Goal: Transaction & Acquisition: Purchase product/service

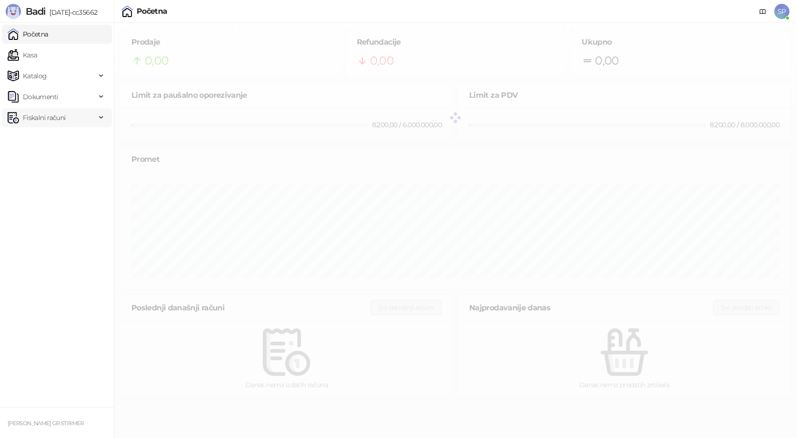
click at [53, 117] on span "Fiskalni računi" at bounding box center [44, 117] width 43 height 19
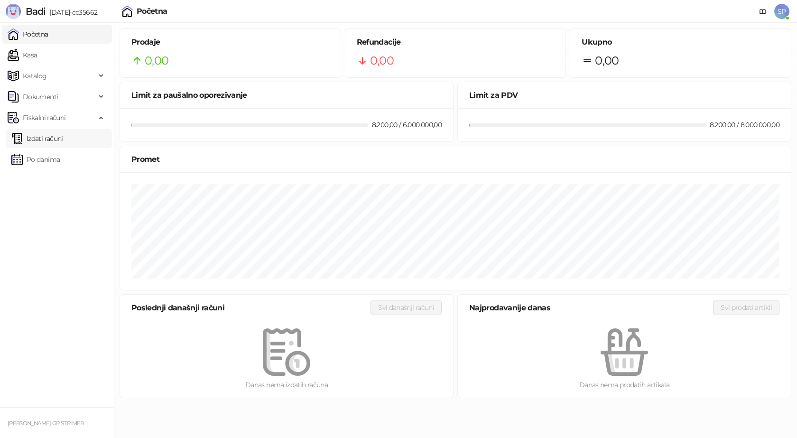
click at [51, 139] on link "Izdati računi" at bounding box center [37, 138] width 52 height 19
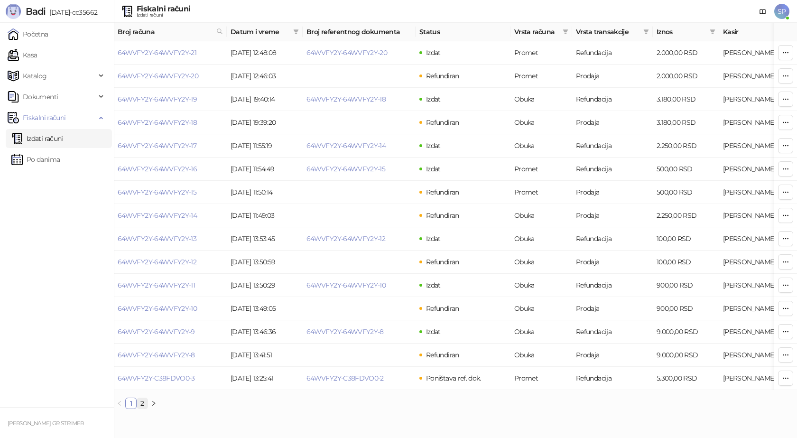
click at [144, 409] on link "2" at bounding box center [142, 403] width 10 height 10
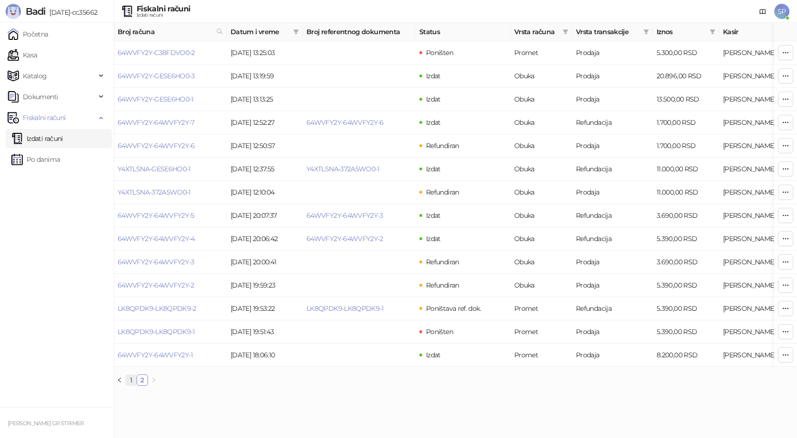
click at [130, 385] on link "1" at bounding box center [131, 380] width 10 height 10
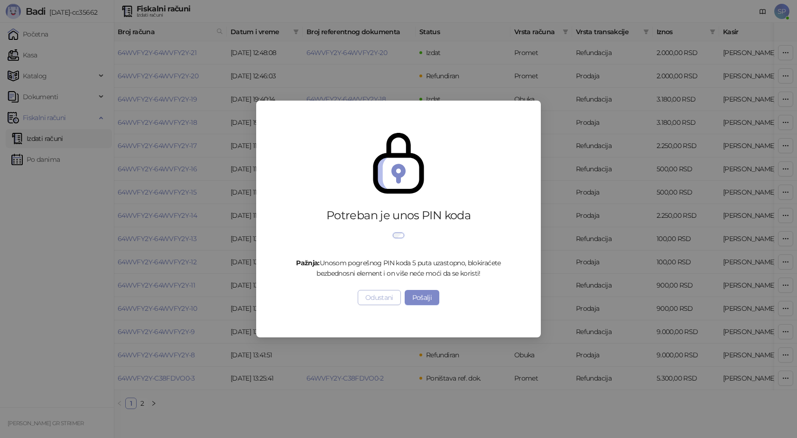
click at [378, 305] on button "Odustani" at bounding box center [379, 297] width 43 height 15
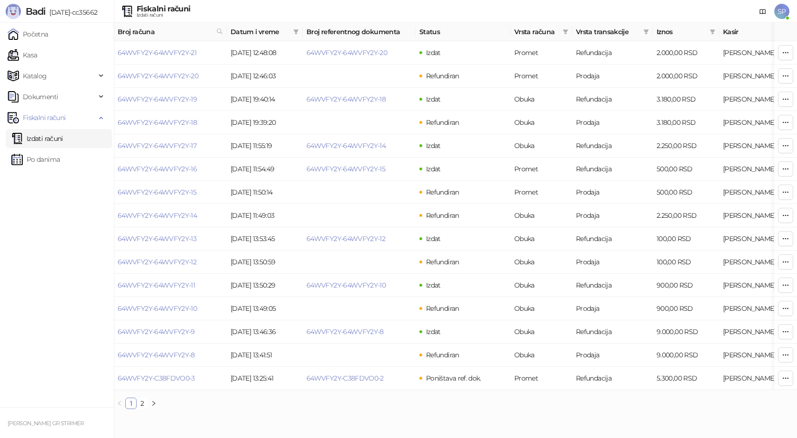
click at [785, 8] on span "SP" at bounding box center [781, 11] width 15 height 15
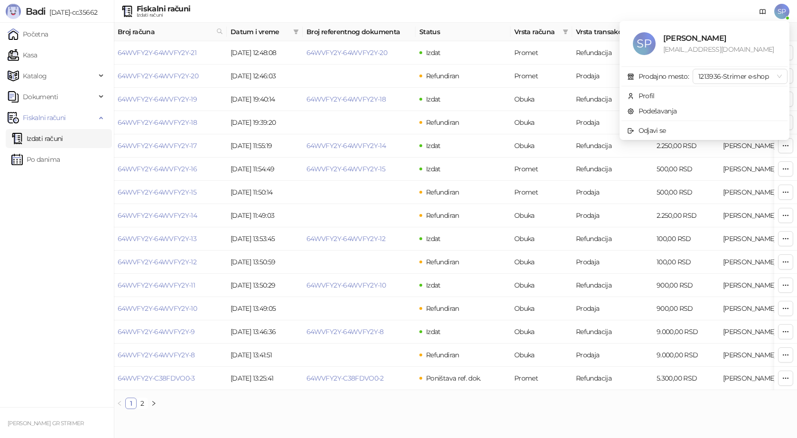
click at [785, 8] on span "SP" at bounding box center [781, 11] width 15 height 15
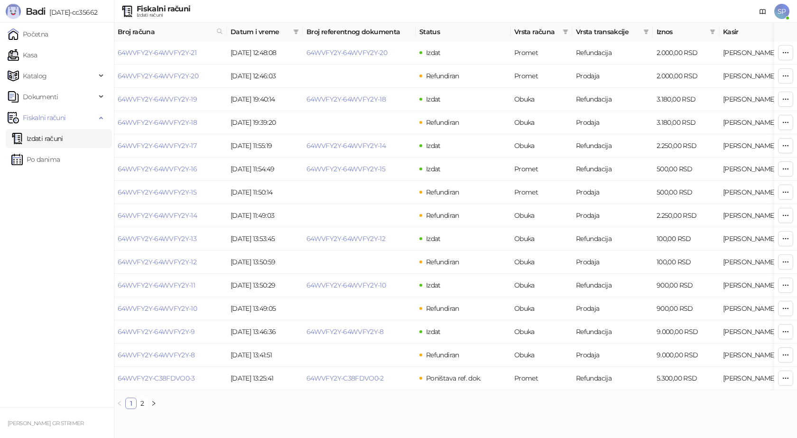
click at [51, 231] on ul "Početna Kasa Katalog Dokumenti Fiskalni računi Izdati računi Po danima" at bounding box center [57, 215] width 114 height 384
click at [37, 59] on link "Kasa" at bounding box center [22, 55] width 29 height 19
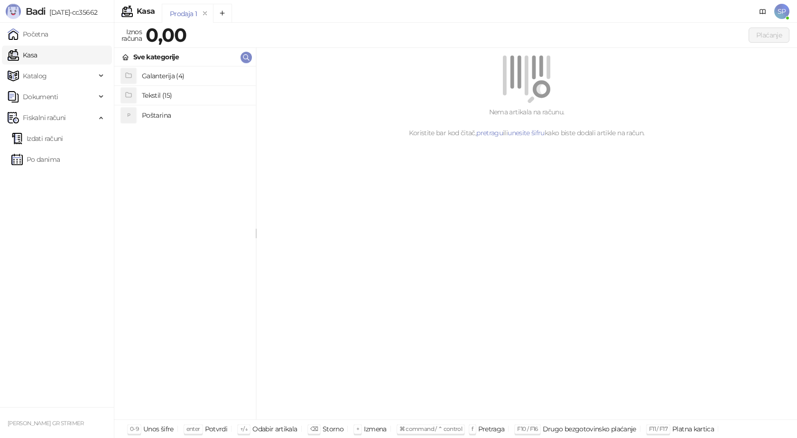
click at [165, 112] on h4 "Poštarina" at bounding box center [195, 115] width 106 height 15
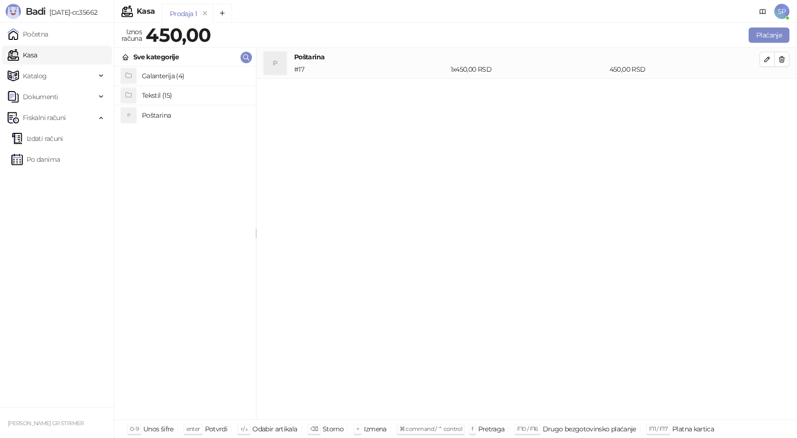
click at [184, 94] on h4 "Tekstil (15)" at bounding box center [195, 95] width 106 height 15
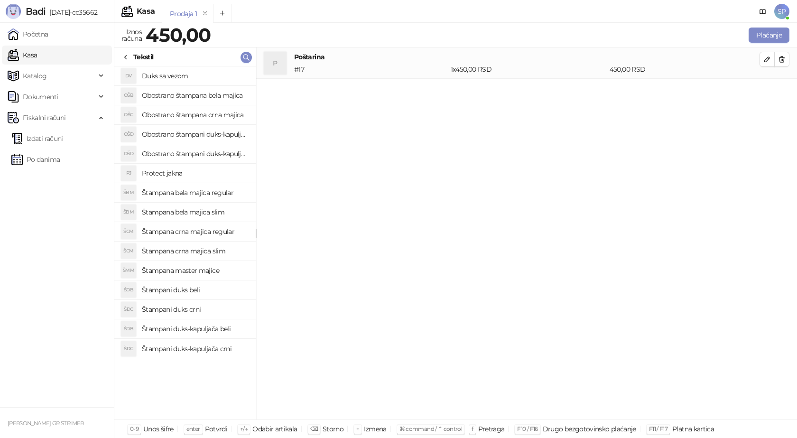
click at [216, 232] on h4 "Štampana crna majica regular" at bounding box center [195, 231] width 106 height 15
click at [768, 91] on icon "button" at bounding box center [767, 90] width 5 height 5
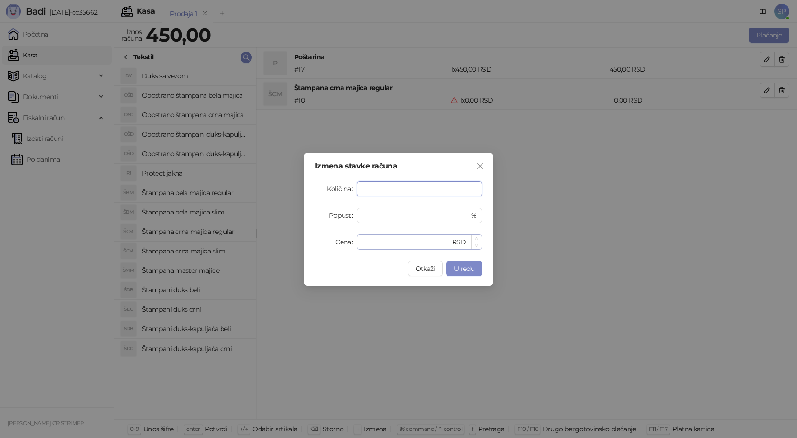
type input "*"
drag, startPoint x: 372, startPoint y: 244, endPoint x: 300, endPoint y: 244, distance: 71.2
click at [301, 244] on div "Izmena stavke računa Količina * Popust * % Cena * RSD Otkaži U redu" at bounding box center [398, 219] width 797 height 438
type input "****"
click at [463, 270] on span "U redu" at bounding box center [464, 268] width 20 height 9
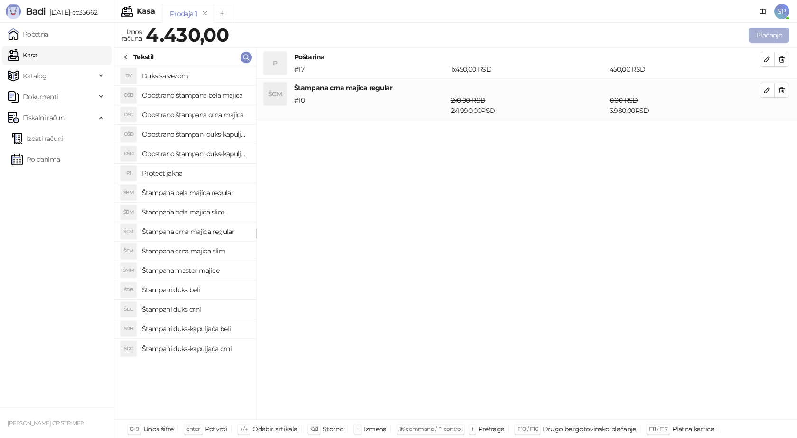
click at [768, 39] on button "Plaćanje" at bounding box center [769, 35] width 41 height 15
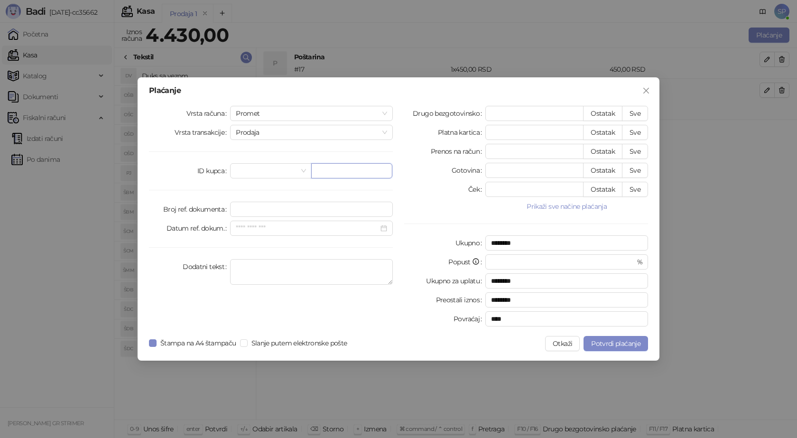
click at [325, 175] on input "text" at bounding box center [351, 170] width 81 height 15
paste input "**********"
type input "**********"
click at [637, 114] on button "Sve" at bounding box center [635, 113] width 26 height 15
type input "****"
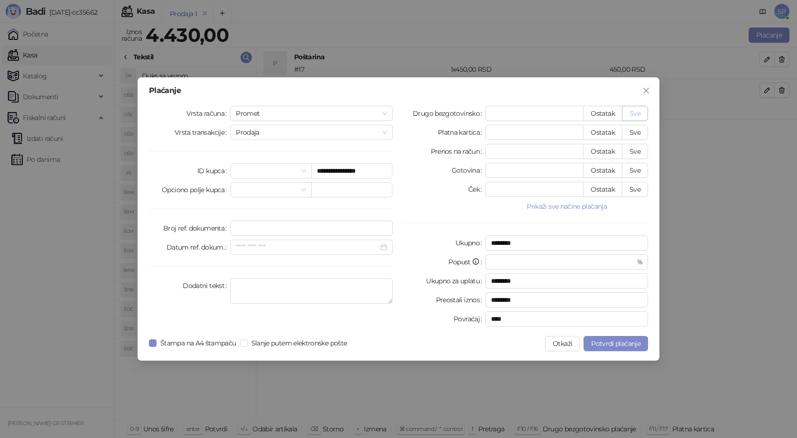
type input "****"
click at [610, 349] on button "Potvrdi plaćanje" at bounding box center [616, 343] width 65 height 15
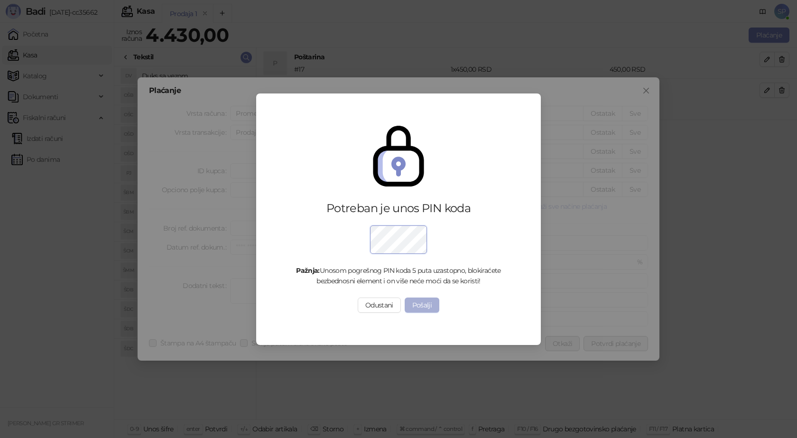
click at [427, 305] on button "Pošalji" at bounding box center [422, 305] width 35 height 15
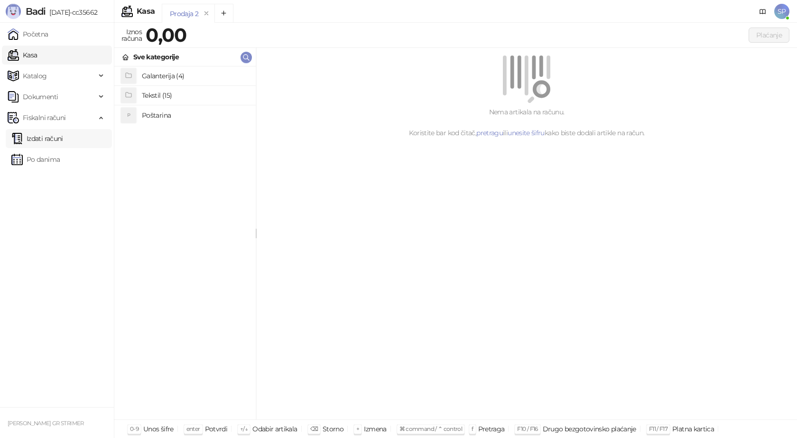
click at [38, 140] on link "Izdati računi" at bounding box center [37, 138] width 52 height 19
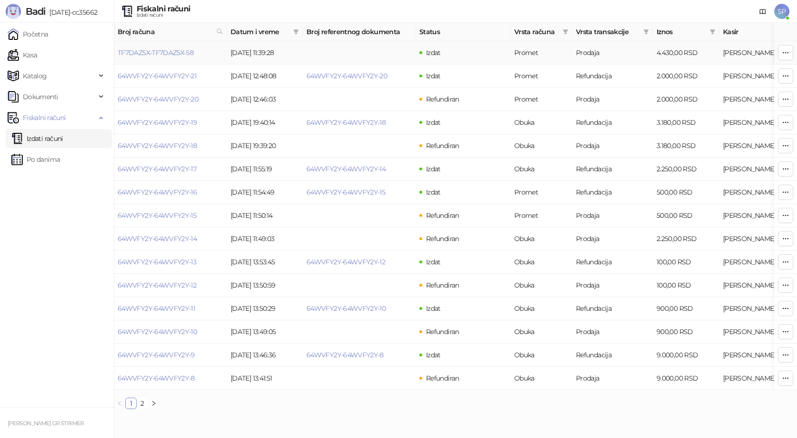
click at [152, 59] on td "TF7DAZ5X-TF7DAZ5X-58" at bounding box center [170, 52] width 113 height 23
click at [188, 54] on link "TF7DAZ5X-TF7DAZ5X-58" at bounding box center [156, 52] width 76 height 9
click at [182, 55] on link "TF7DAZ5X-TF7DAZ5X-58" at bounding box center [156, 52] width 76 height 9
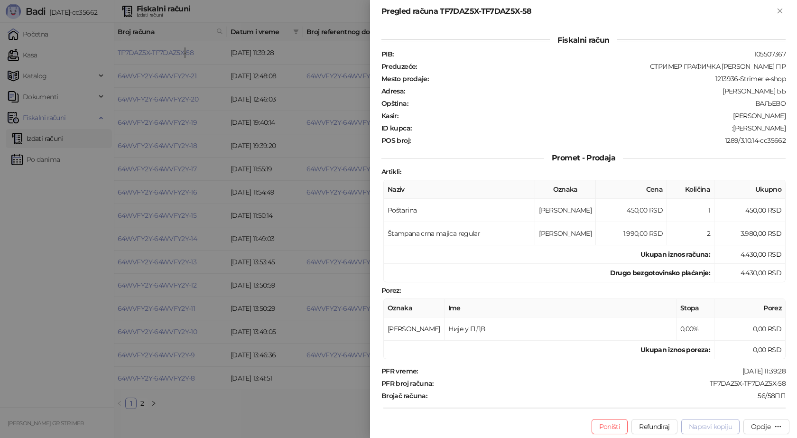
click at [726, 429] on span "Napravi kopiju" at bounding box center [710, 426] width 43 height 9
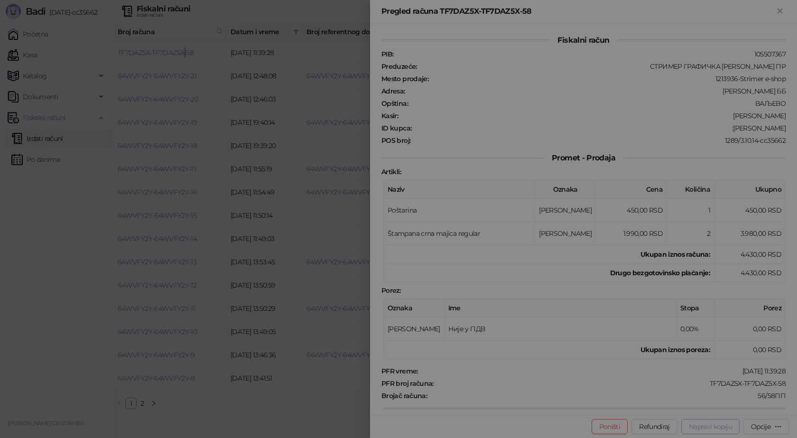
type input "**********"
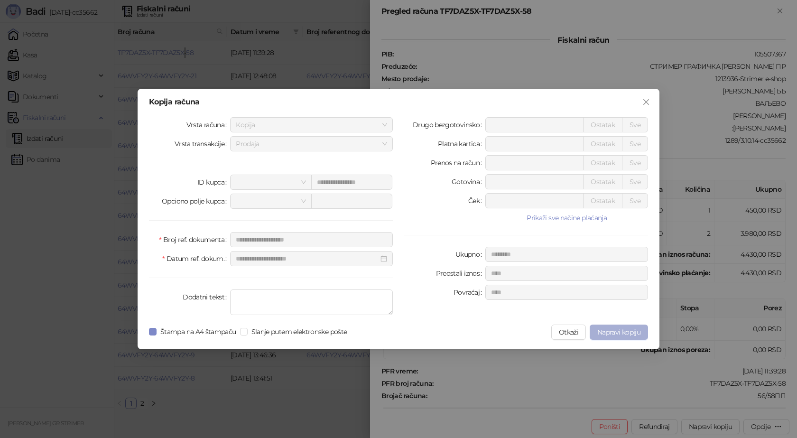
click at [625, 330] on span "Napravi kopiju" at bounding box center [618, 332] width 43 height 9
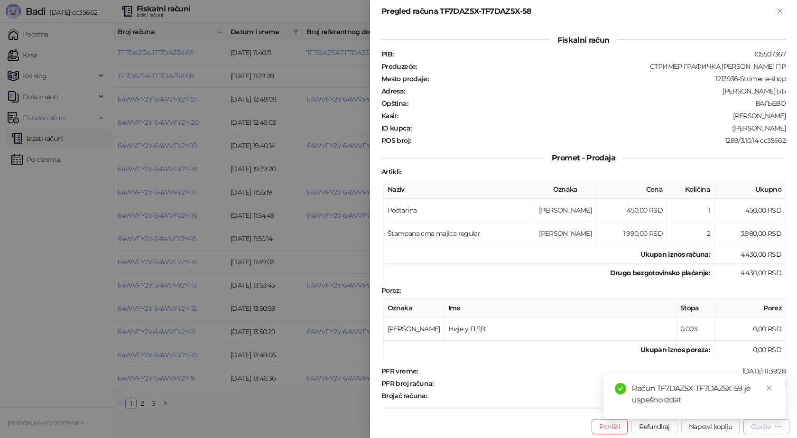
click at [761, 428] on div "Opcije" at bounding box center [760, 426] width 19 height 9
click at [770, 386] on icon "close" at bounding box center [769, 388] width 7 height 7
click at [764, 425] on div "Opcije" at bounding box center [760, 426] width 19 height 9
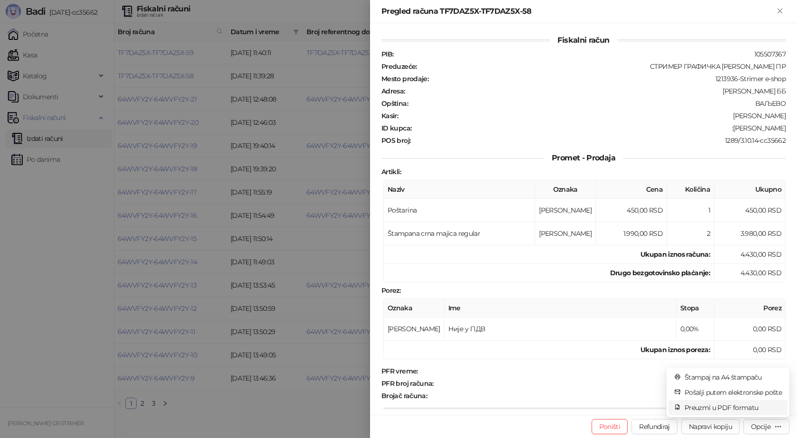
click at [733, 407] on span "Preuzmi u PDF formatu" at bounding box center [733, 407] width 97 height 10
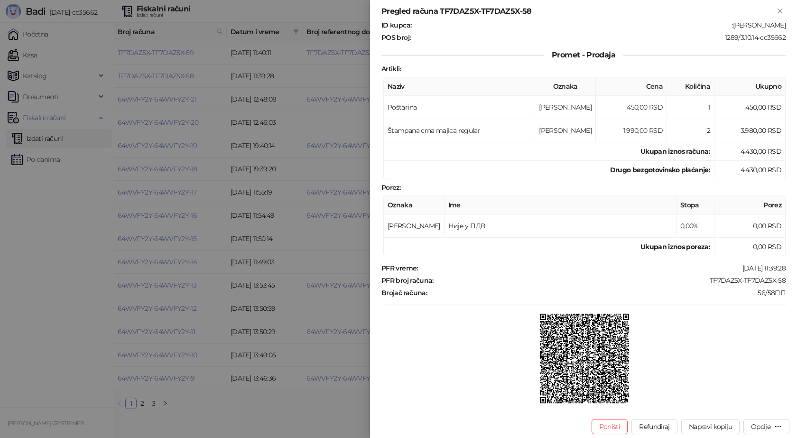
scroll to position [135, 0]
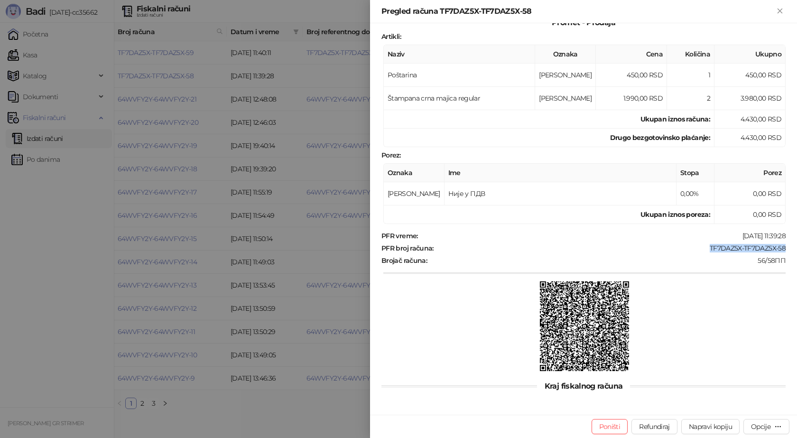
drag, startPoint x: 781, startPoint y: 246, endPoint x: 703, endPoint y: 248, distance: 77.8
click at [703, 248] on div "Fiskalni račun PIB : 105507367 Preduzeće : СТРИМЕР ГРАФИЧКА РАДЊА [PERSON_NAME]…" at bounding box center [583, 218] width 427 height 391
copy div "TF7DAZ5X-TF7DAZ5X-58"
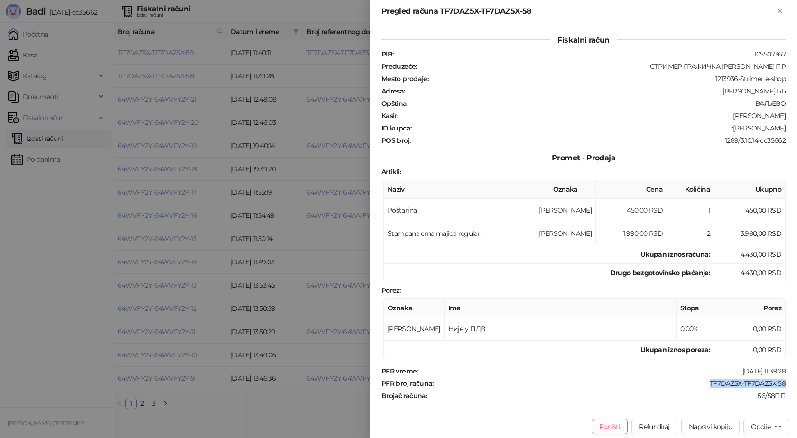
drag, startPoint x: 780, startPoint y: 126, endPoint x: 729, endPoint y: 128, distance: 51.3
click at [729, 128] on div "ID kupca : :[PERSON_NAME]" at bounding box center [584, 128] width 408 height 9
copy div "[PERSON_NAME]"
click at [779, 12] on icon "Zatvori" at bounding box center [780, 11] width 4 height 4
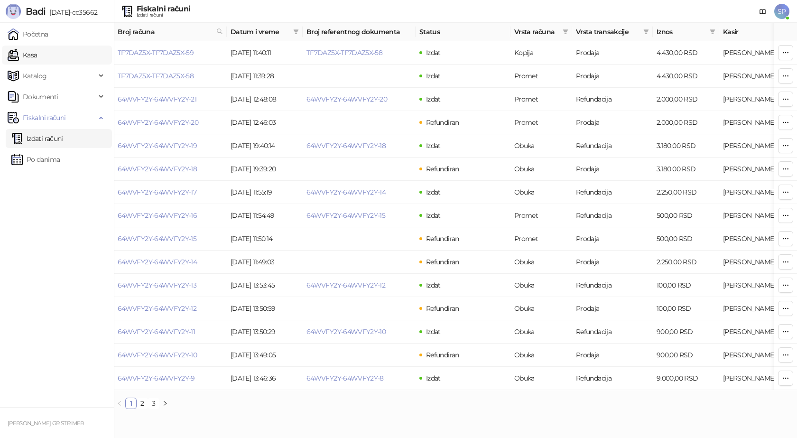
click at [37, 57] on link "Kasa" at bounding box center [22, 55] width 29 height 19
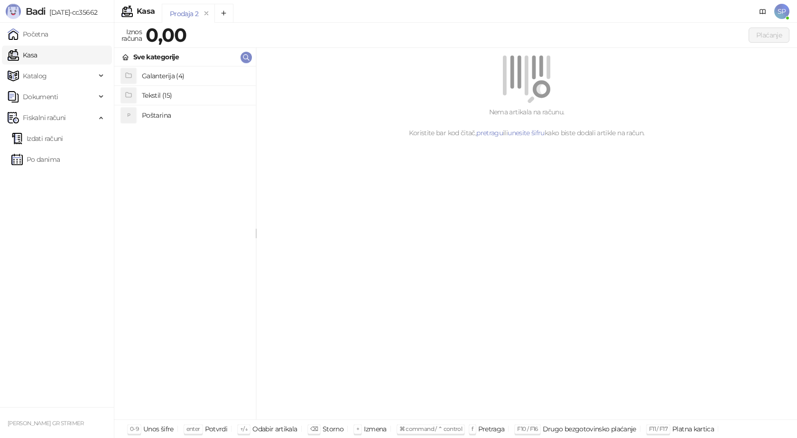
click at [160, 117] on h4 "Poštarina" at bounding box center [195, 115] width 106 height 15
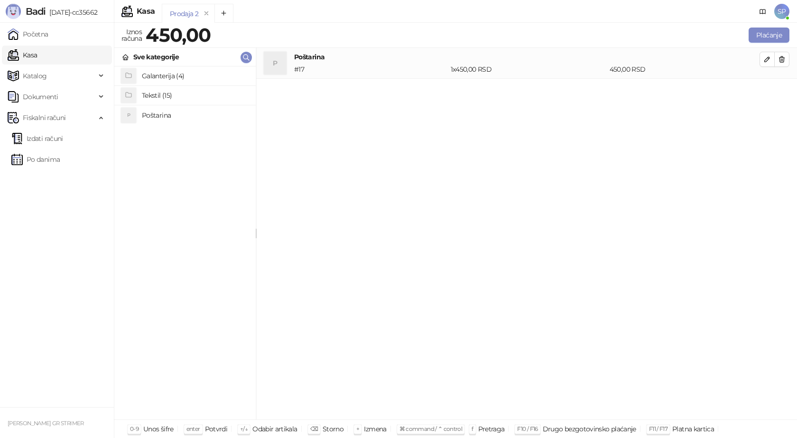
click at [164, 97] on h4 "Tekstil (15)" at bounding box center [195, 95] width 106 height 15
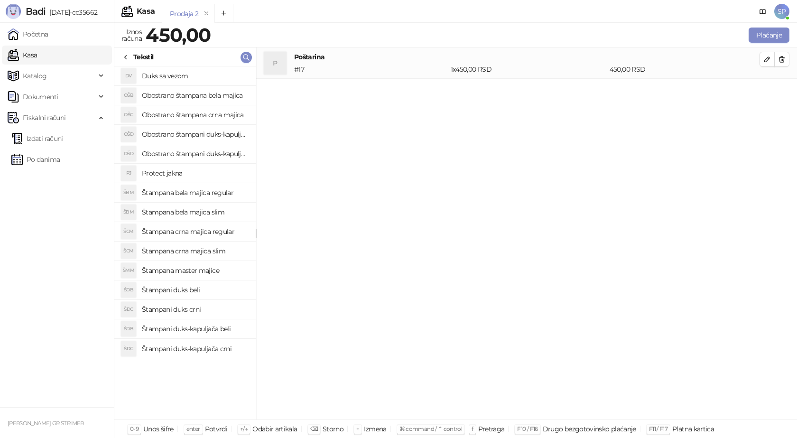
click at [197, 195] on h4 "Štampana bela majica regular" at bounding box center [195, 192] width 106 height 15
click at [771, 91] on icon "button" at bounding box center [768, 90] width 8 height 8
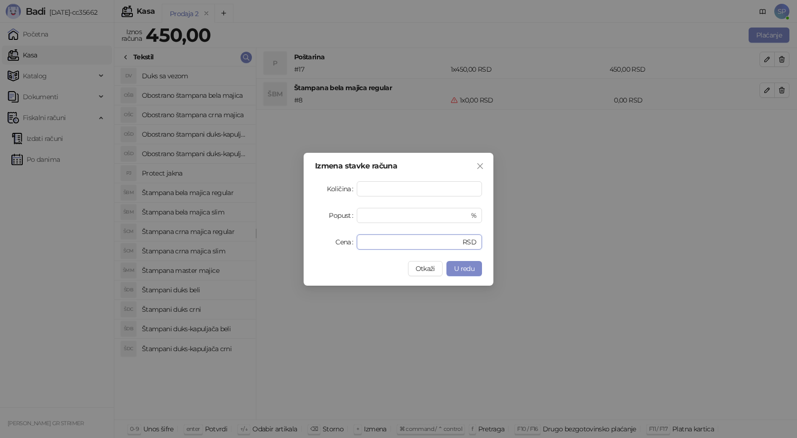
drag, startPoint x: 364, startPoint y: 241, endPoint x: 331, endPoint y: 244, distance: 33.4
click at [331, 244] on div "Cena * RSD" at bounding box center [398, 241] width 167 height 15
type input "****"
click at [472, 270] on span "U redu" at bounding box center [464, 268] width 20 height 9
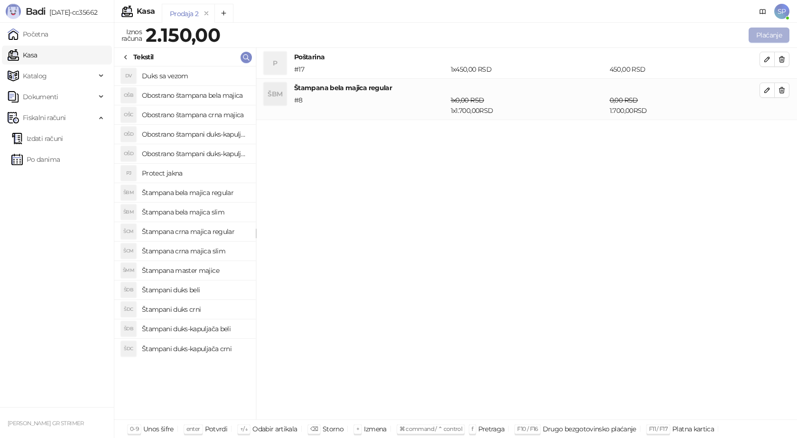
click at [773, 36] on button "Plaćanje" at bounding box center [769, 35] width 41 height 15
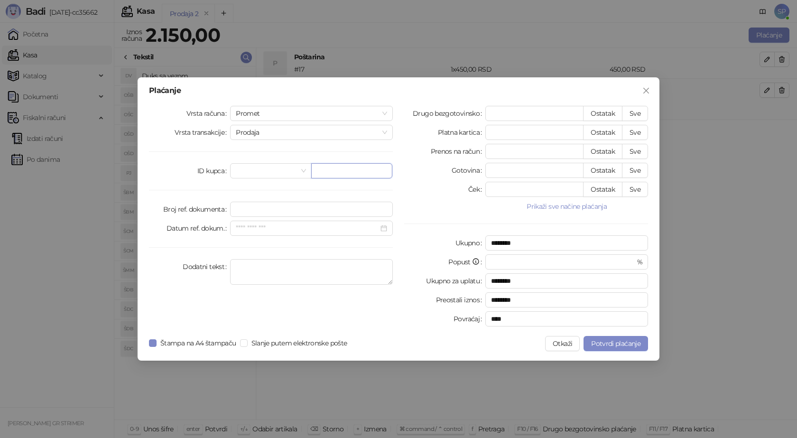
click at [331, 170] on input "text" at bounding box center [351, 170] width 81 height 15
paste input "**********"
type input "**********"
click at [634, 112] on button "Sve" at bounding box center [635, 113] width 26 height 15
type input "****"
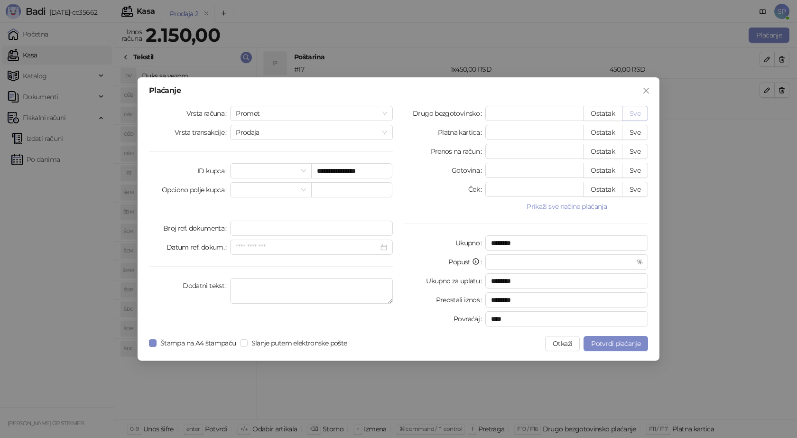
type input "****"
click at [617, 344] on span "Potvrdi plaćanje" at bounding box center [615, 343] width 49 height 9
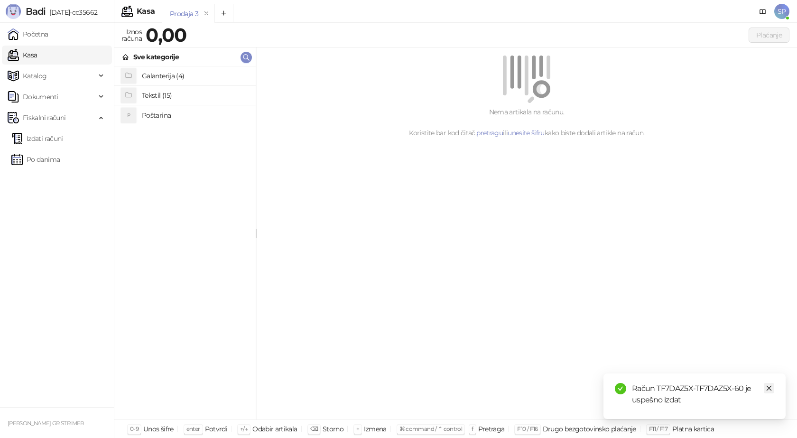
click at [770, 385] on icon "close" at bounding box center [769, 388] width 7 height 7
click at [63, 140] on link "Izdati računi" at bounding box center [37, 138] width 52 height 19
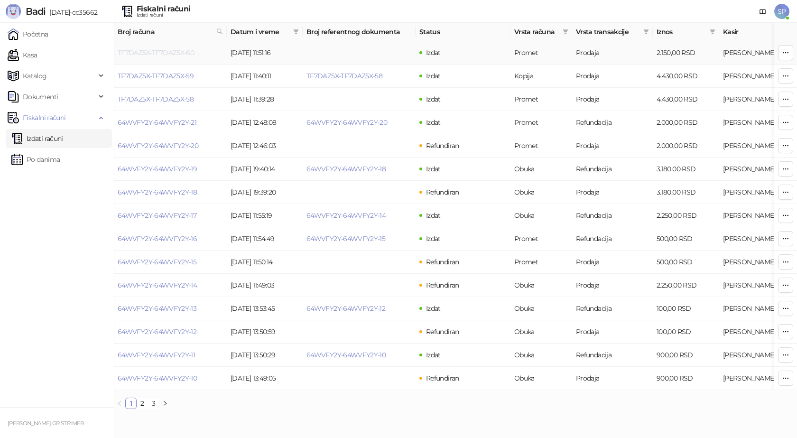
click at [167, 54] on link "TF7DAZ5X-TF7DAZ5X-60" at bounding box center [156, 52] width 76 height 9
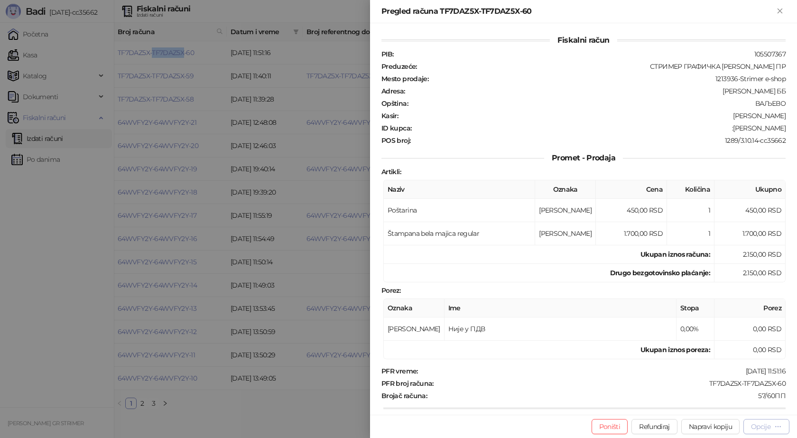
click at [754, 428] on div "Opcije" at bounding box center [760, 426] width 19 height 9
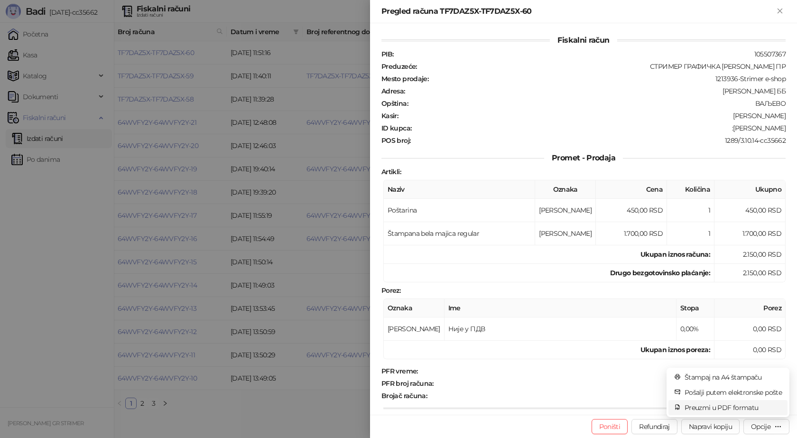
click at [742, 405] on span "Preuzmi u PDF formatu" at bounding box center [733, 407] width 97 height 10
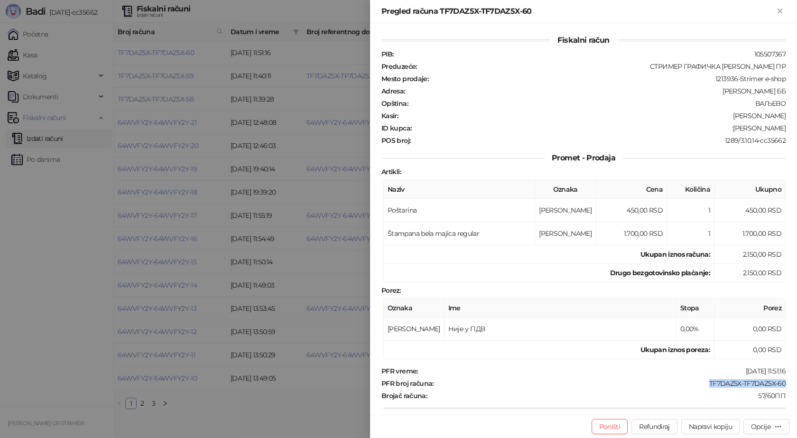
drag, startPoint x: 785, startPoint y: 383, endPoint x: 704, endPoint y: 384, distance: 81.6
click at [704, 384] on div "Fiskalni račun PIB : 105507367 Preduzeće : СТРИМЕР ГРАФИЧКА РАДЊА [PERSON_NAME]…" at bounding box center [583, 218] width 427 height 391
copy div "TF7DAZ5X-TF7DAZ5X-60"
drag, startPoint x: 782, startPoint y: 128, endPoint x: 732, endPoint y: 128, distance: 49.8
click at [732, 128] on div "Fiskalni račun PIB : 105507367 Preduzeće : СТРИМЕР ГРАФИЧКА РАДЊА [PERSON_NAME]…" at bounding box center [583, 218] width 427 height 391
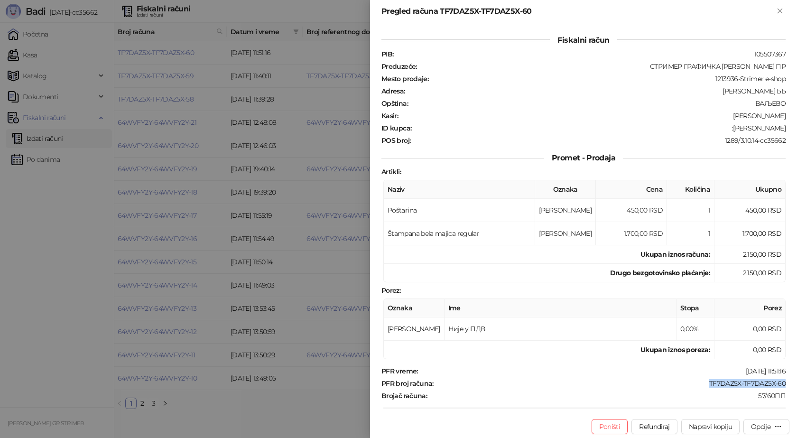
copy div "[PERSON_NAME]"
click at [782, 13] on icon "Zatvori" at bounding box center [780, 11] width 4 height 4
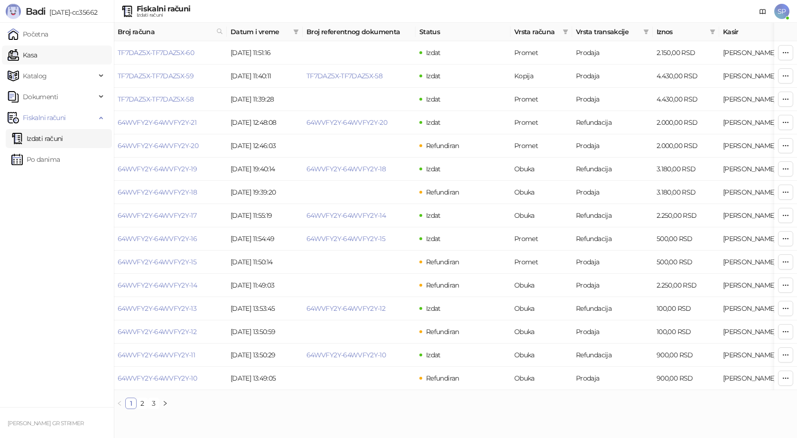
click at [34, 56] on link "Kasa" at bounding box center [22, 55] width 29 height 19
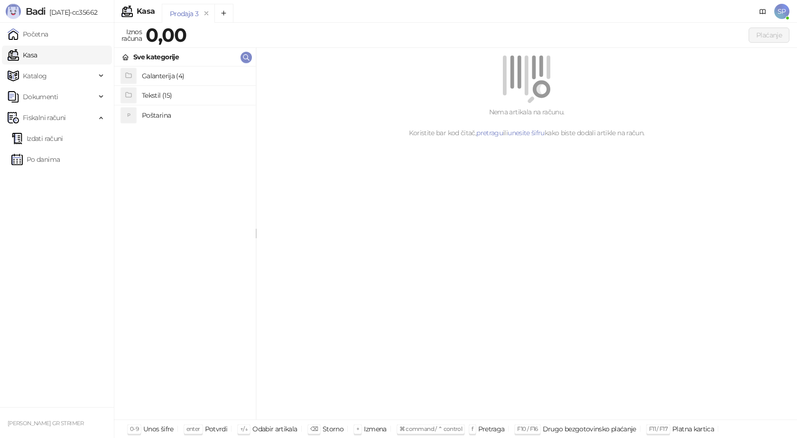
click at [151, 119] on h4 "Poštarina" at bounding box center [195, 115] width 106 height 15
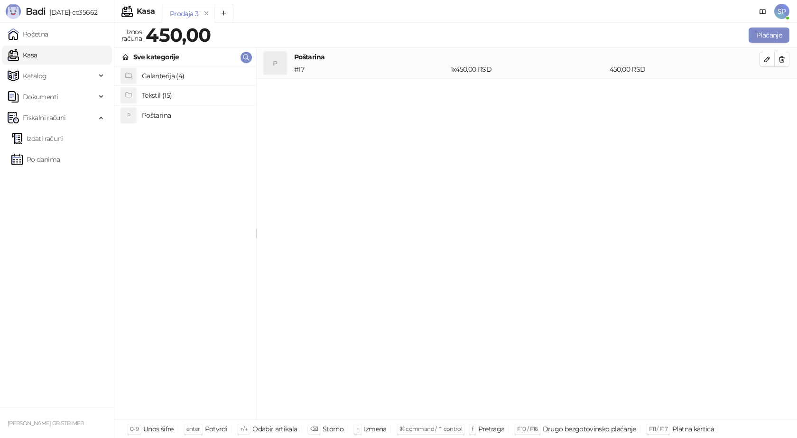
click at [156, 114] on h4 "Poštarina" at bounding box center [195, 115] width 106 height 15
click at [780, 61] on icon "button" at bounding box center [782, 60] width 8 height 8
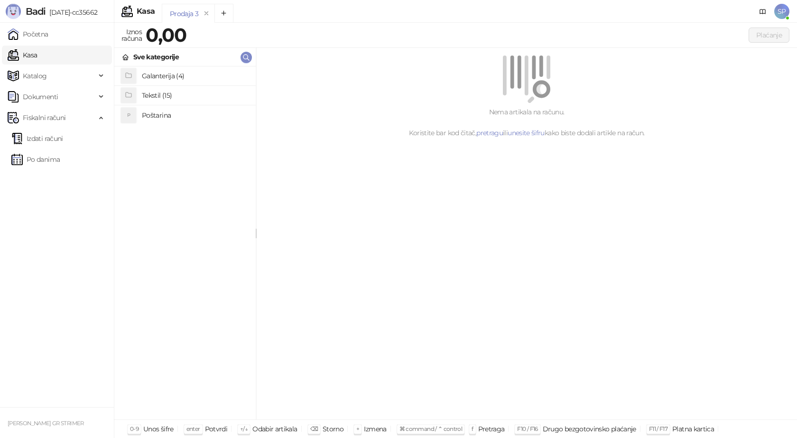
click at [157, 116] on h4 "Poštarina" at bounding box center [195, 115] width 106 height 15
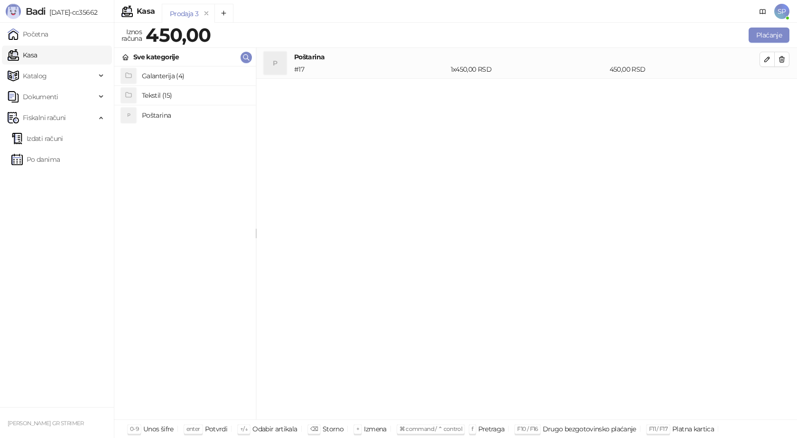
click at [169, 97] on h4 "Tekstil (15)" at bounding box center [195, 95] width 106 height 15
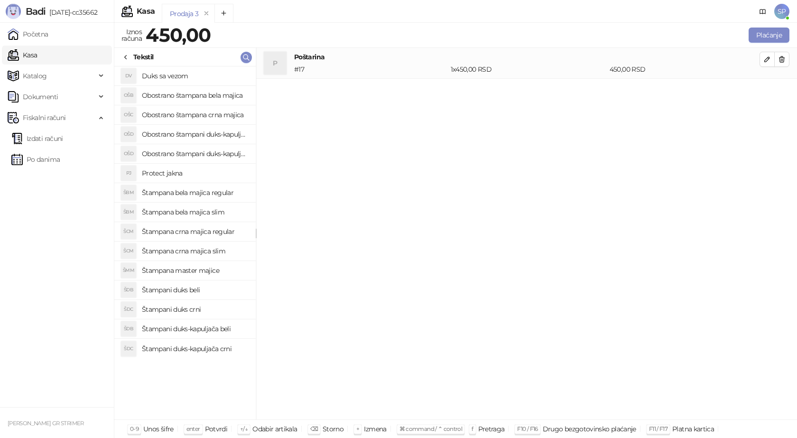
click at [197, 230] on h4 "Štampana crna majica regular" at bounding box center [195, 231] width 106 height 15
click at [766, 91] on icon "button" at bounding box center [768, 90] width 8 height 8
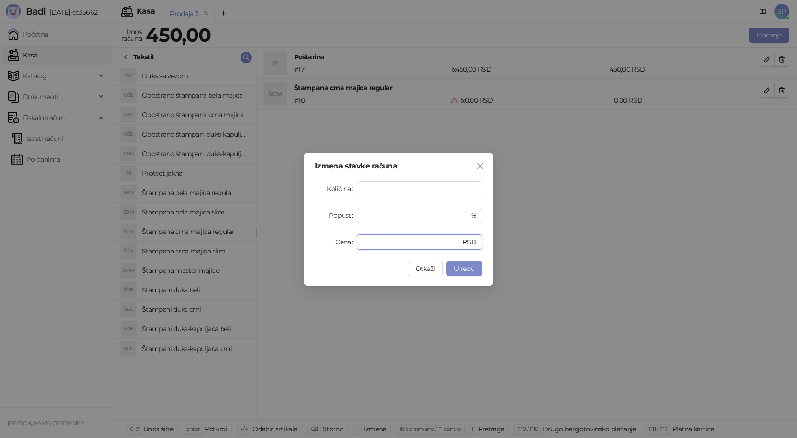
drag, startPoint x: 375, startPoint y: 241, endPoint x: 312, endPoint y: 243, distance: 63.2
click at [312, 243] on div "Izmena stavke računa Količina * Popust * % Cena * RSD Otkaži U redu" at bounding box center [399, 219] width 190 height 133
type input "****"
click at [466, 270] on span "U redu" at bounding box center [464, 268] width 20 height 9
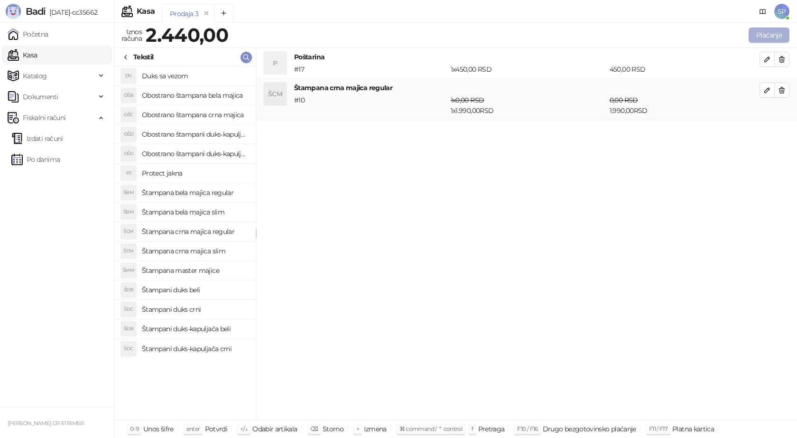
click at [770, 33] on button "Plaćanje" at bounding box center [769, 35] width 41 height 15
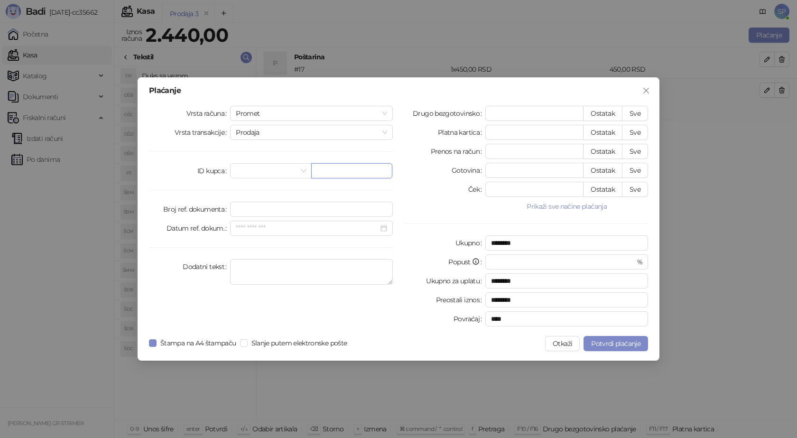
click at [336, 167] on input "text" at bounding box center [351, 170] width 81 height 15
paste input "**********"
type input "**********"
click at [635, 110] on button "Sve" at bounding box center [635, 113] width 26 height 15
type input "****"
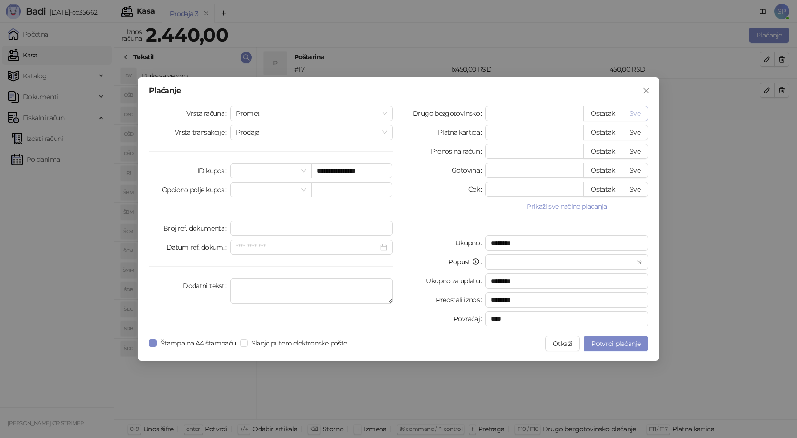
type input "****"
click at [638, 113] on button "Sve" at bounding box center [635, 113] width 26 height 15
click at [608, 345] on span "Potvrdi plaćanje" at bounding box center [615, 343] width 49 height 9
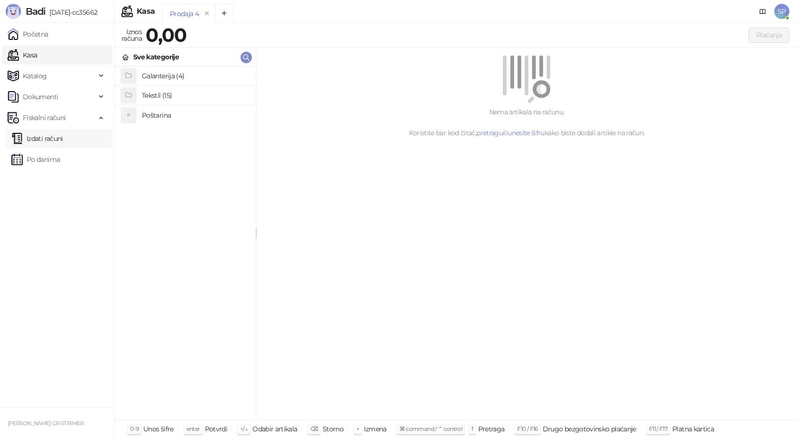
click at [46, 141] on link "Izdati računi" at bounding box center [37, 138] width 52 height 19
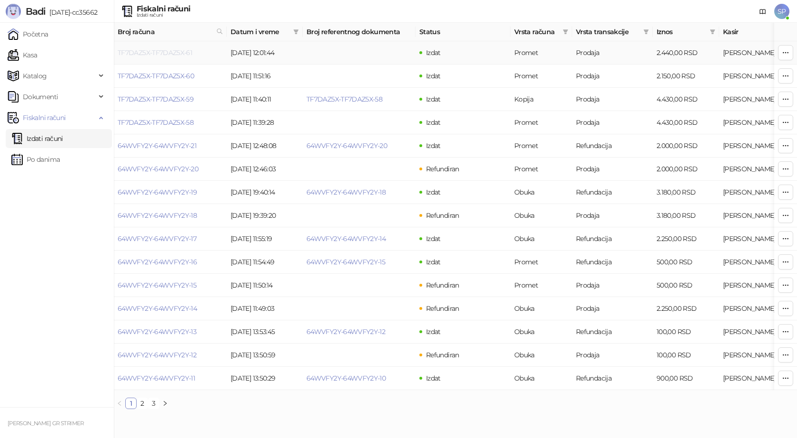
click at [167, 54] on link "TF7DAZ5X-TF7DAZ5X-61" at bounding box center [155, 52] width 75 height 9
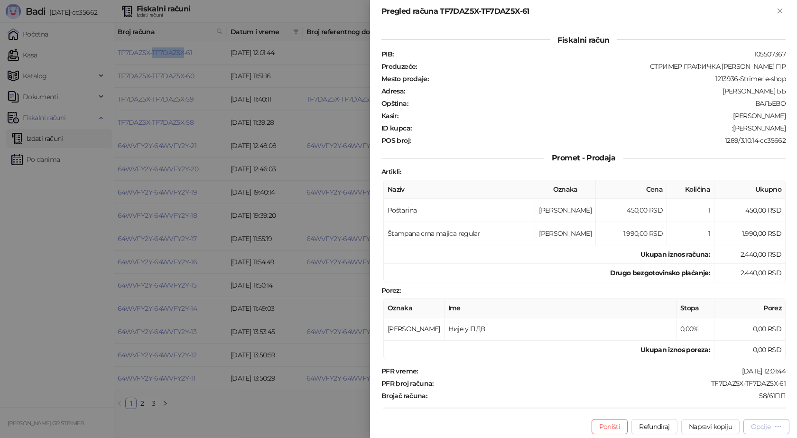
click at [773, 428] on div "Opcije" at bounding box center [766, 426] width 31 height 9
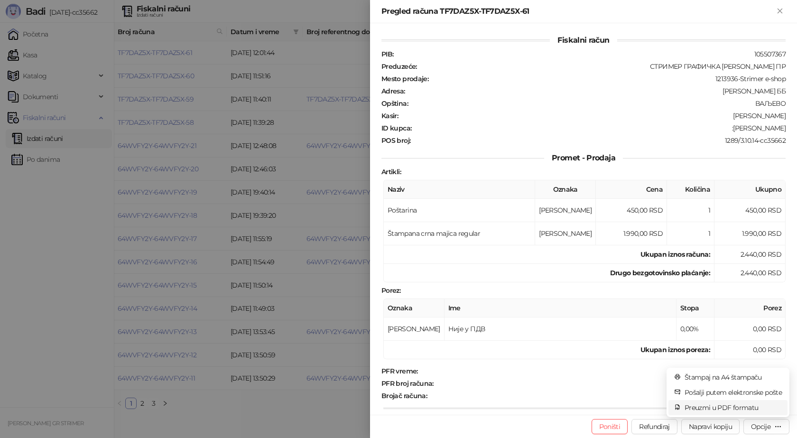
click at [744, 405] on span "Preuzmi u PDF formatu" at bounding box center [733, 407] width 97 height 10
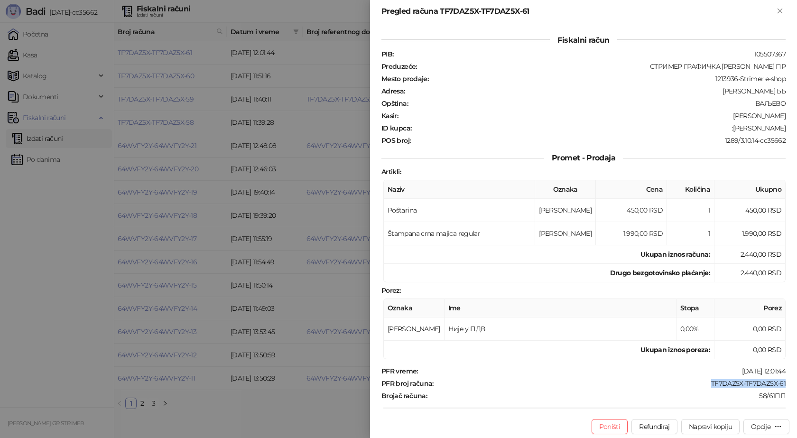
drag, startPoint x: 779, startPoint y: 382, endPoint x: 704, endPoint y: 384, distance: 75.5
click at [704, 384] on div "TF7DAZ5X-TF7DAZ5X-61" at bounding box center [611, 383] width 352 height 9
copy div "TF7DAZ5X-TF7DAZ5X-61"
drag, startPoint x: 781, startPoint y: 126, endPoint x: 730, endPoint y: 131, distance: 51.0
click at [730, 131] on div "Fiskalni račun PIB : 105507367 Preduzeće : СТРИМЕР ГРАФИЧКА РАДЊА [PERSON_NAME]…" at bounding box center [583, 218] width 427 height 391
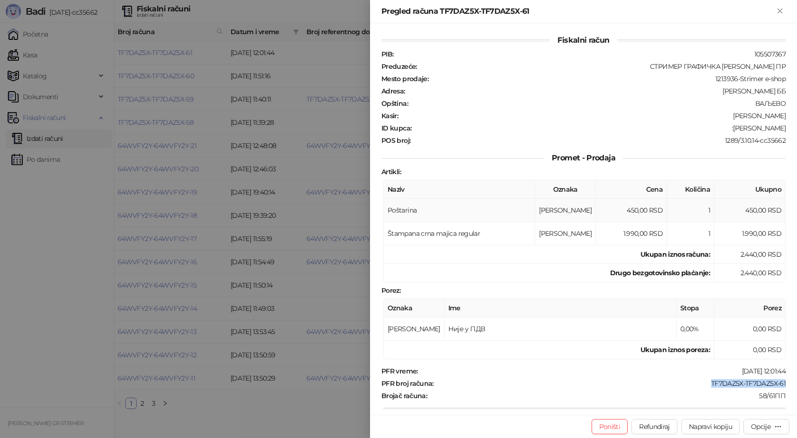
copy div "[PERSON_NAME]"
click at [780, 8] on icon "Zatvori" at bounding box center [780, 11] width 9 height 9
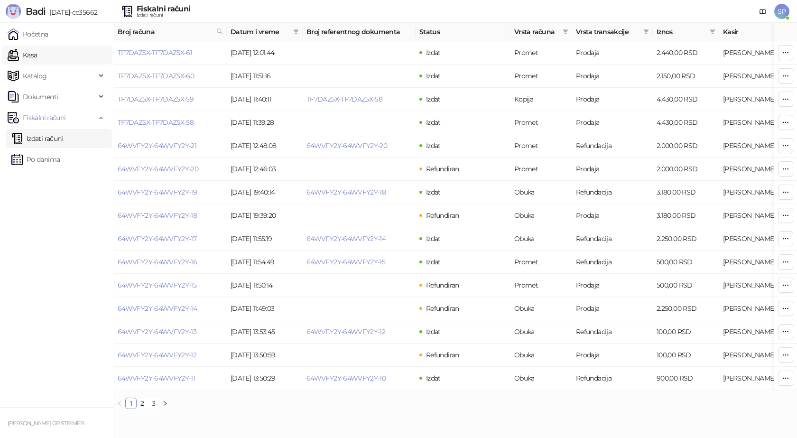
click at [33, 55] on link "Kasa" at bounding box center [22, 55] width 29 height 19
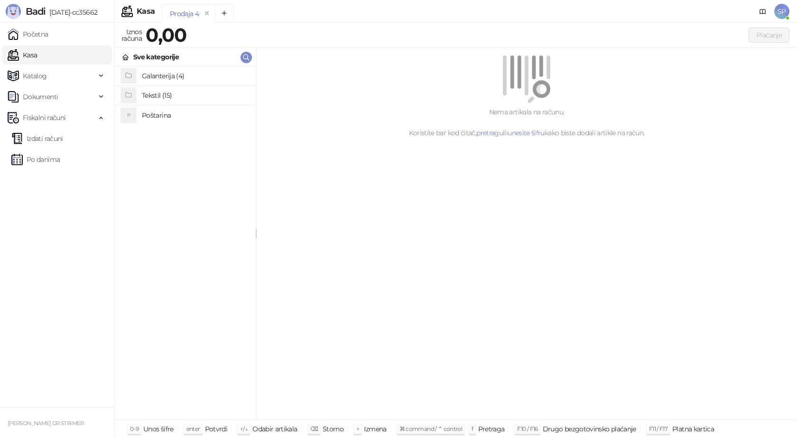
click at [158, 114] on h4 "Poštarina" at bounding box center [195, 115] width 106 height 15
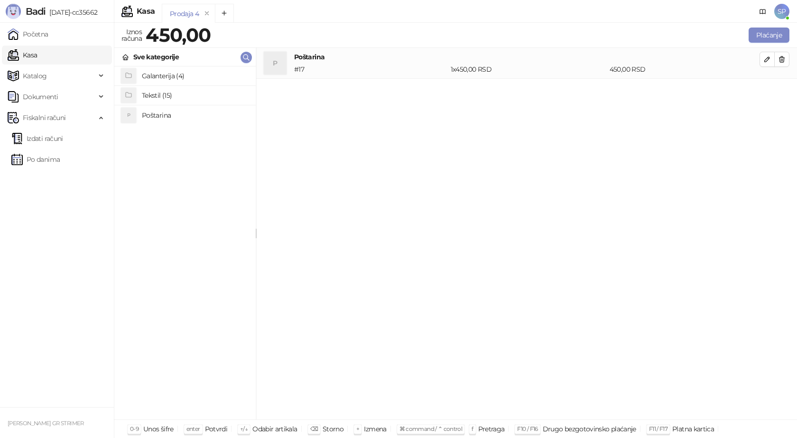
click at [158, 93] on h4 "Tekstil (15)" at bounding box center [195, 95] width 106 height 15
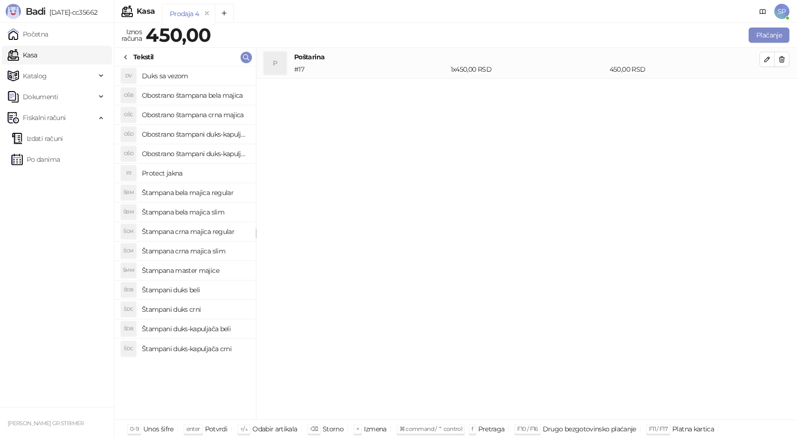
click at [199, 330] on h4 "Štampani duks-kapuljača beli" at bounding box center [195, 328] width 106 height 15
click at [769, 89] on button "button" at bounding box center [767, 90] width 15 height 15
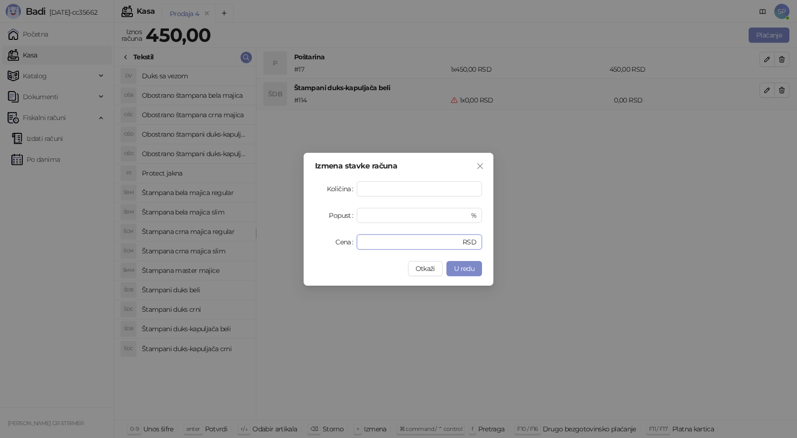
drag, startPoint x: 383, startPoint y: 244, endPoint x: 324, endPoint y: 246, distance: 59.8
click at [325, 246] on div "Cena * RSD" at bounding box center [398, 241] width 167 height 15
type input "****"
click at [467, 270] on span "U redu" at bounding box center [464, 268] width 20 height 9
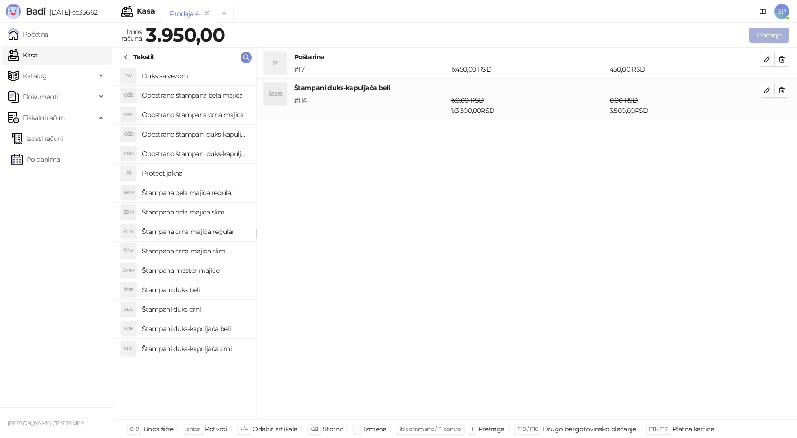
click at [774, 32] on button "Plaćanje" at bounding box center [769, 35] width 41 height 15
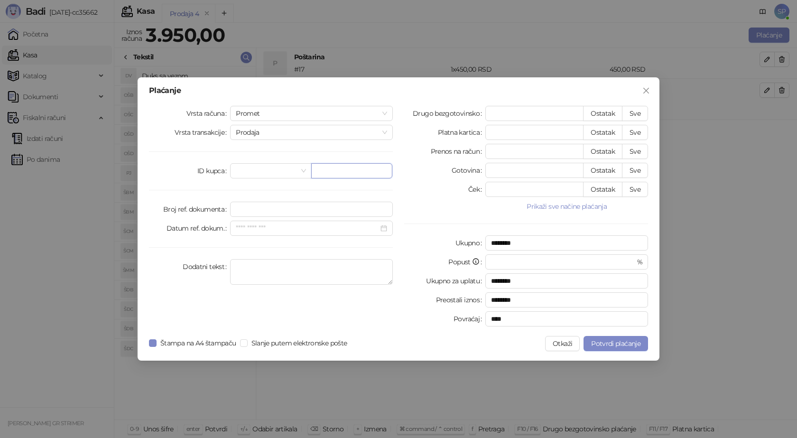
click at [323, 174] on input "text" at bounding box center [351, 170] width 81 height 15
paste input "**********"
type input "**********"
click at [639, 112] on button "Sve" at bounding box center [635, 113] width 26 height 15
type input "****"
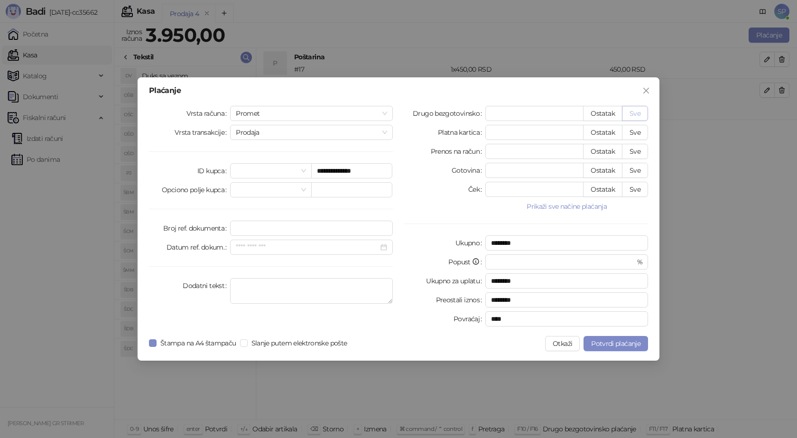
type input "****"
click at [620, 345] on span "Potvrdi plaćanje" at bounding box center [615, 343] width 49 height 9
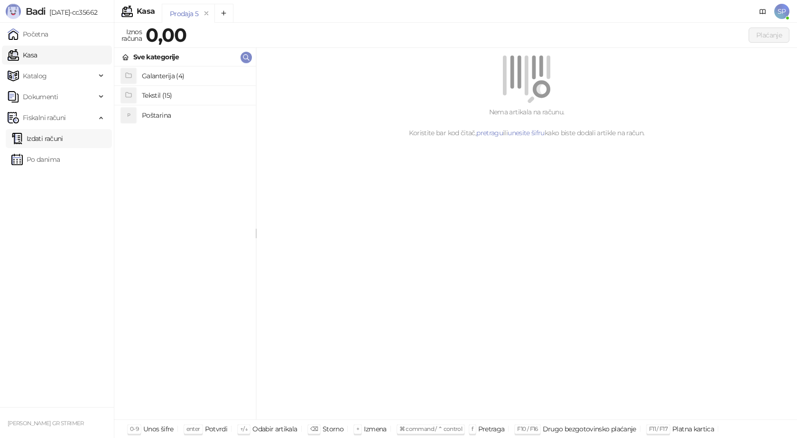
click at [52, 136] on link "Izdati računi" at bounding box center [37, 138] width 52 height 19
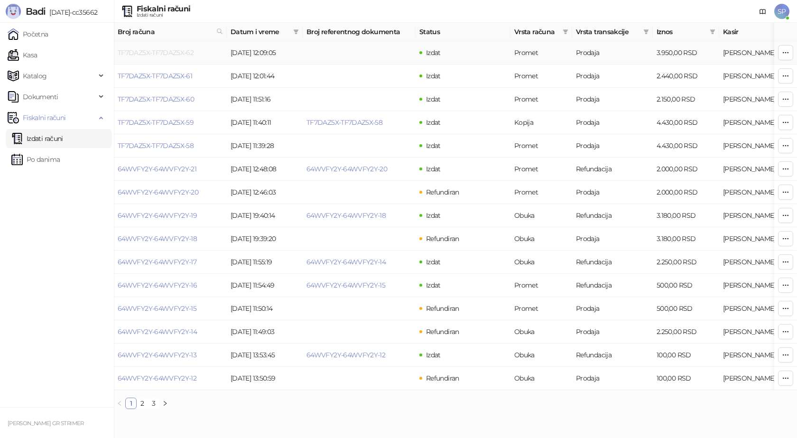
click at [167, 53] on link "TF7DAZ5X-TF7DAZ5X-62" at bounding box center [156, 52] width 76 height 9
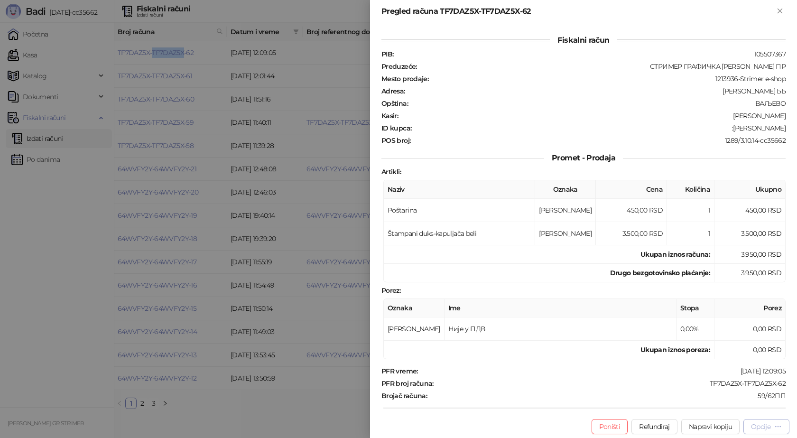
click at [770, 428] on div "Opcije" at bounding box center [760, 426] width 19 height 9
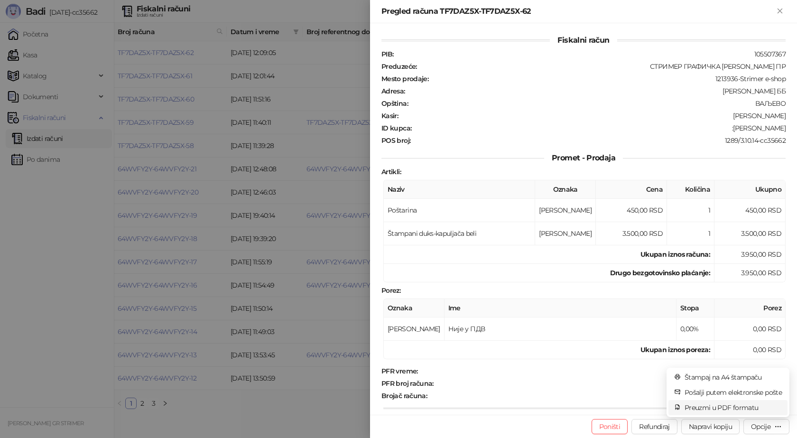
click at [726, 407] on span "Preuzmi u PDF formatu" at bounding box center [733, 407] width 97 height 10
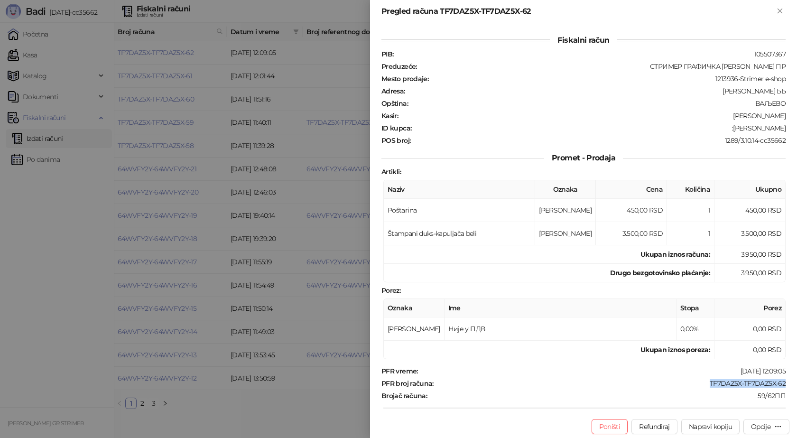
drag, startPoint x: 778, startPoint y: 385, endPoint x: 702, endPoint y: 379, distance: 76.6
click at [702, 379] on div "TF7DAZ5X-TF7DAZ5X-62" at bounding box center [611, 383] width 352 height 9
copy div "TF7DAZ5X-TF7DAZ5X-62"
click at [740, 129] on div ":[PERSON_NAME]" at bounding box center [599, 128] width 374 height 9
drag, startPoint x: 739, startPoint y: 129, endPoint x: 781, endPoint y: 126, distance: 42.3
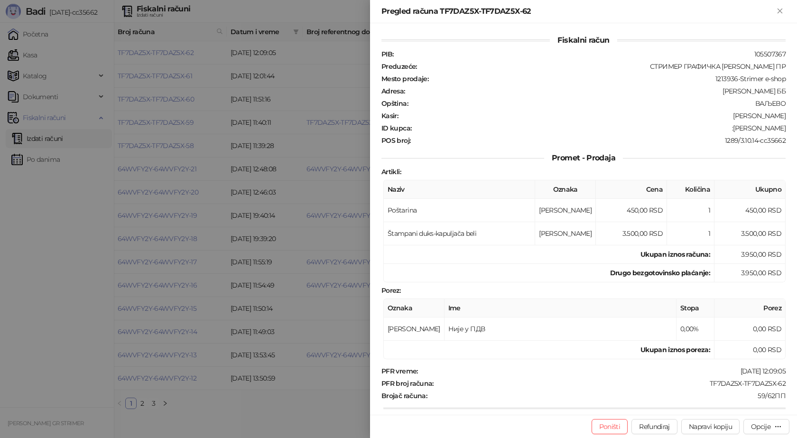
click at [781, 126] on div "Fiskalni račun PIB : 105507367 Preduzeće : СТРИМЕР ГРАФИЧКА РАДЊА [PERSON_NAME]…" at bounding box center [583, 218] width 427 height 391
copy div "[PERSON_NAME]"
click at [782, 8] on icon "Zatvori" at bounding box center [780, 11] width 9 height 9
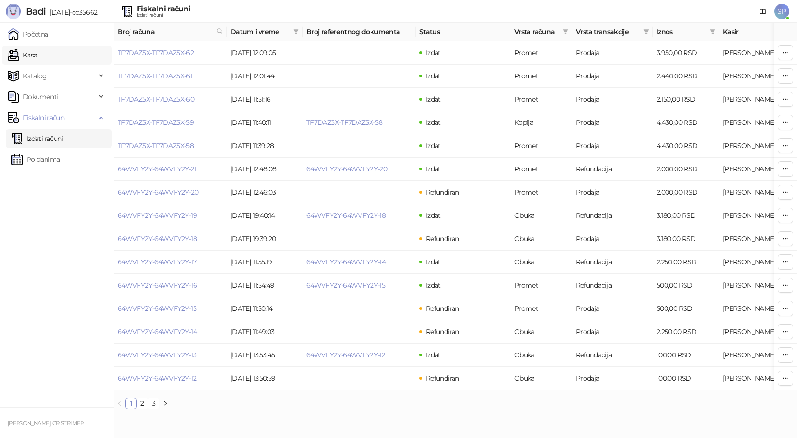
click at [37, 50] on link "Kasa" at bounding box center [22, 55] width 29 height 19
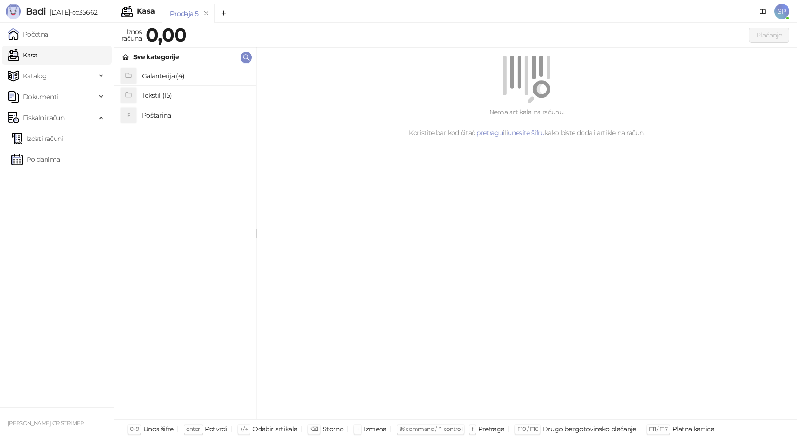
click at [149, 114] on h4 "Poštarina" at bounding box center [195, 115] width 106 height 15
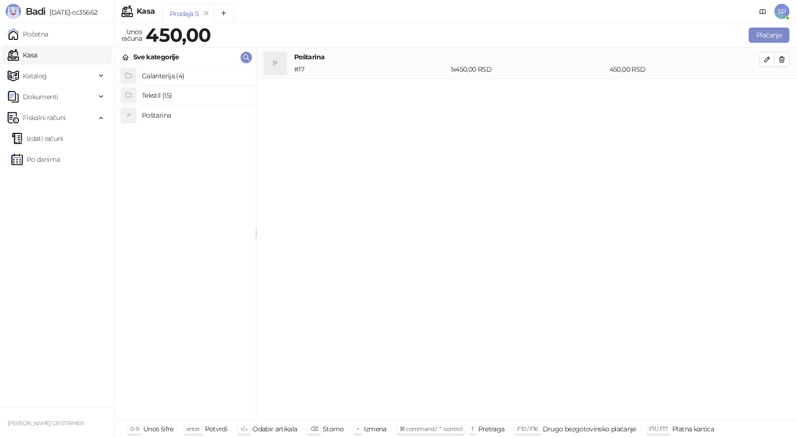
click at [145, 96] on h4 "Tekstil (15)" at bounding box center [195, 95] width 106 height 15
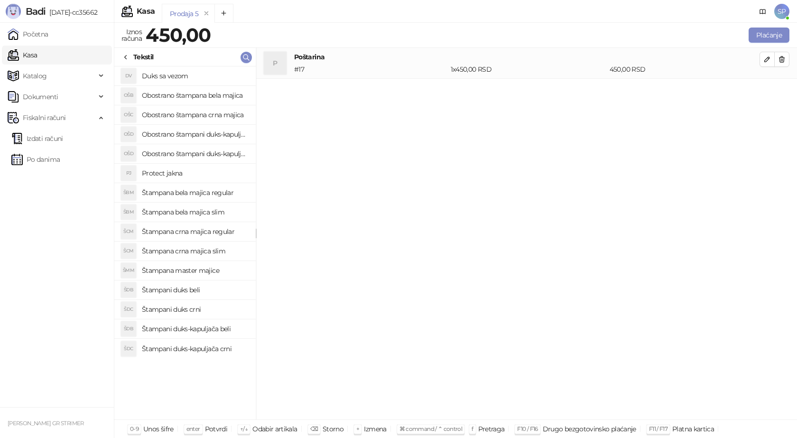
click at [219, 189] on h4 "Štampana bela majica regular" at bounding box center [195, 192] width 106 height 15
click at [768, 92] on icon "button" at bounding box center [768, 90] width 8 height 8
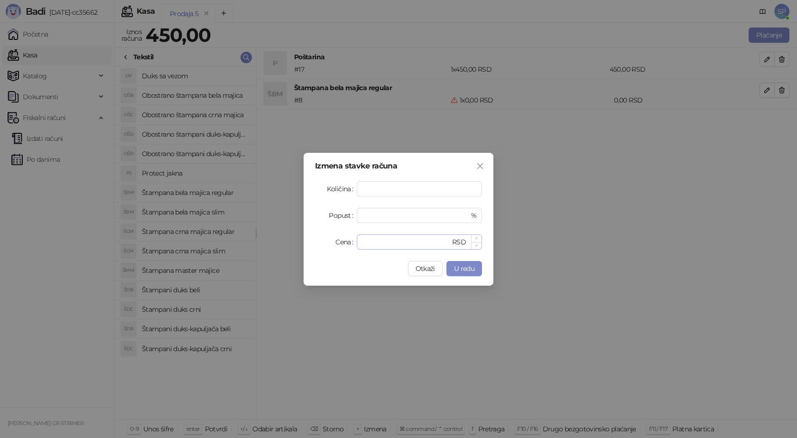
type input "*"
drag, startPoint x: 370, startPoint y: 242, endPoint x: 335, endPoint y: 228, distance: 38.2
click at [342, 241] on div "Cena * RSD" at bounding box center [398, 241] width 167 height 15
type input "****"
click at [459, 271] on span "U redu" at bounding box center [464, 268] width 20 height 9
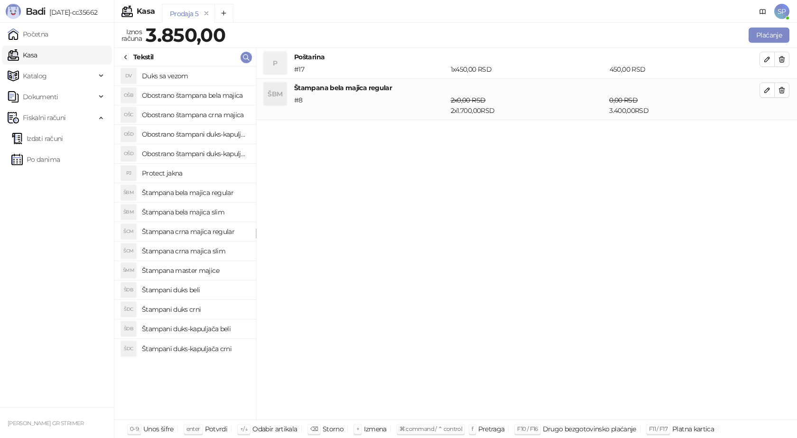
click at [205, 233] on h4 "Štampana crna majica regular" at bounding box center [195, 231] width 106 height 15
click at [768, 131] on icon "button" at bounding box center [768, 132] width 8 height 8
type input "*"
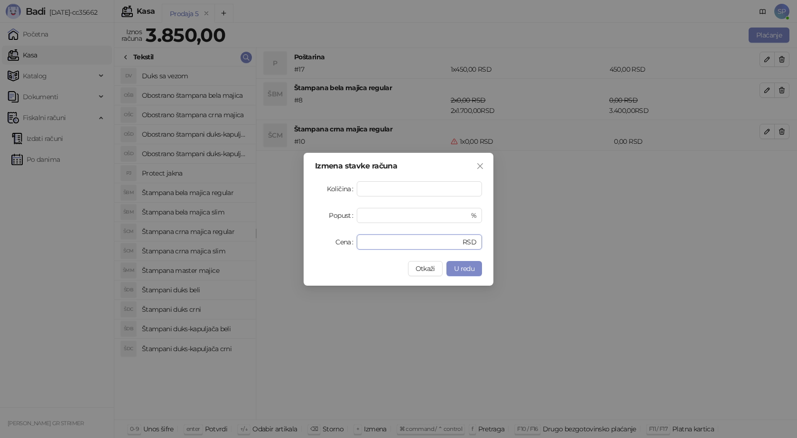
drag, startPoint x: 381, startPoint y: 244, endPoint x: 313, endPoint y: 249, distance: 68.0
click at [313, 249] on div "Izmena stavke računa Količina * Popust * % Cena * RSD Otkaži U redu" at bounding box center [399, 219] width 190 height 133
type input "****"
click at [465, 265] on span "U redu" at bounding box center [464, 268] width 20 height 9
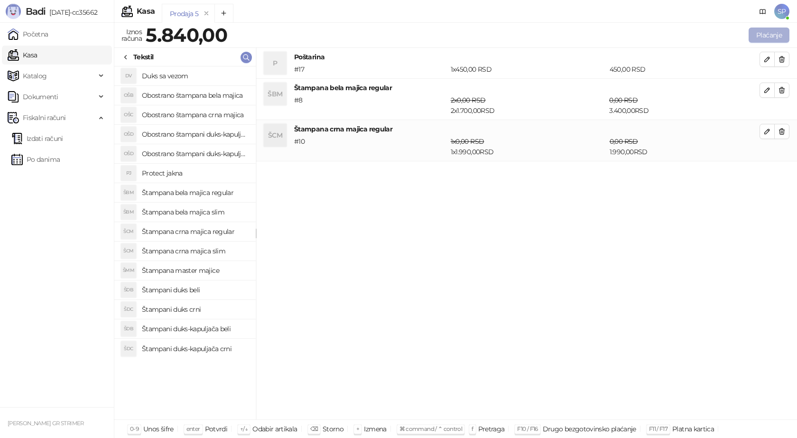
click at [770, 35] on button "Plaćanje" at bounding box center [769, 35] width 41 height 15
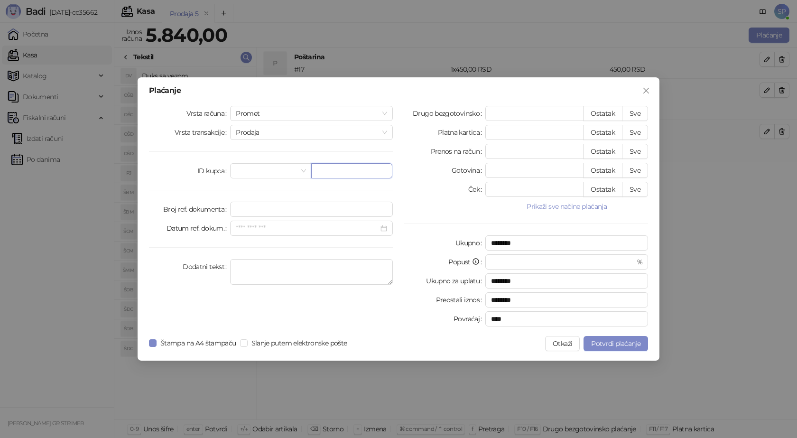
click at [328, 176] on input "text" at bounding box center [351, 170] width 81 height 15
paste input "**********"
type input "**********"
click at [635, 115] on button "Sve" at bounding box center [635, 113] width 26 height 15
type input "****"
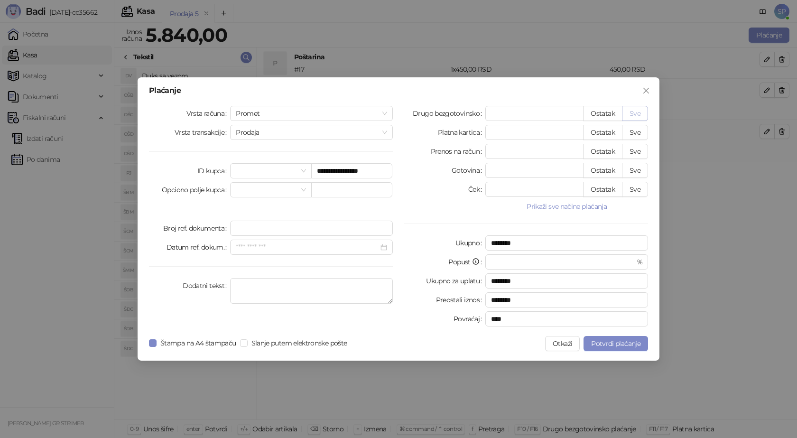
type input "****"
click at [612, 351] on div "**********" at bounding box center [399, 218] width 522 height 283
click at [612, 342] on span "Potvrdi plaćanje" at bounding box center [615, 343] width 49 height 9
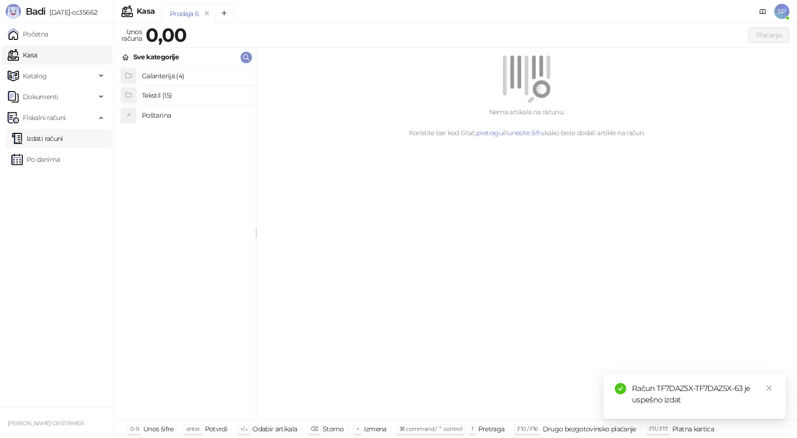
click at [50, 138] on link "Izdati računi" at bounding box center [37, 138] width 52 height 19
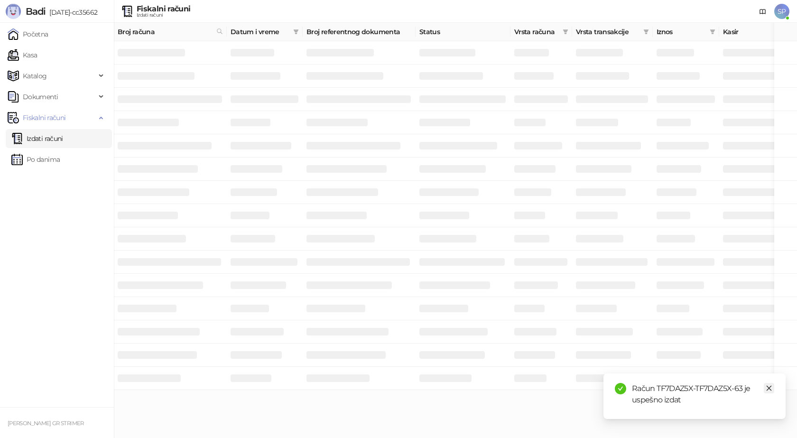
click at [768, 389] on icon "close" at bounding box center [769, 388] width 7 height 7
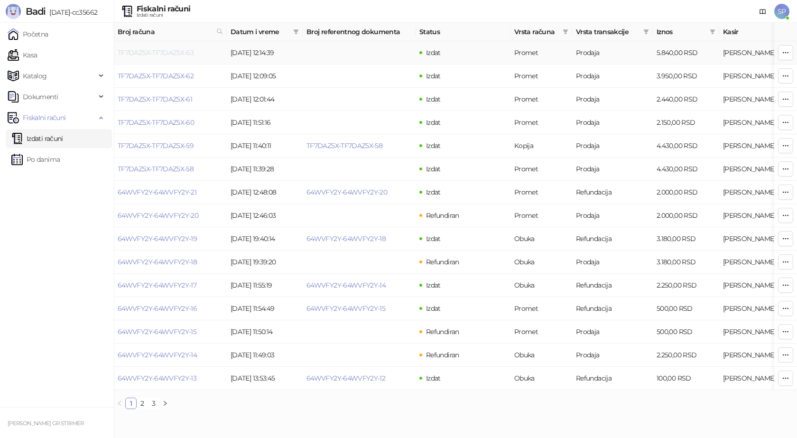
click at [155, 55] on link "TF7DAZ5X-TF7DAZ5X-63" at bounding box center [156, 52] width 76 height 9
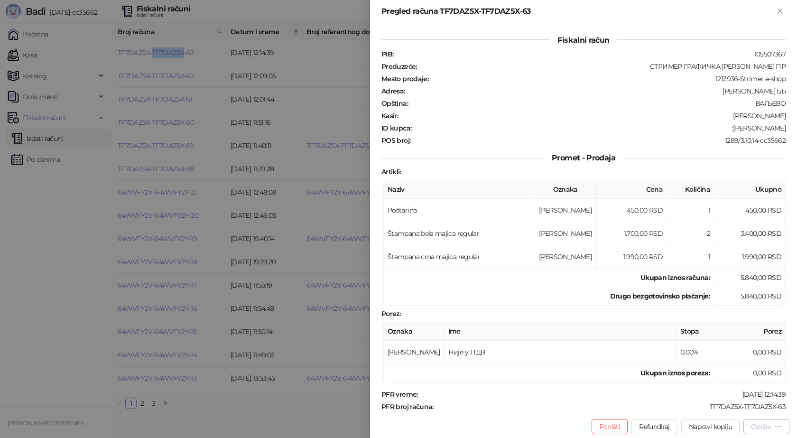
click at [768, 429] on div "Opcije" at bounding box center [760, 426] width 19 height 9
click at [723, 409] on span "Preuzmi u PDF formatu" at bounding box center [733, 407] width 97 height 10
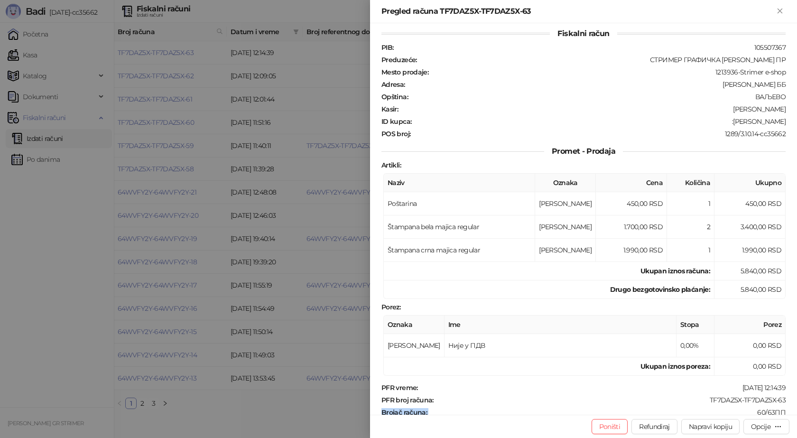
scroll to position [8, 0]
drag, startPoint x: 783, startPoint y: 405, endPoint x: 702, endPoint y: 399, distance: 81.4
click at [702, 399] on div "Fiskalni račun PIB : 105507367 Preduzeće : СТРИМЕР ГРАФИЧКА РАДЊА [PERSON_NAME]…" at bounding box center [583, 218] width 427 height 391
copy div "TF7DAZ5X-TF7DAZ5X-63"
drag, startPoint x: 726, startPoint y: 123, endPoint x: 789, endPoint y: 123, distance: 62.2
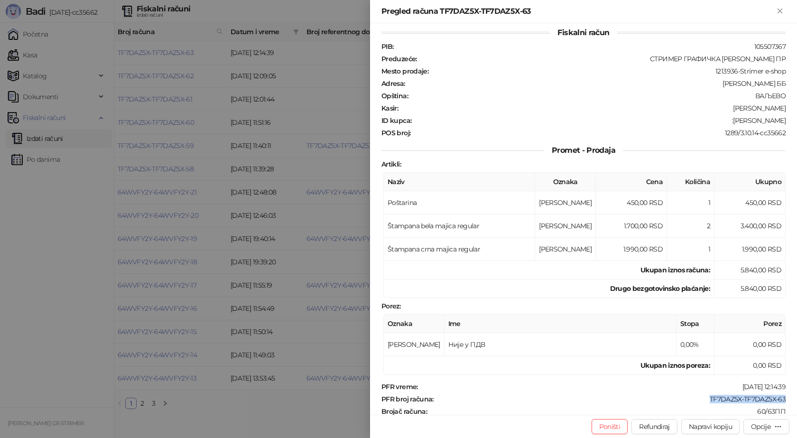
click at [789, 123] on div "Fiskalni račun PIB : 105507367 Preduzeće : СТРИМЕР ГРАФИЧКА РАДЊА [PERSON_NAME]…" at bounding box center [583, 218] width 427 height 391
copy div "[PERSON_NAME]"
click at [779, 14] on icon "Zatvori" at bounding box center [780, 11] width 9 height 9
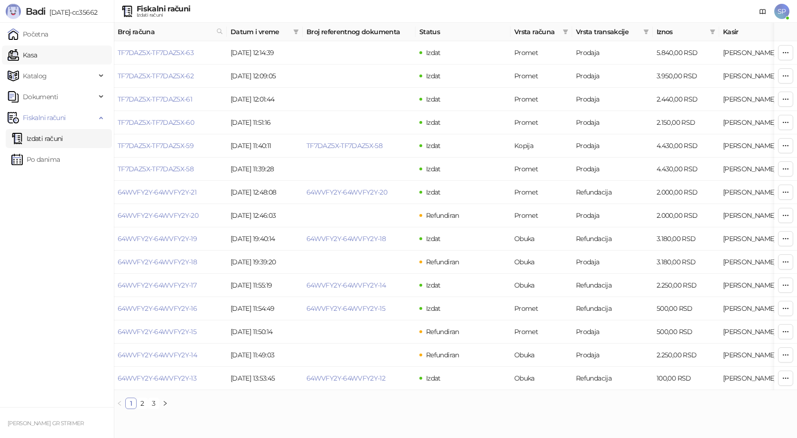
click at [28, 54] on link "Kasa" at bounding box center [22, 55] width 29 height 19
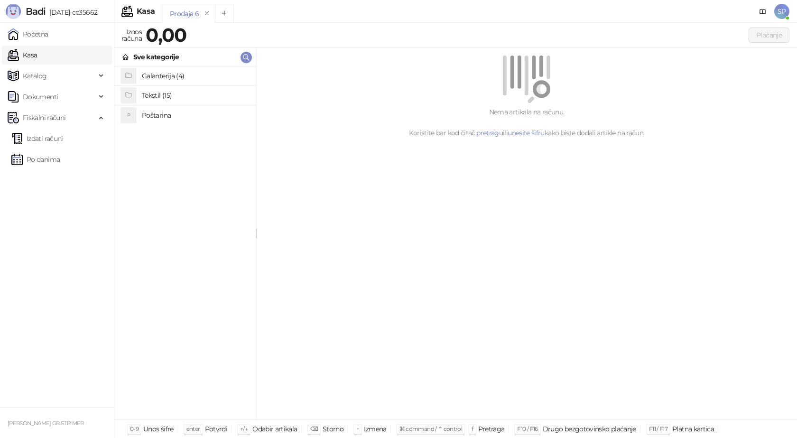
click at [169, 114] on h4 "Poštarina" at bounding box center [195, 115] width 106 height 15
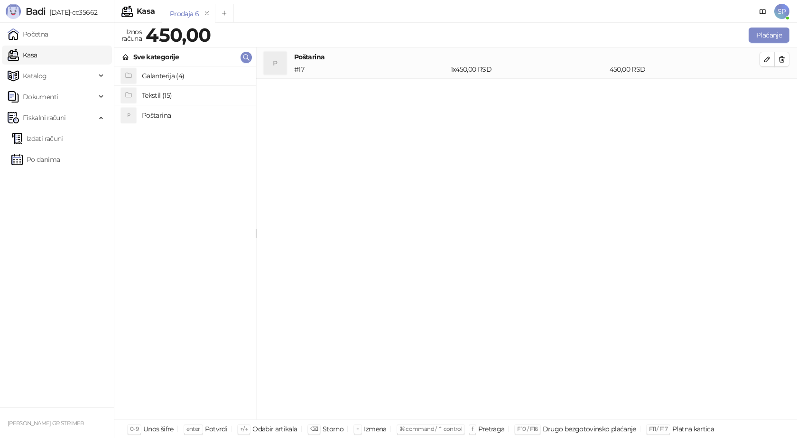
click at [159, 96] on h4 "Tekstil (15)" at bounding box center [195, 95] width 106 height 15
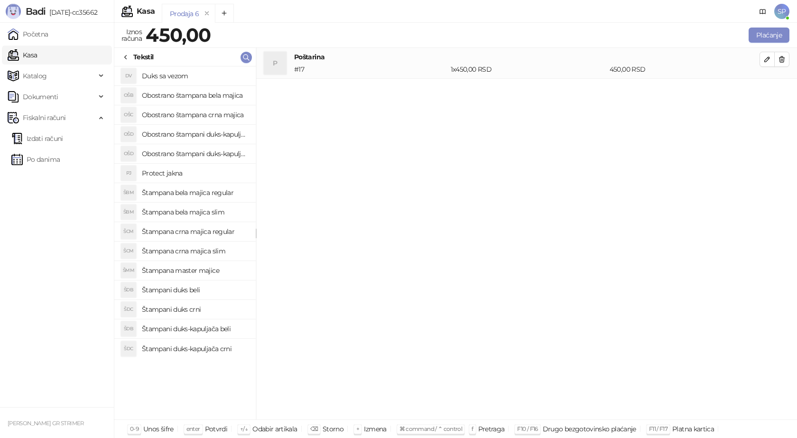
click at [200, 194] on h4 "Štampana bela majica regular" at bounding box center [195, 192] width 106 height 15
click at [764, 90] on icon "button" at bounding box center [768, 90] width 8 height 8
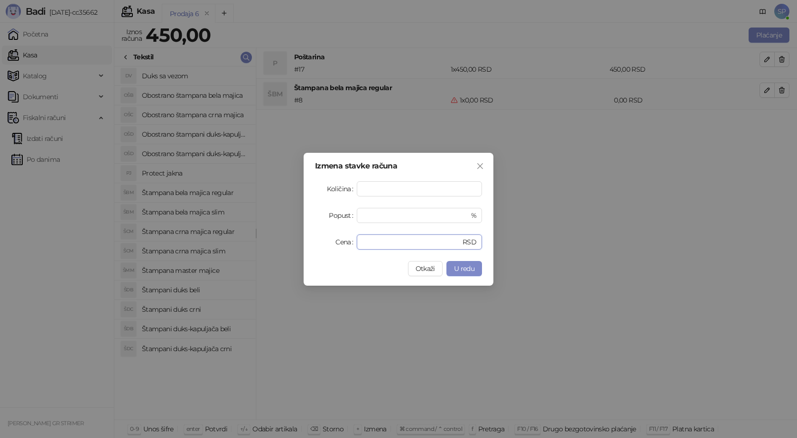
drag, startPoint x: 375, startPoint y: 239, endPoint x: 317, endPoint y: 243, distance: 58.6
click at [333, 241] on div "Cena * RSD" at bounding box center [398, 241] width 167 height 15
type input "****"
click at [471, 270] on span "U redu" at bounding box center [464, 268] width 20 height 9
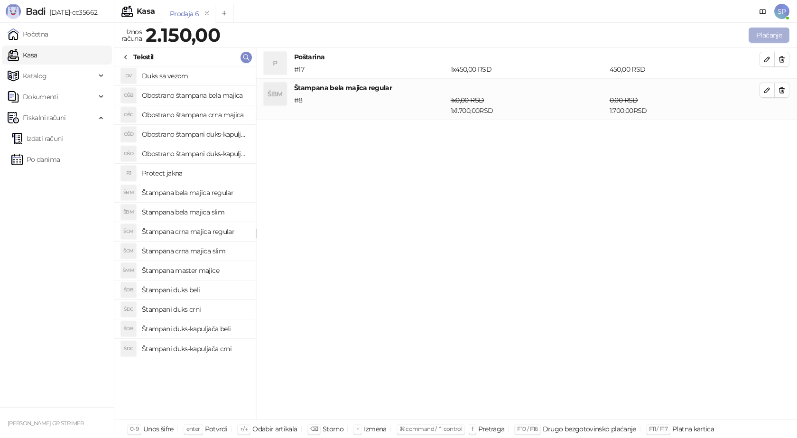
click at [767, 36] on button "Plaćanje" at bounding box center [769, 35] width 41 height 15
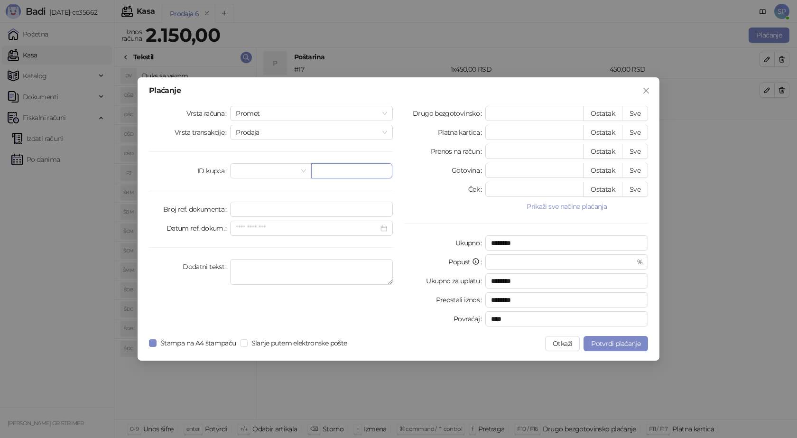
click at [324, 171] on input "text" at bounding box center [351, 170] width 81 height 15
paste input "**********"
type input "**********"
click at [633, 112] on button "Sve" at bounding box center [635, 113] width 26 height 15
type input "****"
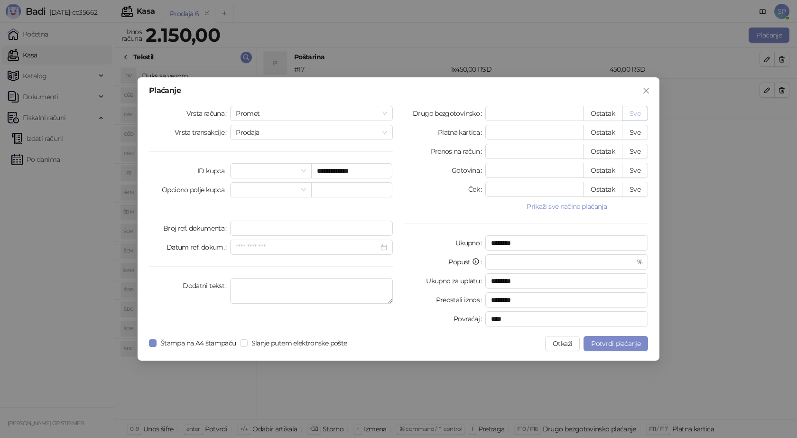
type input "****"
click at [603, 348] on button "Potvrdi plaćanje" at bounding box center [616, 343] width 65 height 15
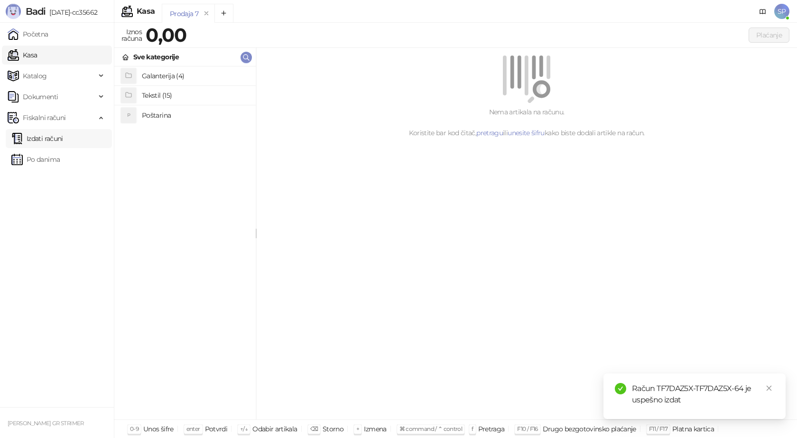
click at [56, 138] on link "Izdati računi" at bounding box center [37, 138] width 52 height 19
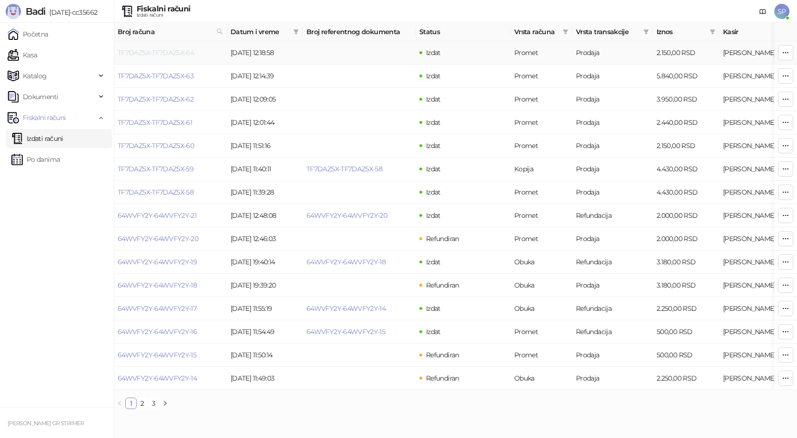
click at [141, 50] on link "TF7DAZ5X-TF7DAZ5X-64" at bounding box center [156, 52] width 76 height 9
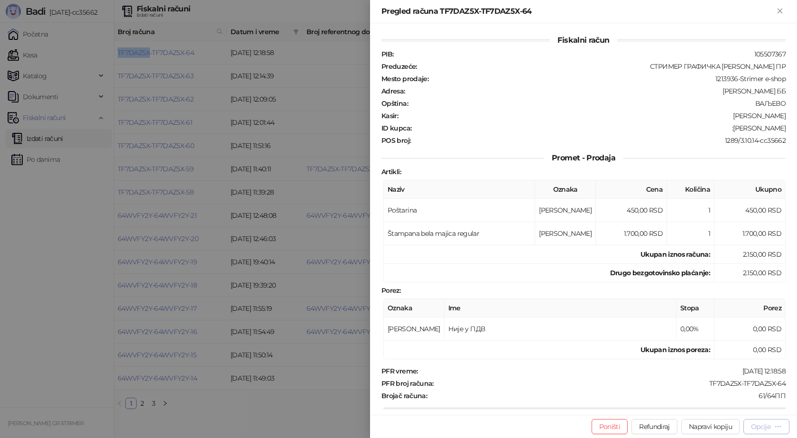
click at [761, 428] on div "Opcije" at bounding box center [760, 426] width 19 height 9
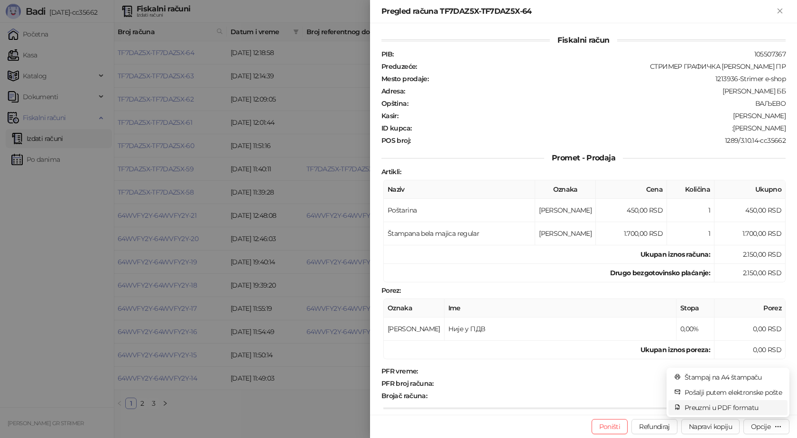
click at [737, 406] on span "Preuzmi u PDF formatu" at bounding box center [733, 407] width 97 height 10
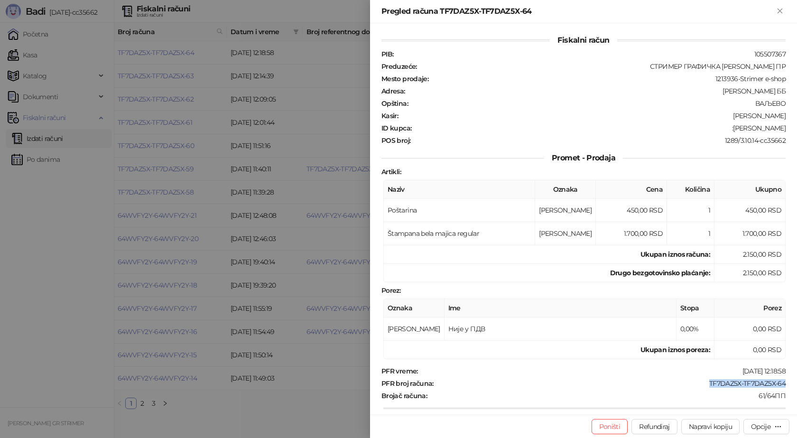
drag, startPoint x: 783, startPoint y: 381, endPoint x: 701, endPoint y: 382, distance: 81.6
click at [701, 382] on div "Fiskalni račun PIB : 105507367 Preduzeće : СТРИМЕР ГРАФИЧКА РАДЊА [PERSON_NAME]…" at bounding box center [583, 218] width 427 height 391
drag, startPoint x: 740, startPoint y: 126, endPoint x: 781, endPoint y: 128, distance: 40.4
click at [781, 128] on div "Fiskalni račun PIB : 105507367 Preduzeće : СТРИМЕР ГРАФИЧКА РАДЊА [PERSON_NAME]…" at bounding box center [583, 218] width 427 height 391
click at [783, 11] on icon "Zatvori" at bounding box center [780, 11] width 9 height 9
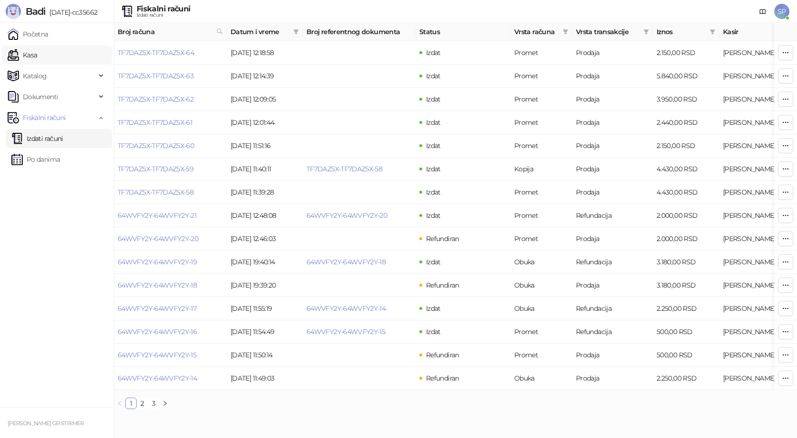
click at [25, 56] on link "Kasa" at bounding box center [22, 55] width 29 height 19
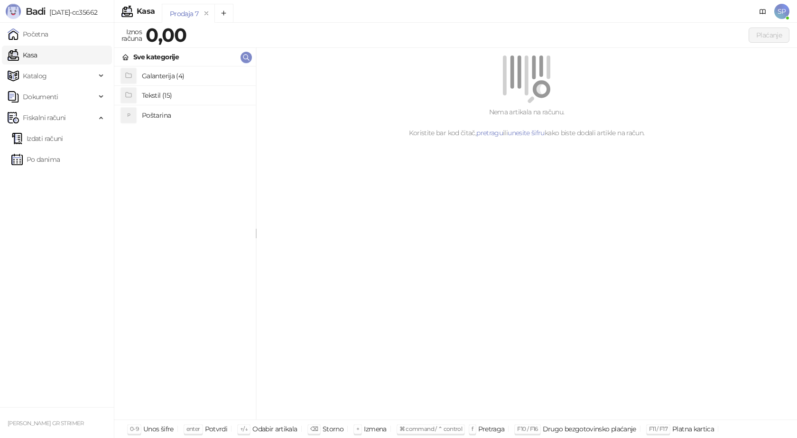
click at [152, 120] on h4 "Poštarina" at bounding box center [195, 115] width 106 height 15
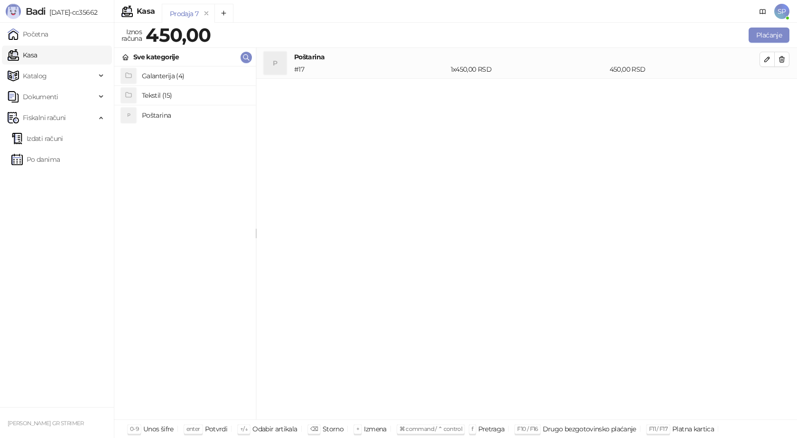
click at [164, 95] on h4 "Tekstil (15)" at bounding box center [195, 95] width 106 height 15
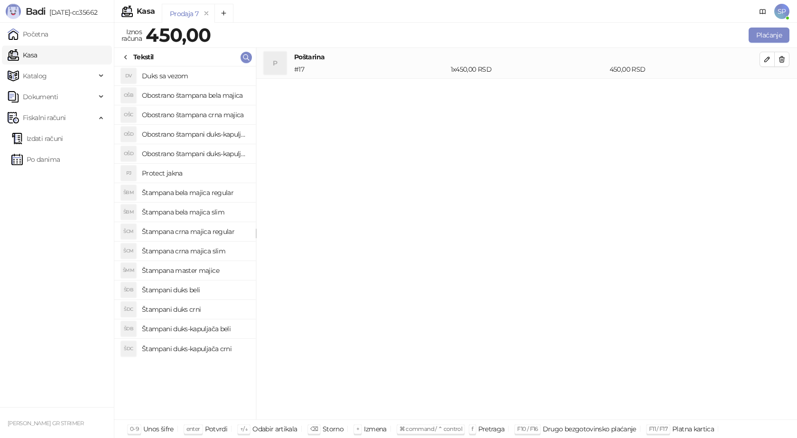
click at [197, 233] on h4 "Štampana crna majica regular" at bounding box center [195, 231] width 106 height 15
click at [766, 92] on icon "button" at bounding box center [767, 90] width 5 height 5
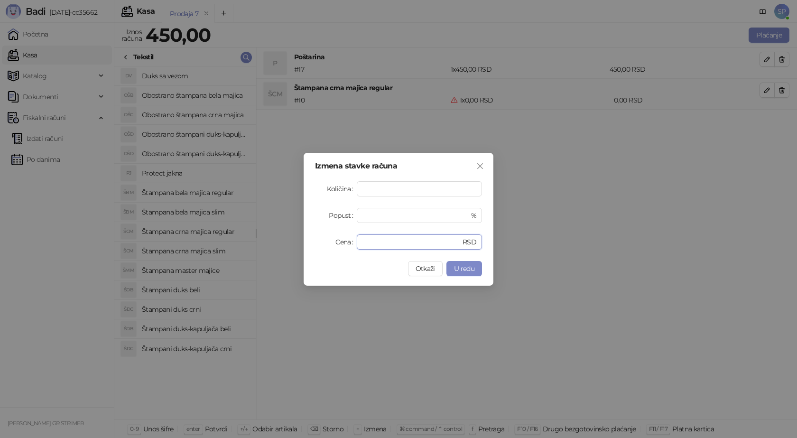
drag, startPoint x: 341, startPoint y: 242, endPoint x: 328, endPoint y: 242, distance: 12.8
click at [328, 242] on div "Cena * RSD" at bounding box center [398, 241] width 167 height 15
click at [467, 268] on span "U redu" at bounding box center [464, 268] width 20 height 9
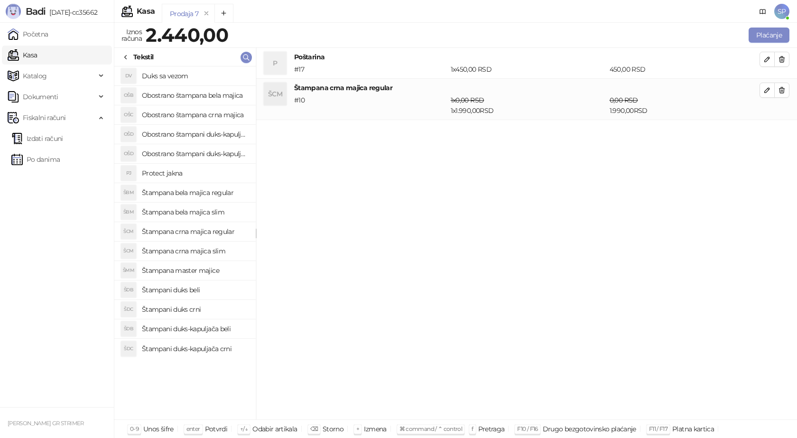
click at [222, 195] on h4 "Štampana bela majica regular" at bounding box center [195, 192] width 106 height 15
click at [766, 133] on icon "button" at bounding box center [768, 132] width 8 height 8
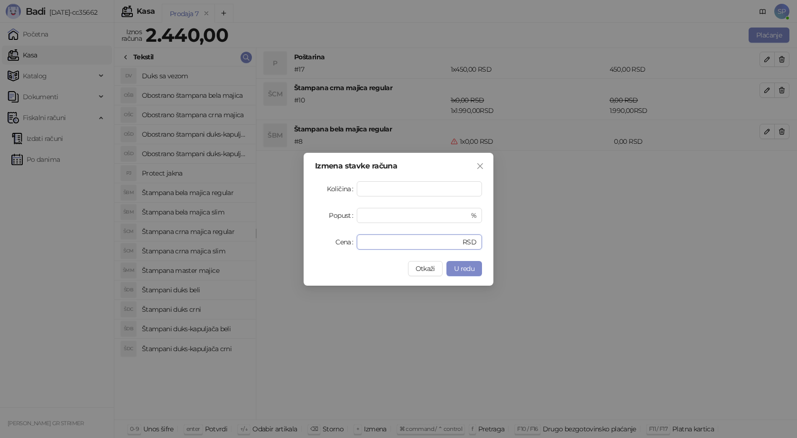
drag, startPoint x: 366, startPoint y: 242, endPoint x: 355, endPoint y: 242, distance: 10.5
click at [356, 242] on div "Cena * RSD" at bounding box center [398, 241] width 167 height 15
type input "****"
click at [467, 271] on span "U redu" at bounding box center [464, 268] width 20 height 9
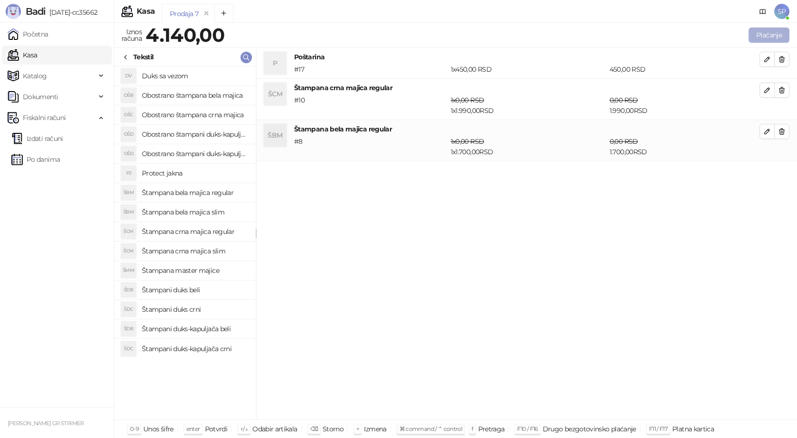
click at [784, 34] on button "Plaćanje" at bounding box center [769, 35] width 41 height 15
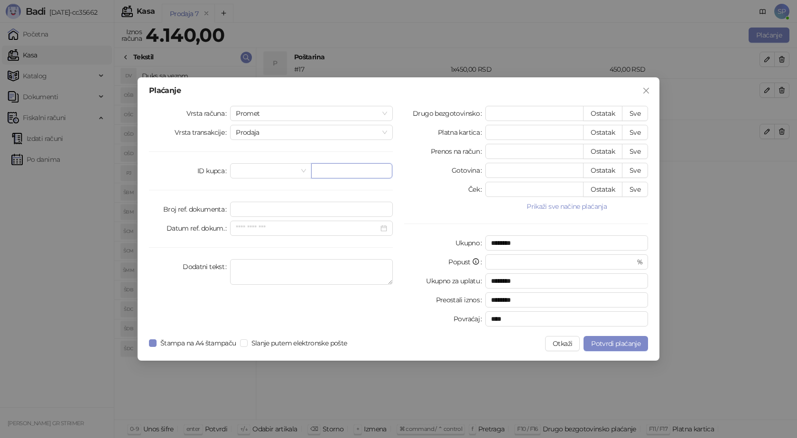
click at [332, 171] on input "text" at bounding box center [351, 170] width 81 height 15
paste input "**********"
type input "**********"
click at [633, 110] on button "Sve" at bounding box center [635, 113] width 26 height 15
type input "****"
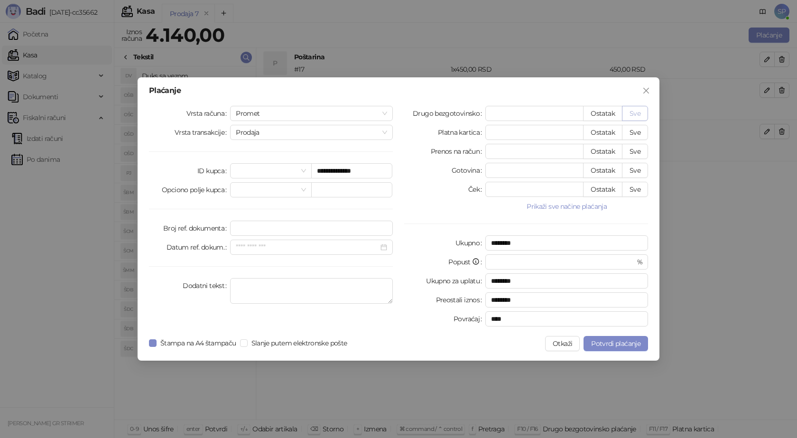
type input "****"
click at [607, 340] on span "Potvrdi plaćanje" at bounding box center [615, 343] width 49 height 9
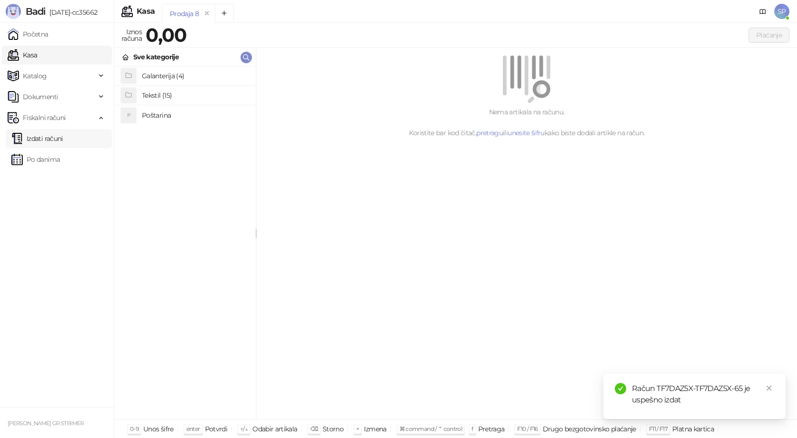
click at [47, 141] on link "Izdati računi" at bounding box center [37, 138] width 52 height 19
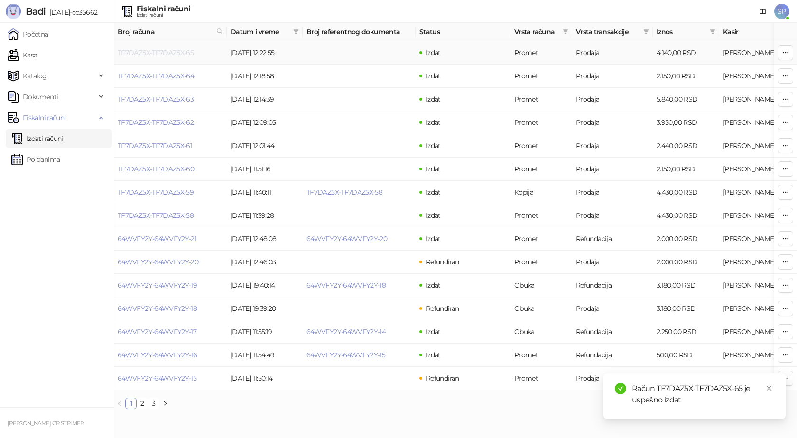
click at [151, 51] on link "TF7DAZ5X-TF7DAZ5X-65" at bounding box center [156, 52] width 76 height 9
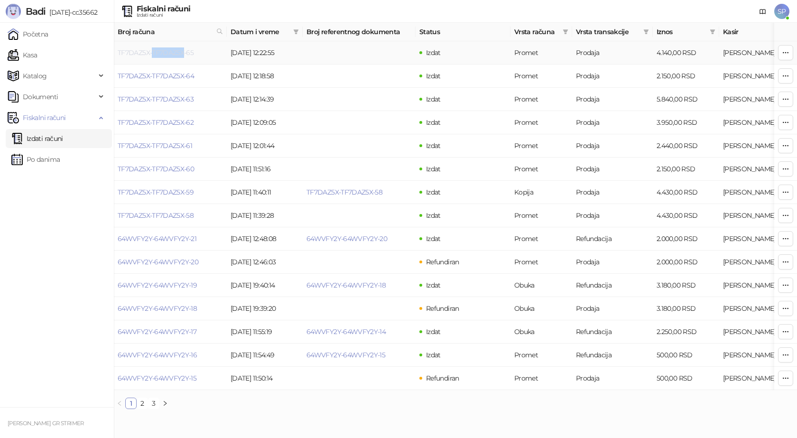
click at [151, 51] on link "TF7DAZ5X-TF7DAZ5X-65" at bounding box center [156, 52] width 76 height 9
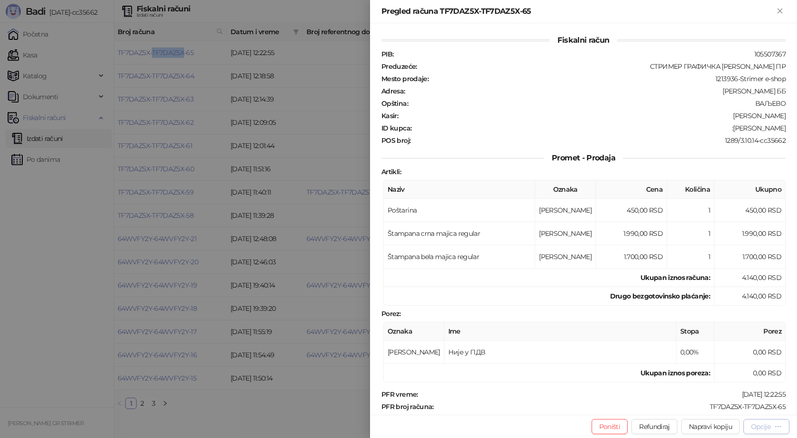
click at [762, 424] on div "Opcije" at bounding box center [760, 426] width 19 height 9
click at [730, 410] on span "Preuzmi u PDF formatu" at bounding box center [733, 407] width 97 height 10
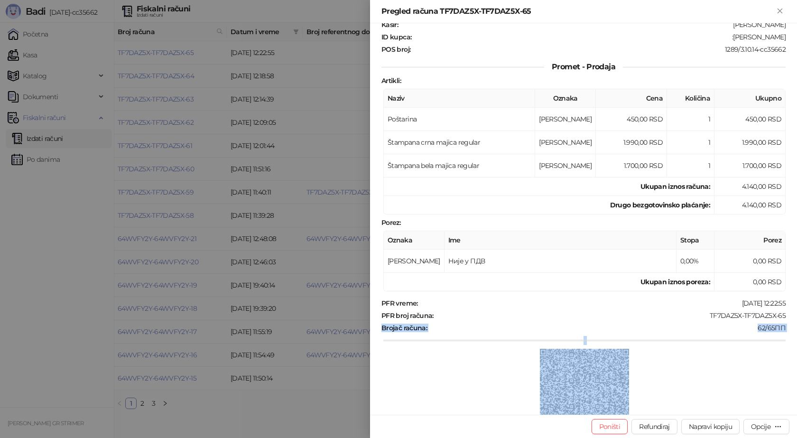
drag, startPoint x: 782, startPoint y: 405, endPoint x: 734, endPoint y: 380, distance: 54.5
click at [715, 400] on div "Fiskalni račun PIB : 105507367 Preduzeće : СТРИМЕР ГРАФИЧКА РАДЊА [PERSON_NAME]…" at bounding box center [583, 218] width 427 height 391
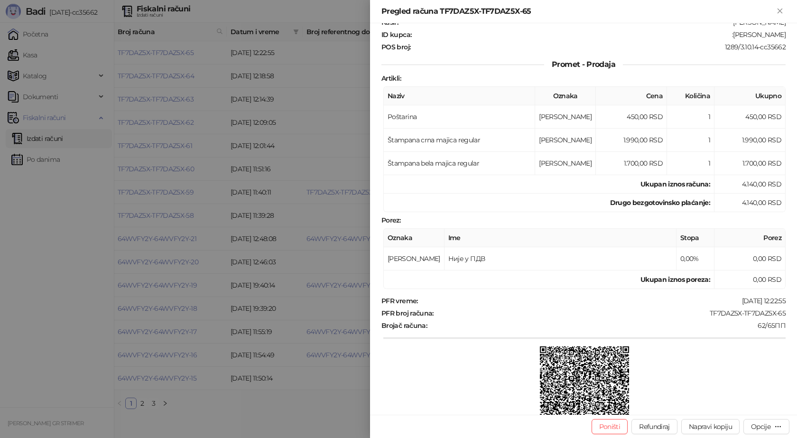
click at [704, 308] on div "PFR vreme : [DATE] 12:22:55 PFR broj računa : TF7DAZ5X-TF7DAZ5X-65 Brojač račun…" at bounding box center [584, 367] width 408 height 141
drag, startPoint x: 780, startPoint y: 312, endPoint x: 701, endPoint y: 312, distance: 78.8
click at [701, 312] on div "PFR broj računa : TF7DAZ5X-TF7DAZ5X-65" at bounding box center [584, 313] width 408 height 9
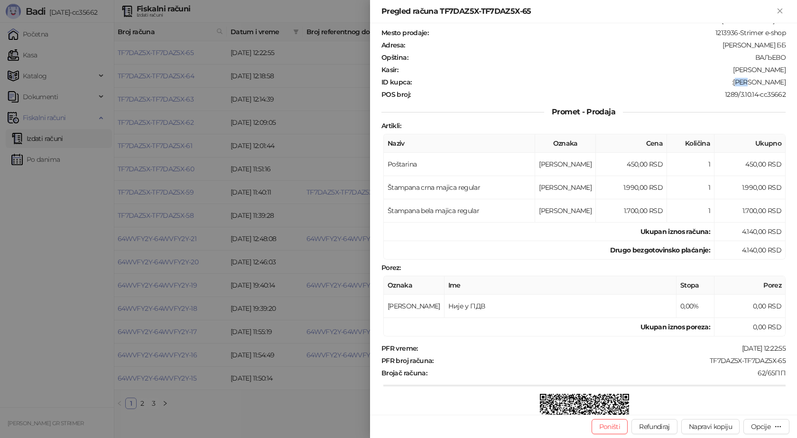
drag, startPoint x: 733, startPoint y: 82, endPoint x: 746, endPoint y: 82, distance: 13.3
click at [746, 82] on div ":[PERSON_NAME]" at bounding box center [599, 82] width 374 height 9
click at [736, 81] on div ":[PERSON_NAME]" at bounding box center [599, 82] width 374 height 9
drag, startPoint x: 731, startPoint y: 82, endPoint x: 778, endPoint y: 81, distance: 46.5
click at [778, 81] on div ":[PERSON_NAME]" at bounding box center [599, 82] width 374 height 9
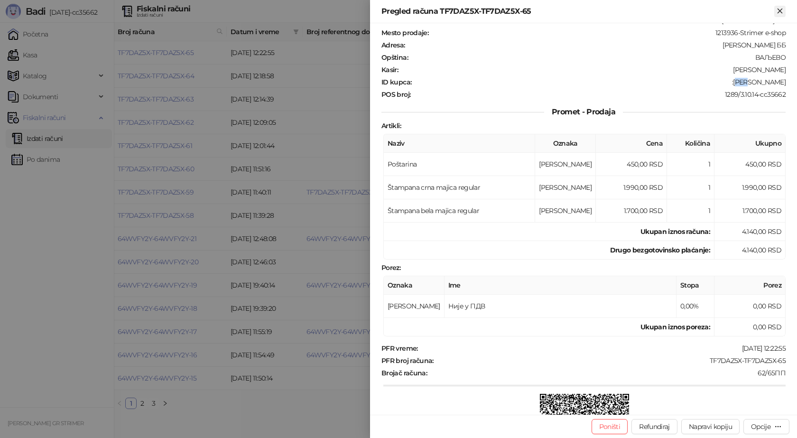
click at [781, 11] on icon "Zatvori" at bounding box center [780, 11] width 4 height 4
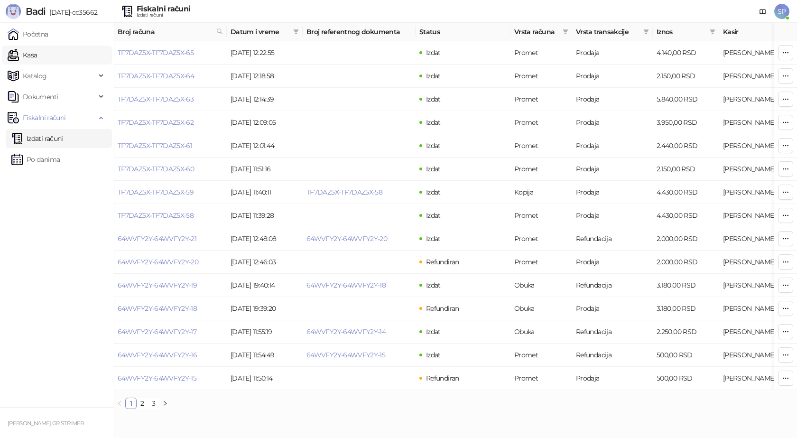
click at [37, 56] on link "Kasa" at bounding box center [22, 55] width 29 height 19
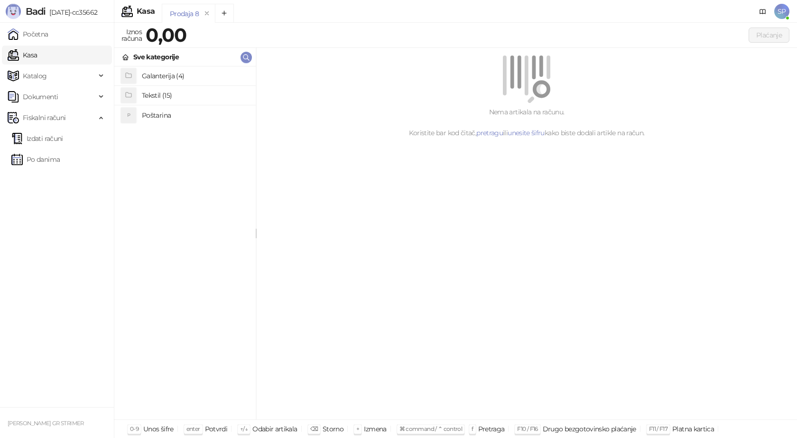
click at [168, 115] on h4 "Poštarina" at bounding box center [195, 115] width 106 height 15
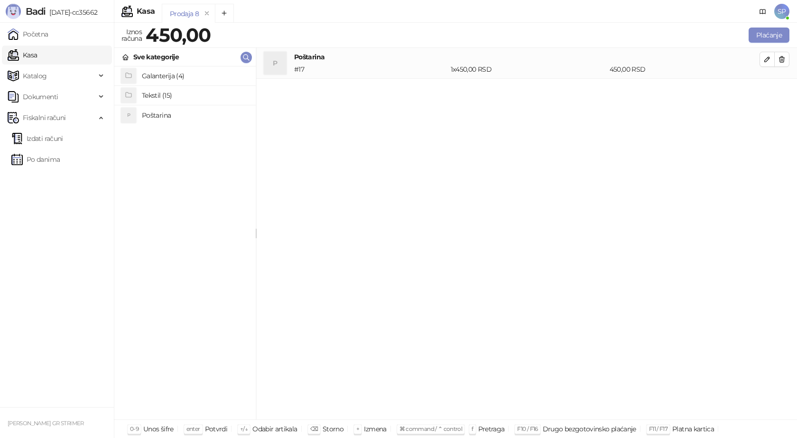
click at [159, 74] on h4 "Galanterija (4)" at bounding box center [195, 75] width 106 height 15
click at [189, 74] on h4 "Gravirani metalni Army upaljač" at bounding box center [195, 75] width 106 height 15
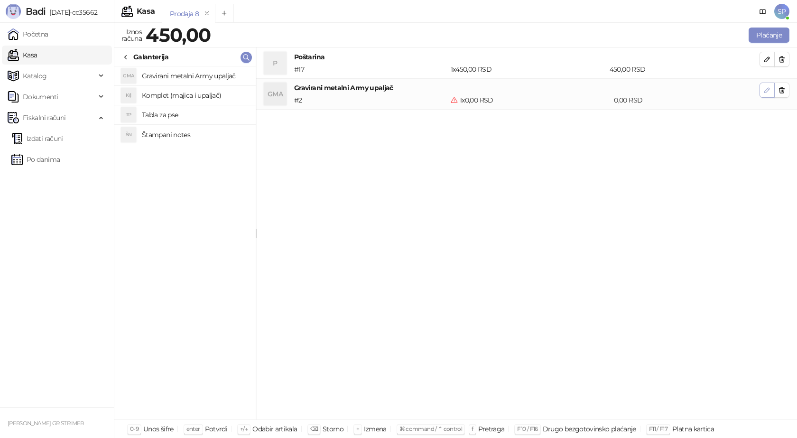
click at [767, 88] on icon "button" at bounding box center [768, 90] width 8 height 8
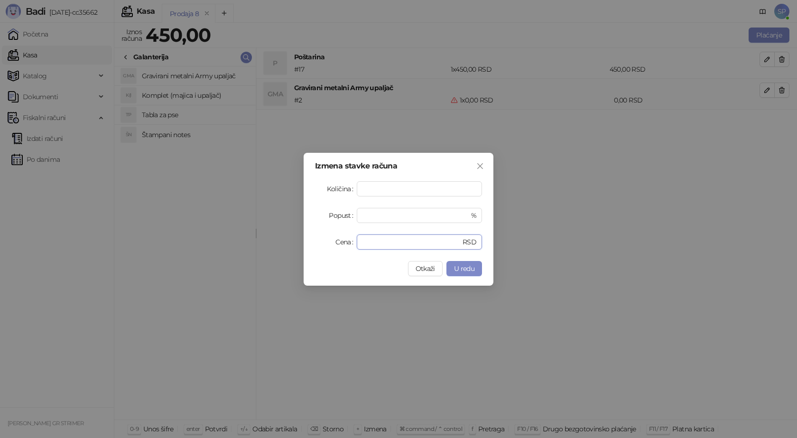
drag, startPoint x: 370, startPoint y: 246, endPoint x: 320, endPoint y: 245, distance: 49.8
click at [325, 247] on div "Cena * RSD" at bounding box center [398, 241] width 167 height 15
type input "****"
click at [466, 270] on span "U redu" at bounding box center [464, 268] width 20 height 9
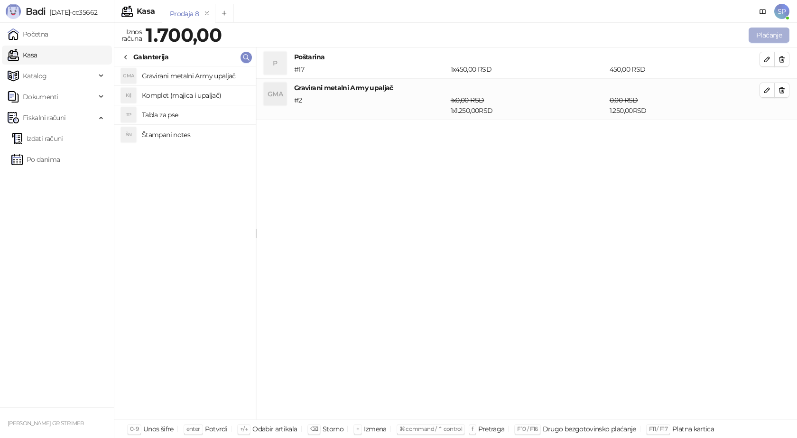
click at [761, 31] on button "Plaćanje" at bounding box center [769, 35] width 41 height 15
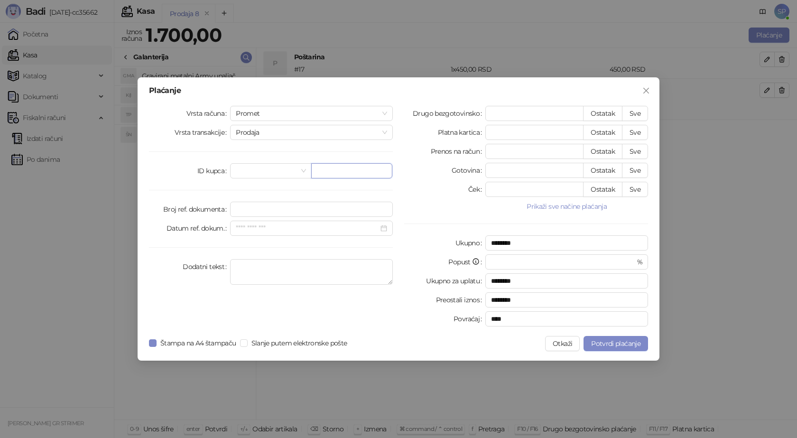
click at [326, 175] on input "text" at bounding box center [351, 170] width 81 height 15
paste input "**********"
type input "**********"
click at [633, 114] on button "Sve" at bounding box center [635, 113] width 26 height 15
type input "****"
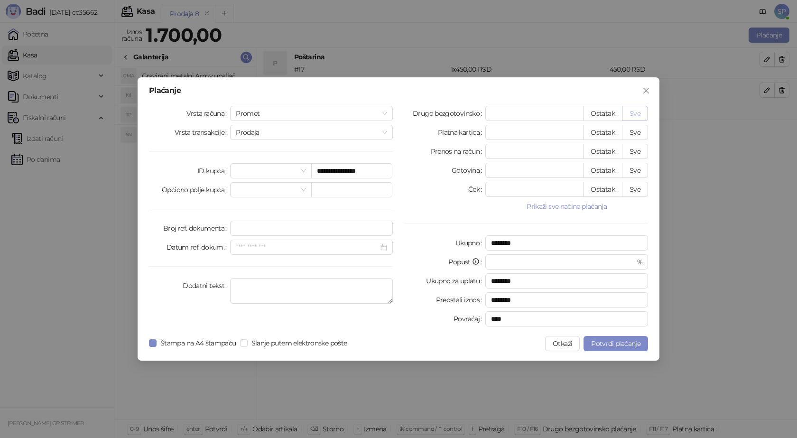
type input "****"
click at [611, 346] on span "Potvrdi plaćanje" at bounding box center [615, 343] width 49 height 9
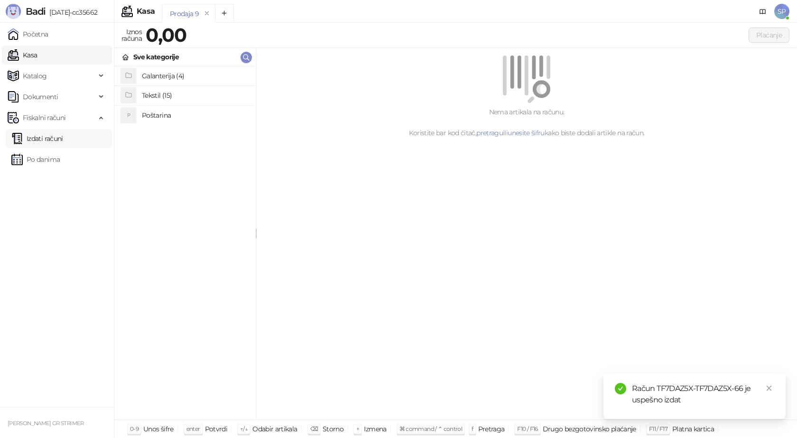
click at [59, 139] on link "Izdati računi" at bounding box center [37, 138] width 52 height 19
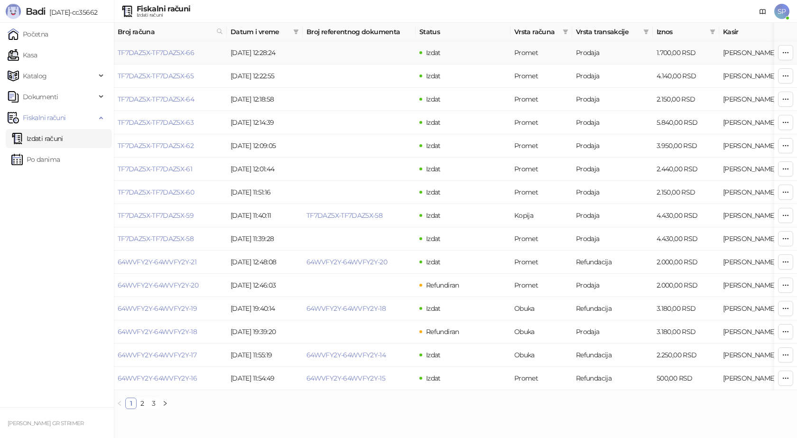
click at [171, 53] on link "TF7DAZ5X-TF7DAZ5X-66" at bounding box center [156, 52] width 76 height 9
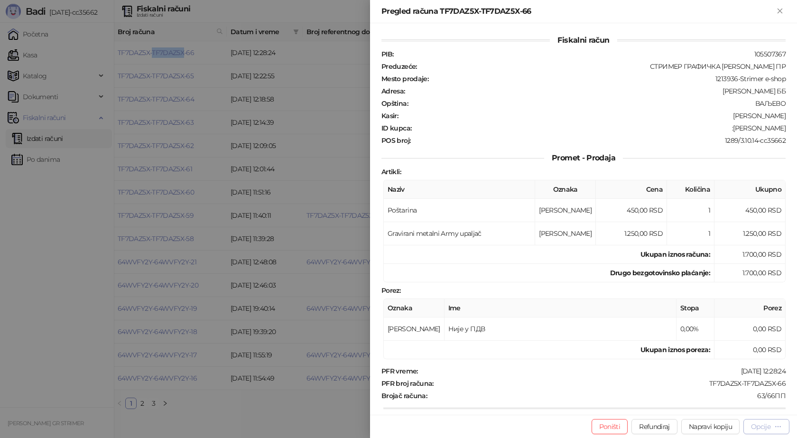
click at [764, 428] on div "Opcije" at bounding box center [760, 426] width 19 height 9
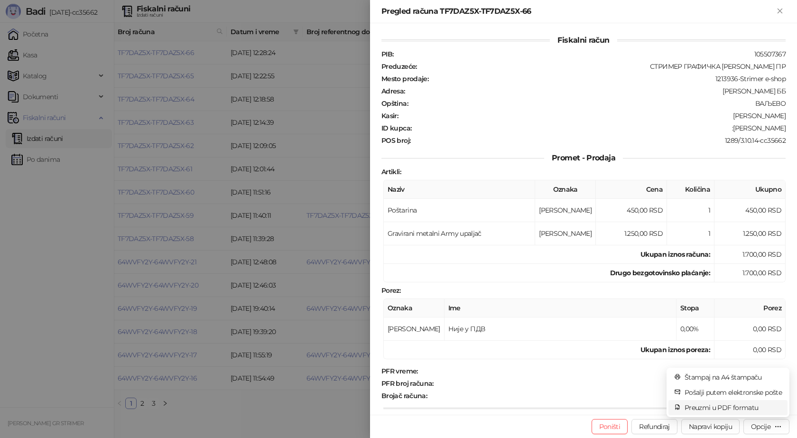
click at [738, 407] on span "Preuzmi u PDF formatu" at bounding box center [733, 407] width 97 height 10
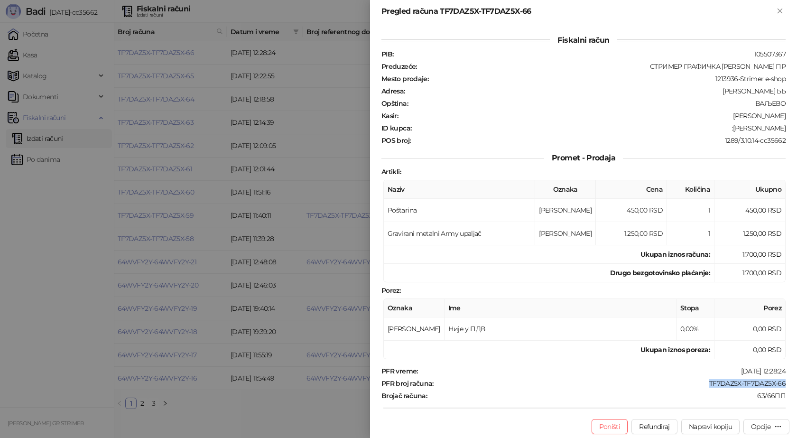
drag, startPoint x: 780, startPoint y: 382, endPoint x: 702, endPoint y: 379, distance: 77.4
click at [702, 379] on div "PFR vreme : [DATE] 12:28:24 PFR broj računa : TF7DAZ5X-TF7DAZ5X-66 Brojač račun…" at bounding box center [584, 437] width 408 height 141
drag, startPoint x: 783, startPoint y: 127, endPoint x: 724, endPoint y: 131, distance: 59.5
click at [724, 131] on div "Fiskalni račun PIB : 105507367 Preduzeće : СТРИМЕР ГРАФИЧКА РАДЊА [PERSON_NAME]…" at bounding box center [583, 218] width 427 height 391
click at [781, 11] on icon "Zatvori" at bounding box center [780, 11] width 4 height 4
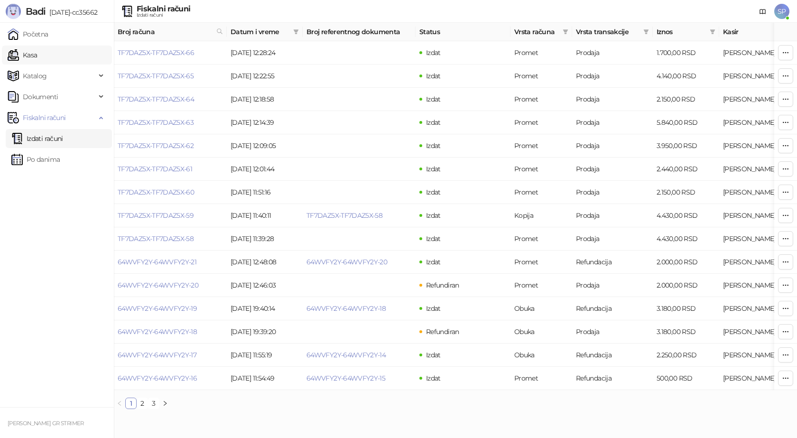
click at [28, 56] on link "Kasa" at bounding box center [22, 55] width 29 height 19
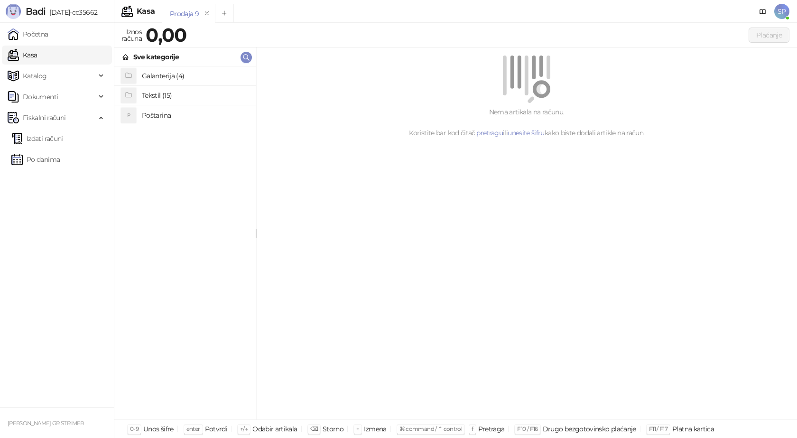
click at [163, 114] on h4 "Poštarina" at bounding box center [195, 115] width 106 height 15
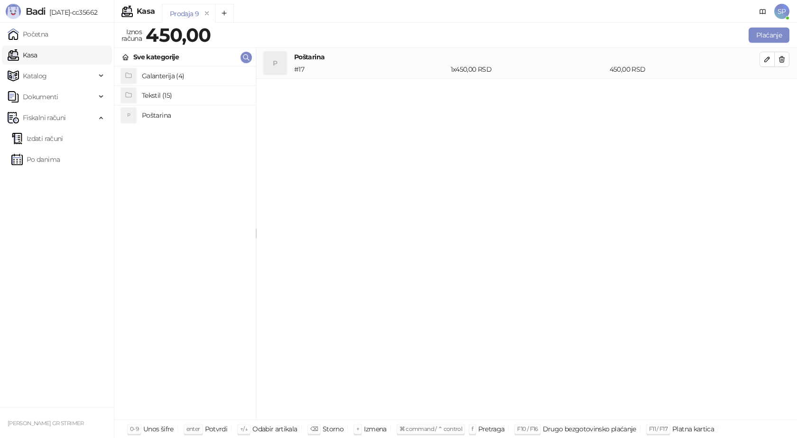
click at [169, 95] on h4 "Tekstil (15)" at bounding box center [195, 95] width 106 height 15
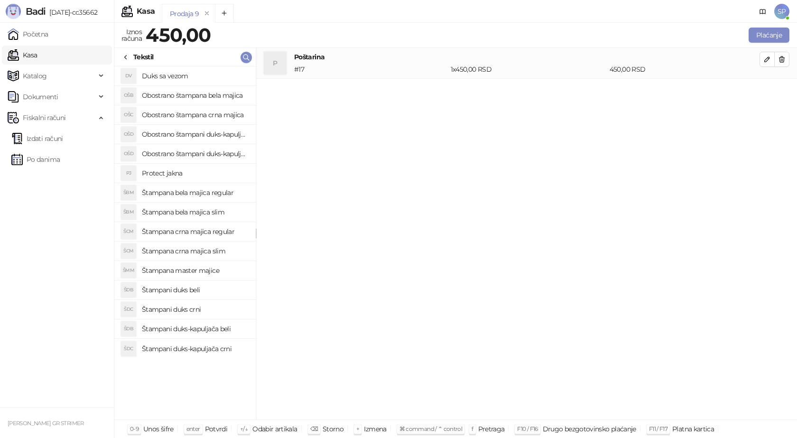
click at [207, 233] on h4 "Štampana crna majica regular" at bounding box center [195, 231] width 106 height 15
click at [764, 89] on icon "button" at bounding box center [768, 90] width 8 height 8
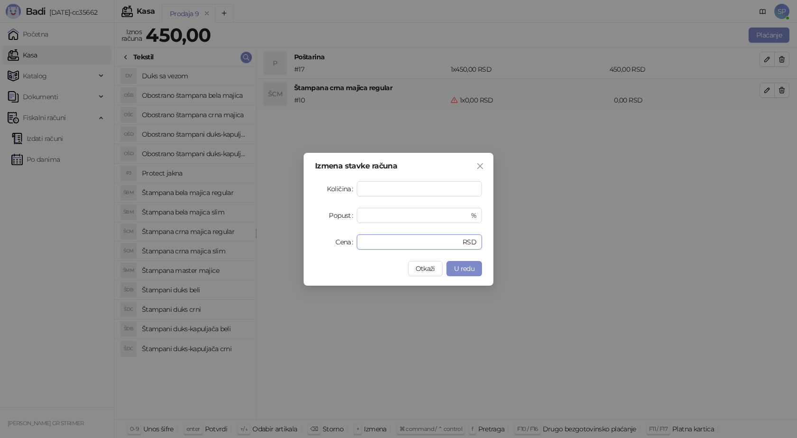
drag, startPoint x: 338, startPoint y: 239, endPoint x: 322, endPoint y: 240, distance: 16.6
click at [331, 240] on div "Cena * RSD" at bounding box center [398, 241] width 167 height 15
type input "****"
click at [464, 267] on span "U redu" at bounding box center [464, 268] width 20 height 9
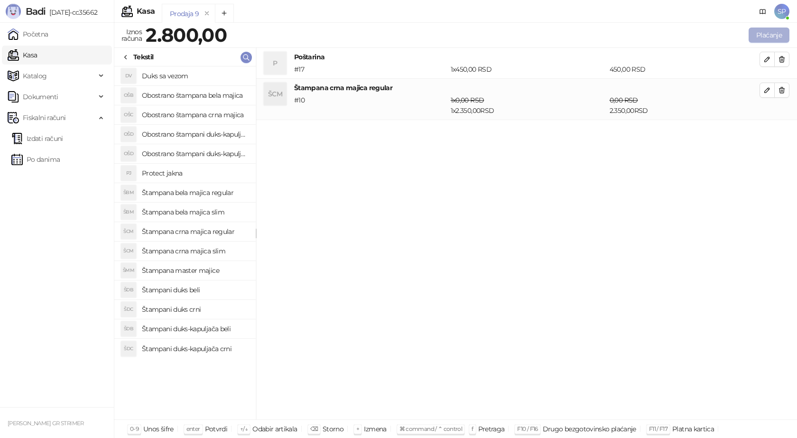
click at [770, 33] on button "Plaćanje" at bounding box center [769, 35] width 41 height 15
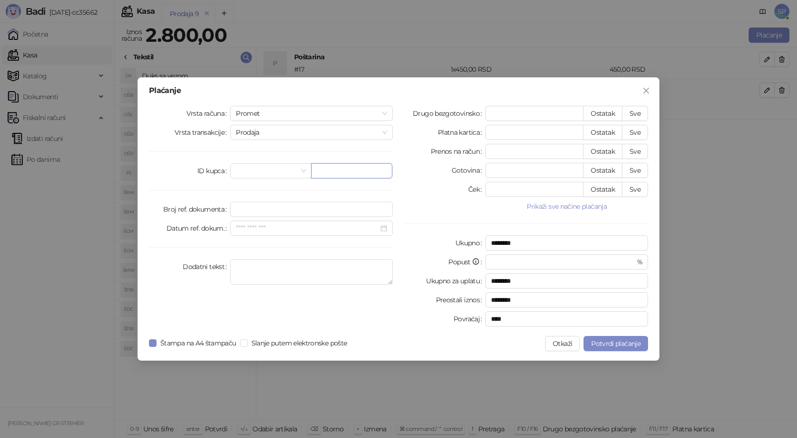
click at [318, 166] on input "text" at bounding box center [351, 170] width 81 height 15
paste input "**********"
type input "**********"
click at [641, 115] on button "Sve" at bounding box center [635, 113] width 26 height 15
type input "****"
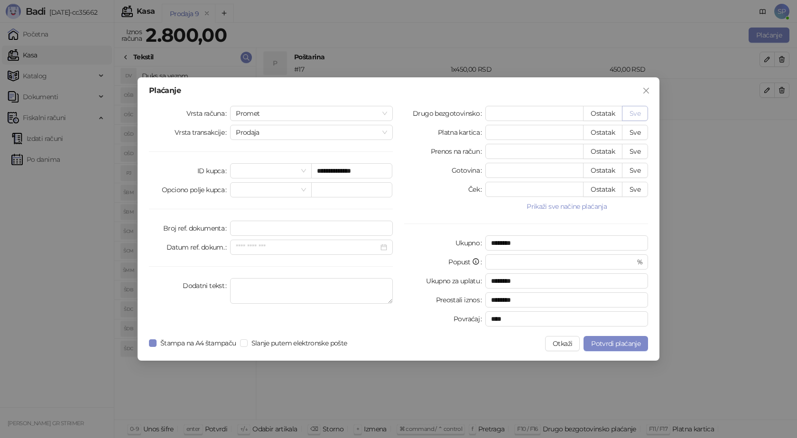
type input "****"
click at [597, 341] on span "Potvrdi plaćanje" at bounding box center [615, 343] width 49 height 9
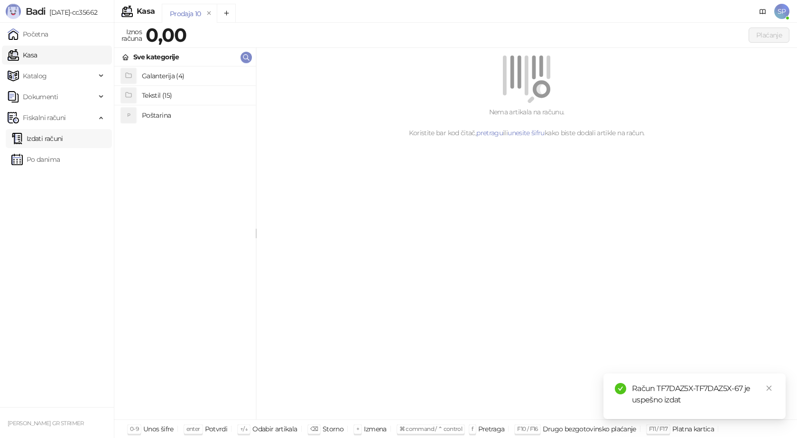
click at [55, 137] on link "Izdati računi" at bounding box center [37, 138] width 52 height 19
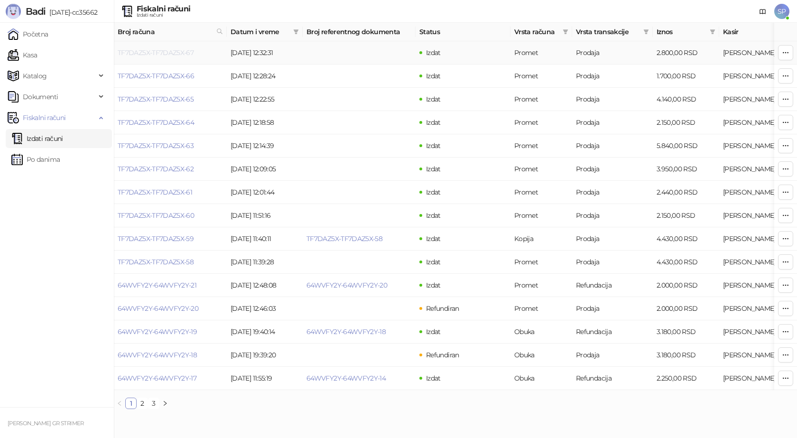
click at [166, 53] on link "TF7DAZ5X-TF7DAZ5X-67" at bounding box center [156, 52] width 76 height 9
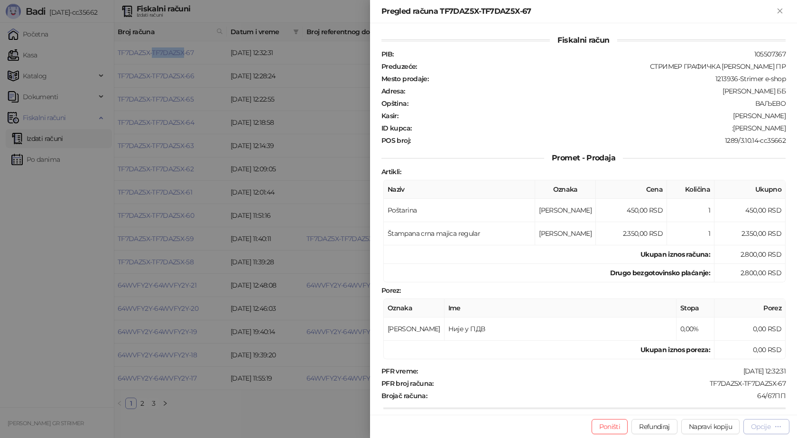
click at [765, 424] on div "Opcije" at bounding box center [760, 426] width 19 height 9
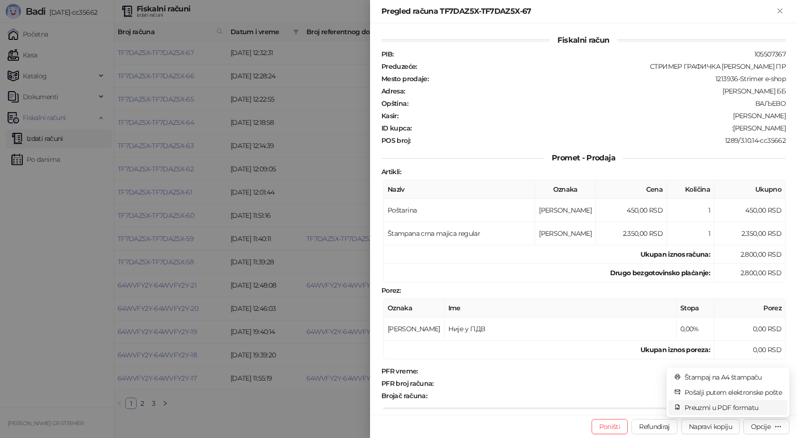
click at [736, 408] on span "Preuzmi u PDF formatu" at bounding box center [733, 407] width 97 height 10
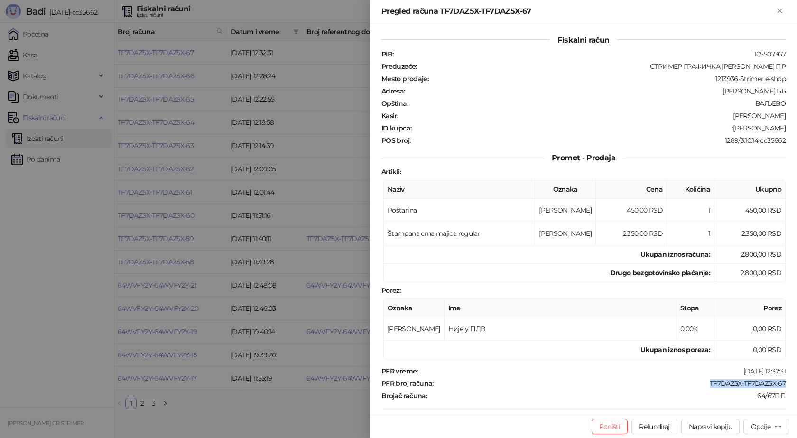
drag, startPoint x: 779, startPoint y: 384, endPoint x: 700, endPoint y: 384, distance: 78.8
click at [700, 384] on div "TF7DAZ5X-TF7DAZ5X-67" at bounding box center [611, 383] width 352 height 9
drag, startPoint x: 778, startPoint y: 130, endPoint x: 736, endPoint y: 130, distance: 42.2
click at [736, 130] on div ":[PERSON_NAME]" at bounding box center [599, 128] width 374 height 9
click at [778, 11] on icon "Zatvori" at bounding box center [780, 11] width 9 height 9
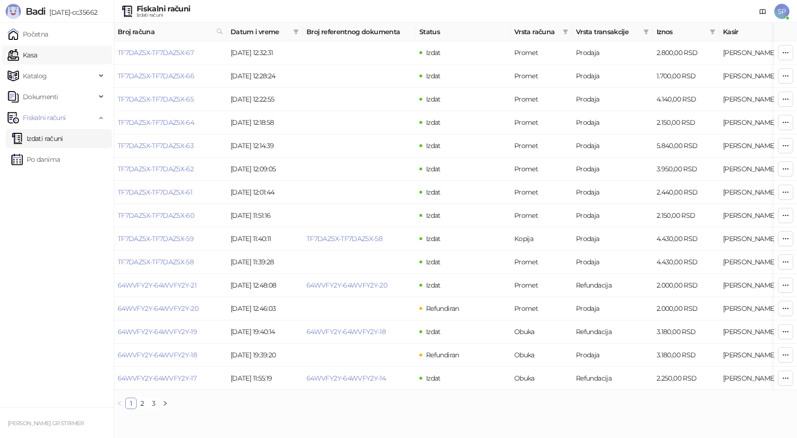
click at [28, 55] on link "Kasa" at bounding box center [22, 55] width 29 height 19
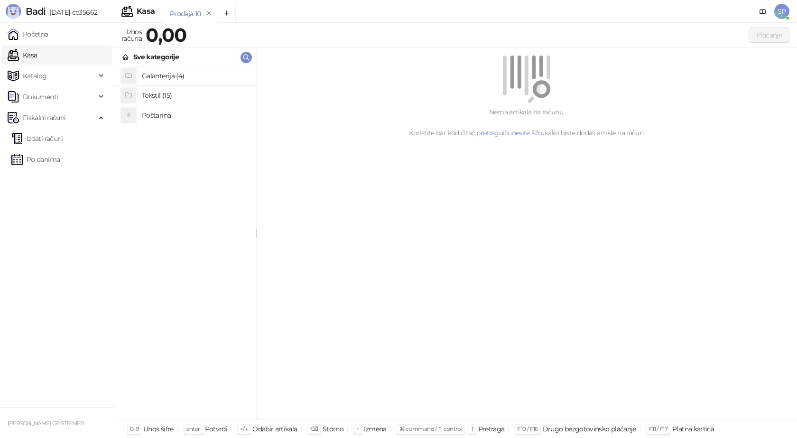
click at [161, 114] on h4 "Poštarina" at bounding box center [195, 115] width 106 height 15
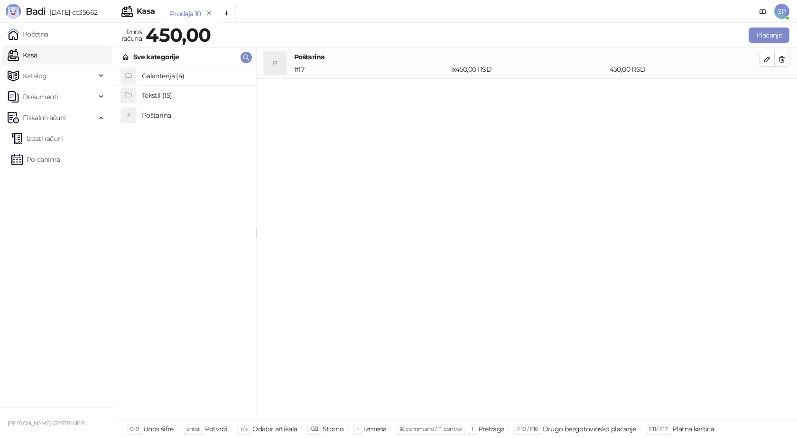
click at [158, 97] on h4 "Tekstil (15)" at bounding box center [195, 95] width 106 height 15
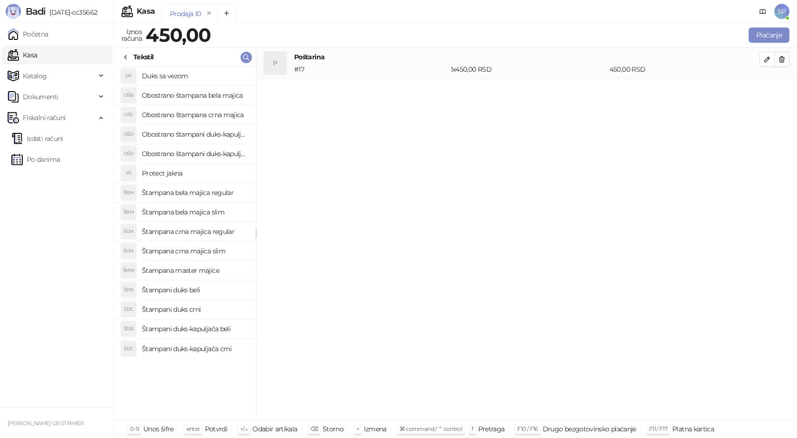
click at [186, 231] on h4 "Štampana crna majica regular" at bounding box center [195, 231] width 106 height 15
click at [768, 91] on icon "button" at bounding box center [768, 90] width 8 height 8
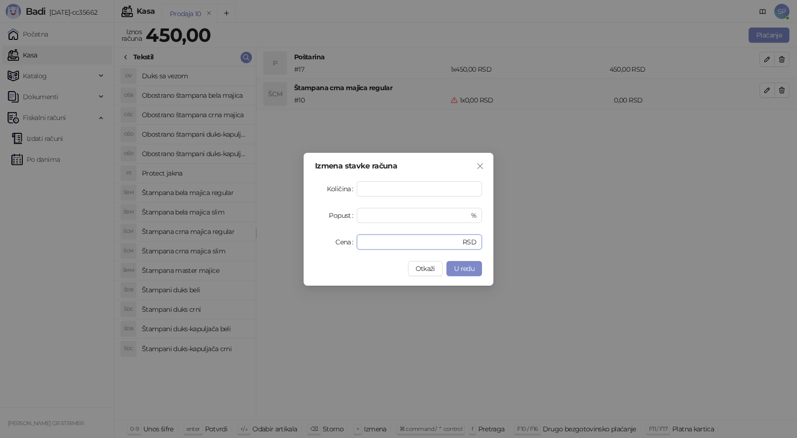
drag, startPoint x: 351, startPoint y: 241, endPoint x: 337, endPoint y: 242, distance: 13.9
click at [339, 242] on div "Cena * RSD" at bounding box center [398, 241] width 167 height 15
type input "****"
click at [460, 268] on span "U redu" at bounding box center [464, 268] width 20 height 9
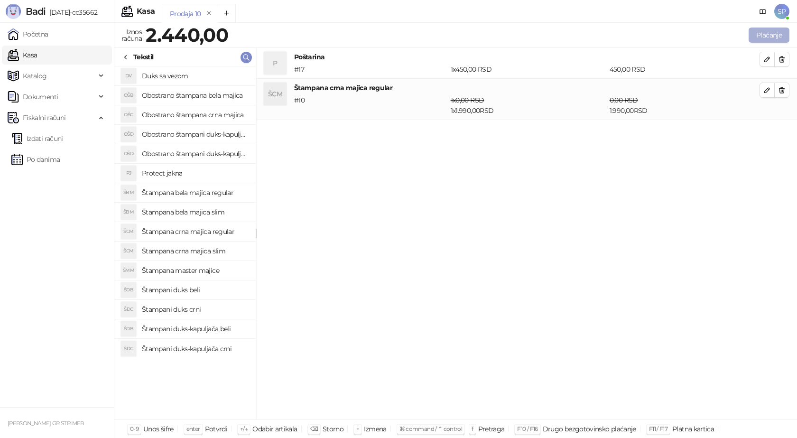
click at [770, 34] on button "Plaćanje" at bounding box center [769, 35] width 41 height 15
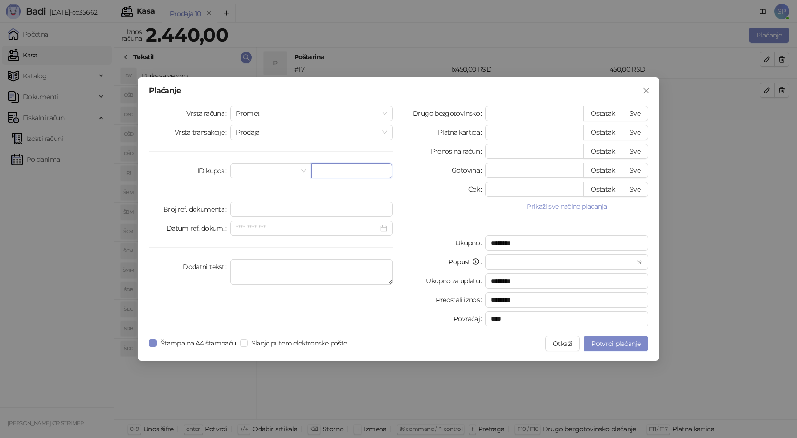
click at [327, 175] on input "text" at bounding box center [351, 170] width 81 height 15
paste input "**********"
type input "**********"
click at [636, 110] on button "Sve" at bounding box center [635, 113] width 26 height 15
type input "****"
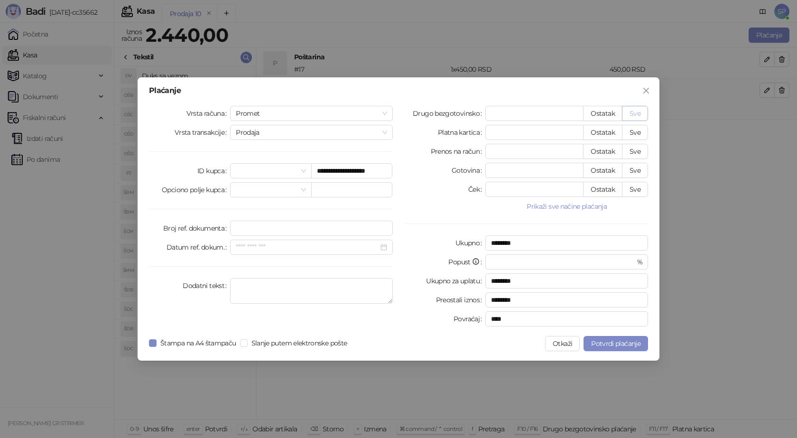
type input "****"
click at [605, 342] on span "Potvrdi plaćanje" at bounding box center [615, 343] width 49 height 9
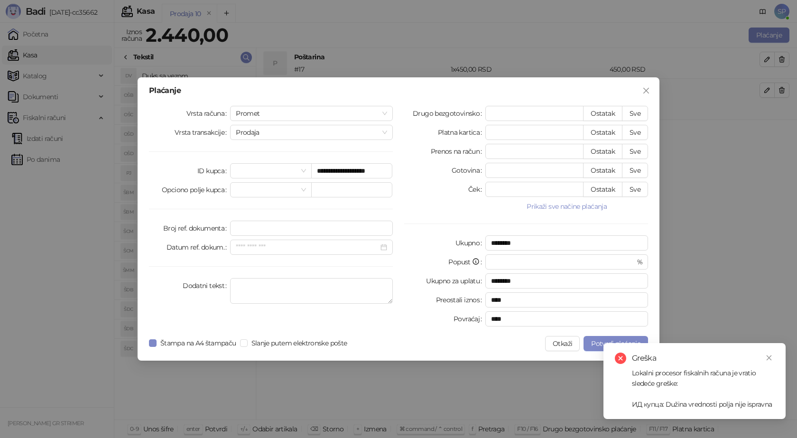
drag, startPoint x: 768, startPoint y: 357, endPoint x: 758, endPoint y: 349, distance: 12.9
click at [767, 355] on icon "close" at bounding box center [769, 357] width 7 height 7
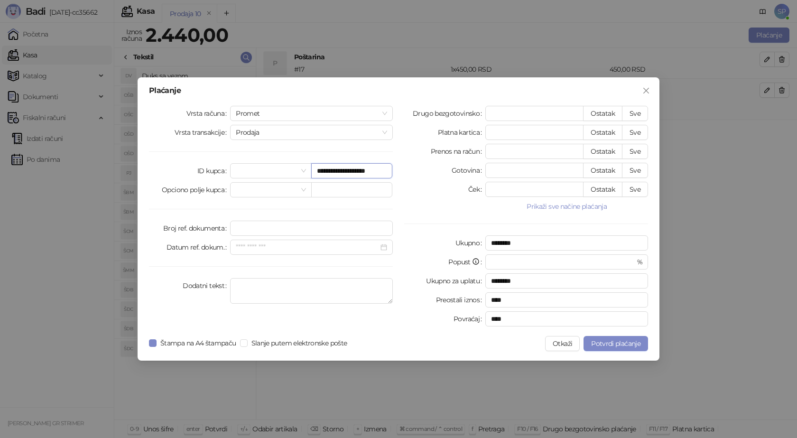
click at [350, 170] on input "**********" at bounding box center [351, 170] width 81 height 15
type input "**********"
click at [589, 348] on button "Potvrdi plaćanje" at bounding box center [616, 343] width 65 height 15
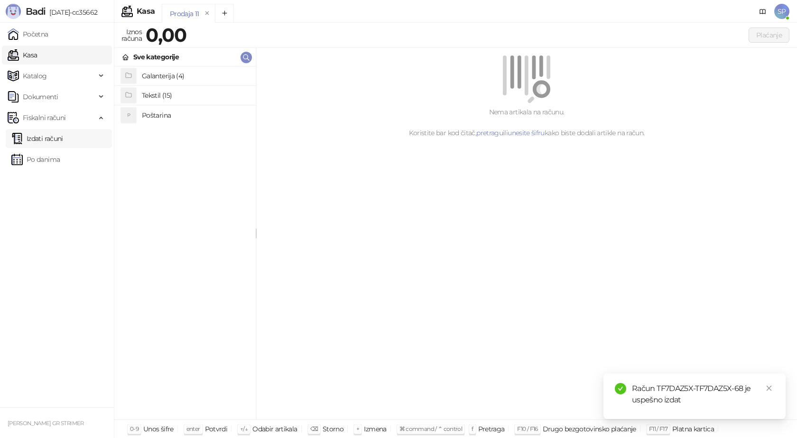
click at [62, 137] on link "Izdati računi" at bounding box center [37, 138] width 52 height 19
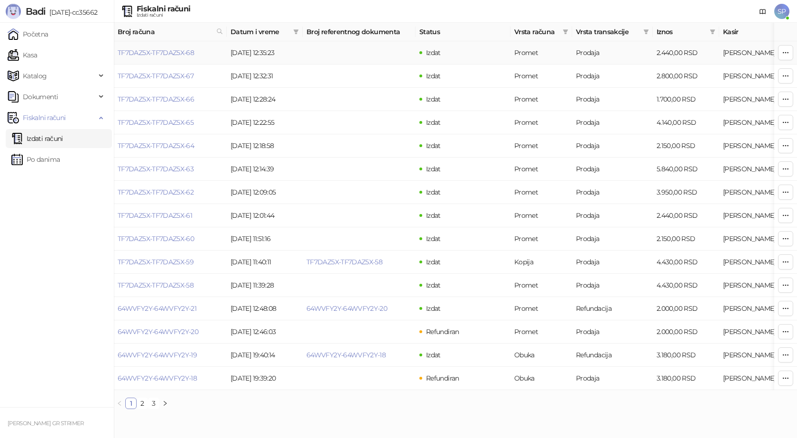
click at [158, 55] on link "TF7DAZ5X-TF7DAZ5X-68" at bounding box center [156, 52] width 76 height 9
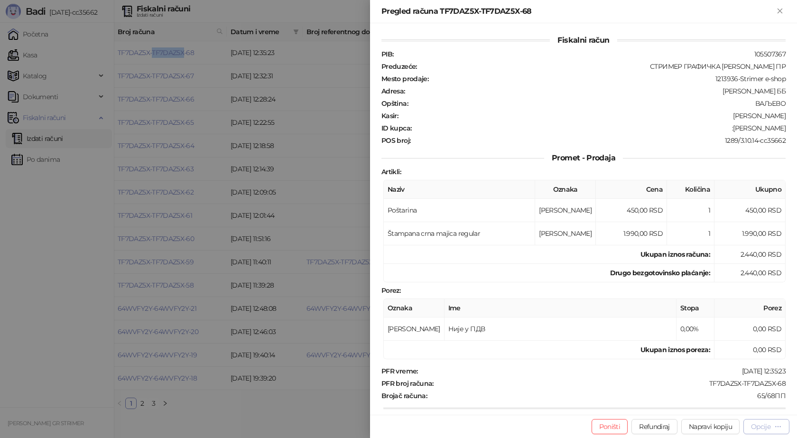
click at [777, 428] on icon "button" at bounding box center [778, 427] width 8 height 8
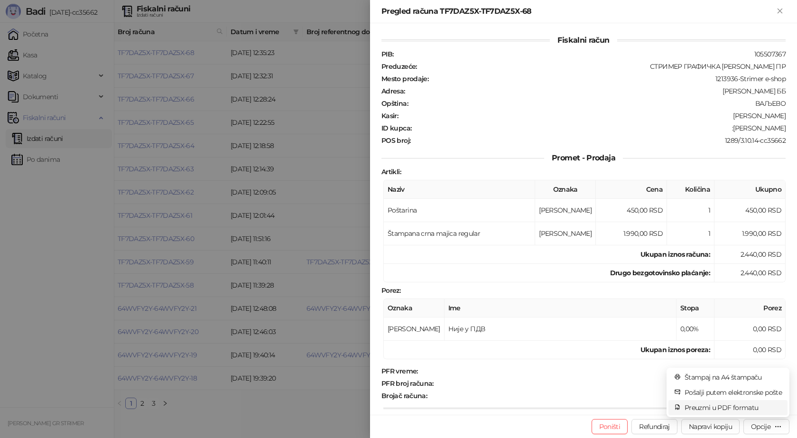
click at [750, 409] on span "Preuzmi u PDF formatu" at bounding box center [733, 407] width 97 height 10
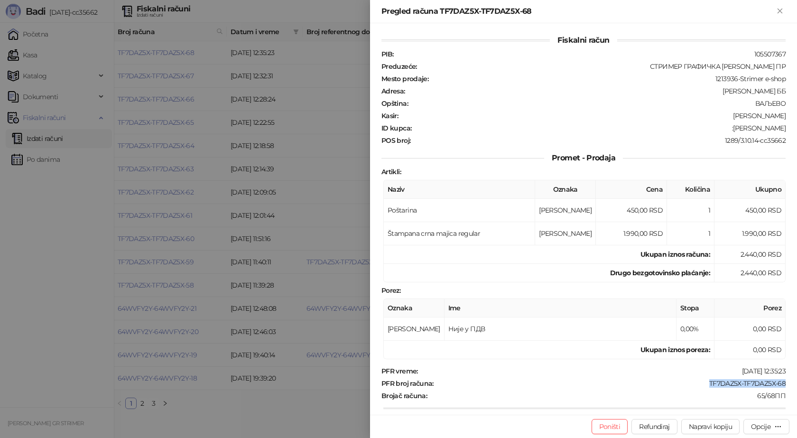
drag, startPoint x: 786, startPoint y: 382, endPoint x: 699, endPoint y: 385, distance: 87.4
click at [699, 385] on div "Fiskalni račun PIB : 105507367 Preduzeće : СТРИМЕР ГРАФИЧКА РАДЊА [PERSON_NAME]…" at bounding box center [583, 218] width 427 height 391
drag, startPoint x: 782, startPoint y: 130, endPoint x: 718, endPoint y: 128, distance: 63.6
click at [718, 128] on div "Fiskalni račun PIB : 105507367 Preduzeće : СТРИМЕР ГРАФИЧКА РАДЊА [PERSON_NAME]…" at bounding box center [583, 218] width 427 height 391
click at [782, 12] on icon "Zatvori" at bounding box center [780, 11] width 4 height 4
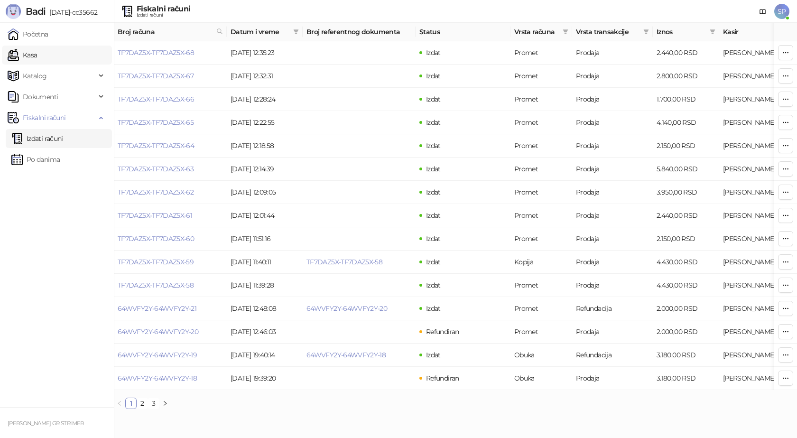
click at [37, 56] on link "Kasa" at bounding box center [22, 55] width 29 height 19
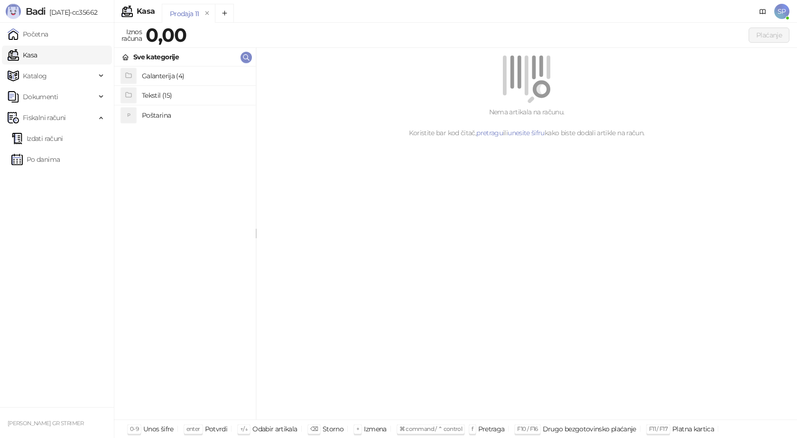
click at [157, 114] on h4 "Poštarina" at bounding box center [195, 115] width 106 height 15
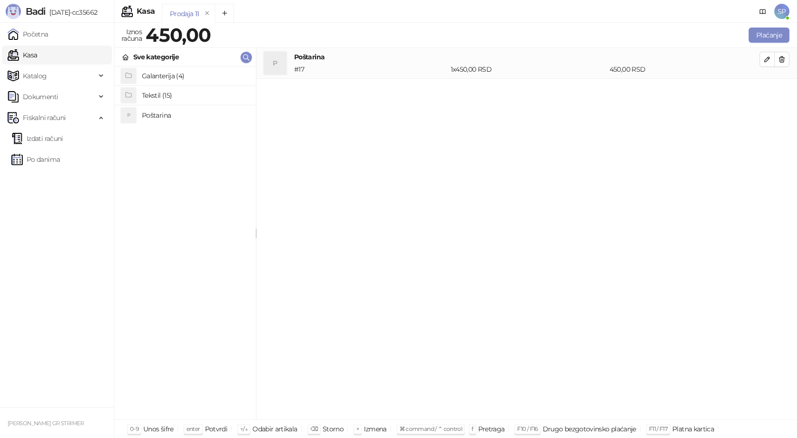
click at [161, 93] on h4 "Tekstil (15)" at bounding box center [195, 95] width 106 height 15
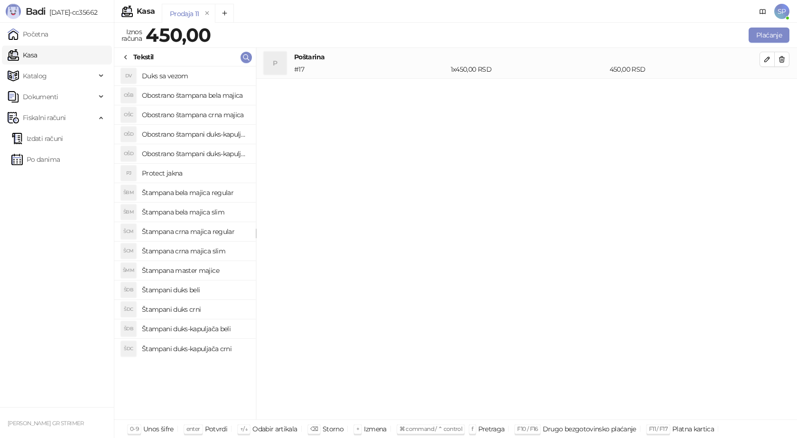
click at [177, 113] on h4 "Obostrano štampana crna majica" at bounding box center [195, 114] width 106 height 15
click at [769, 89] on icon "button" at bounding box center [767, 90] width 5 height 5
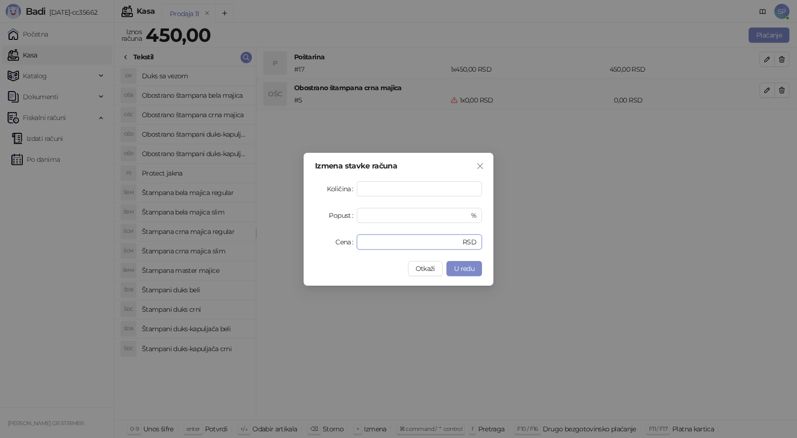
drag, startPoint x: 354, startPoint y: 245, endPoint x: 334, endPoint y: 245, distance: 20.4
click at [334, 245] on div "Cena * RSD" at bounding box center [398, 241] width 167 height 15
type input "****"
click at [461, 268] on span "U redu" at bounding box center [464, 268] width 20 height 9
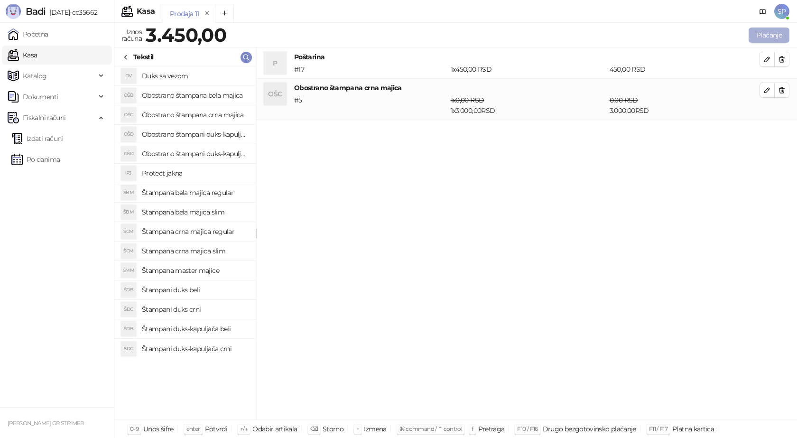
click at [782, 34] on button "Plaćanje" at bounding box center [769, 35] width 41 height 15
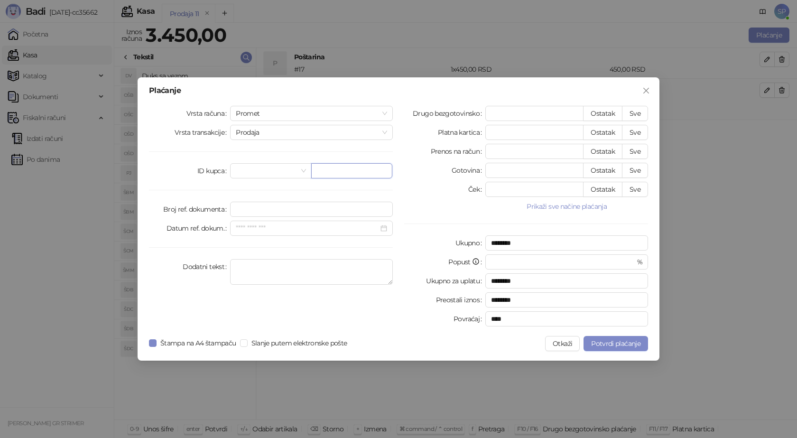
drag, startPoint x: 354, startPoint y: 172, endPoint x: 293, endPoint y: 4, distance: 179.2
click at [353, 170] on input "text" at bounding box center [351, 170] width 81 height 15
paste input "**********"
type input "**********"
click at [637, 114] on button "Sve" at bounding box center [635, 113] width 26 height 15
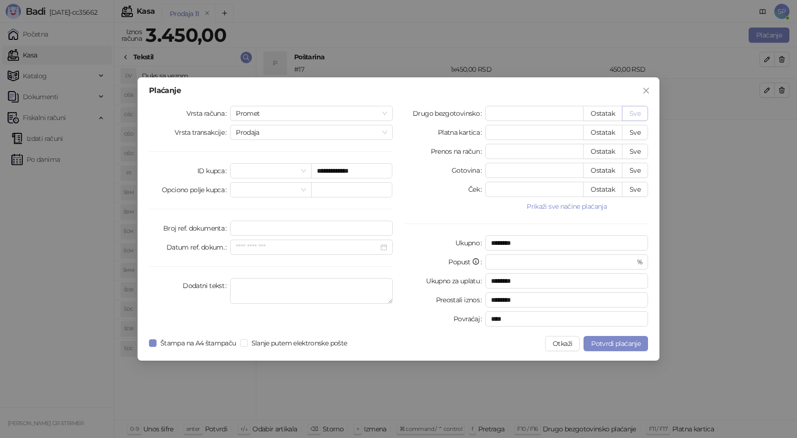
type input "****"
click at [610, 345] on span "Potvrdi plaćanje" at bounding box center [615, 343] width 49 height 9
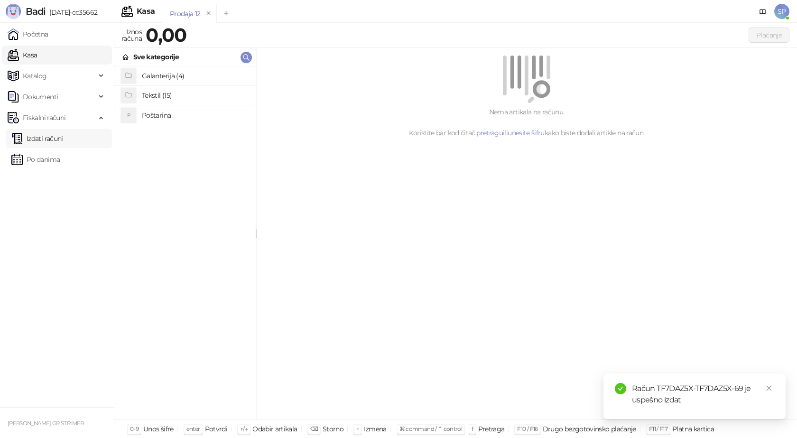
click at [60, 144] on link "Izdati računi" at bounding box center [37, 138] width 52 height 19
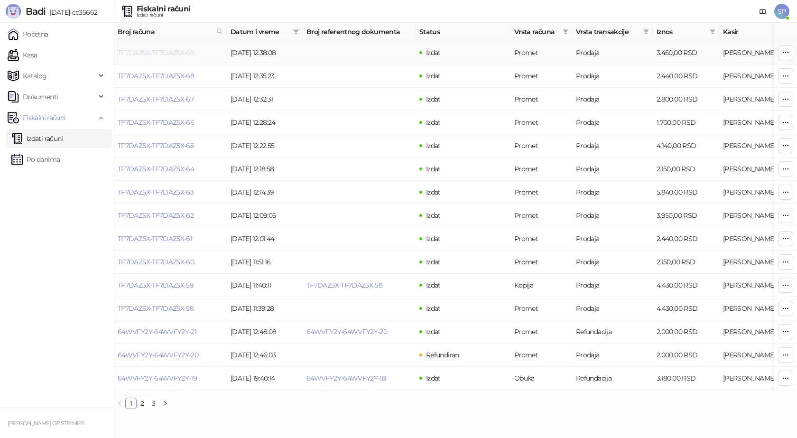
click at [177, 55] on link "TF7DAZ5X-TF7DAZ5X-69" at bounding box center [156, 52] width 76 height 9
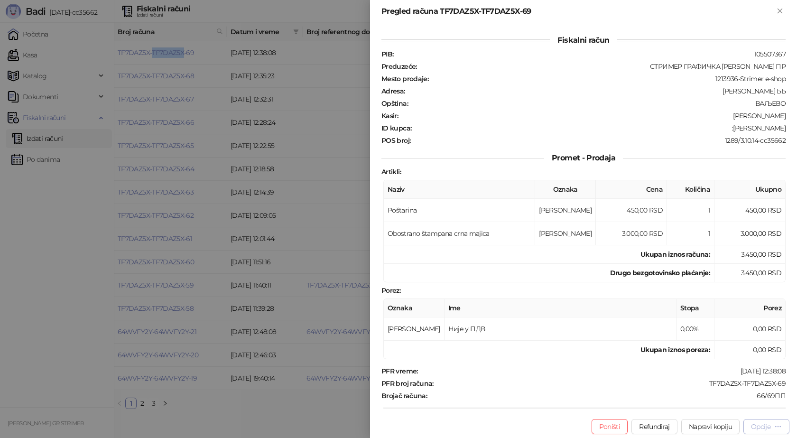
click at [771, 425] on div "Opcije" at bounding box center [766, 426] width 31 height 9
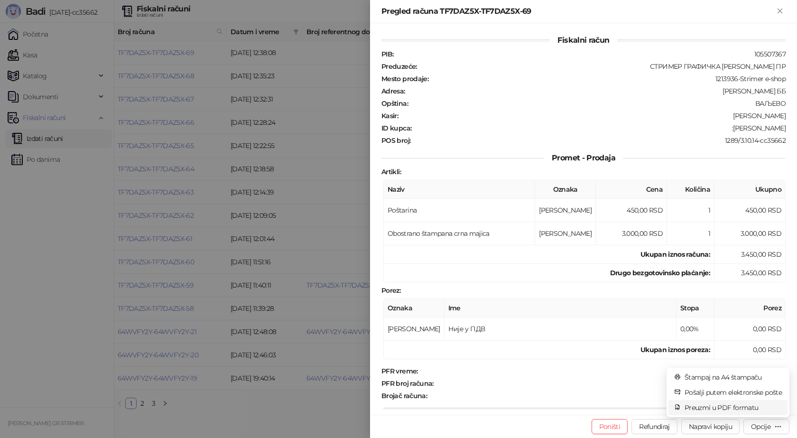
click at [747, 409] on span "Preuzmi u PDF formatu" at bounding box center [733, 407] width 97 height 10
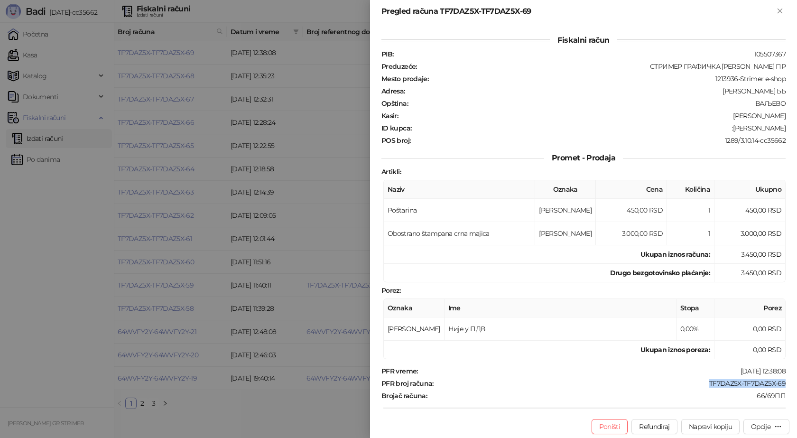
drag, startPoint x: 782, startPoint y: 381, endPoint x: 696, endPoint y: 382, distance: 86.8
click at [703, 382] on div "Fiskalni račun PIB : 105507367 Preduzeće : СТРИМЕР ГРАФИЧКА РАДЊА [PERSON_NAME]…" at bounding box center [583, 218] width 427 height 391
drag, startPoint x: 739, startPoint y: 126, endPoint x: 786, endPoint y: 126, distance: 46.5
click at [786, 126] on div "Fiskalni račun PIB : 105507367 Preduzeće : СТРИМЕР ГРАФИЧКА РАДЊА [PERSON_NAME]…" at bounding box center [583, 218] width 427 height 391
click at [776, 10] on icon "Zatvori" at bounding box center [780, 11] width 9 height 9
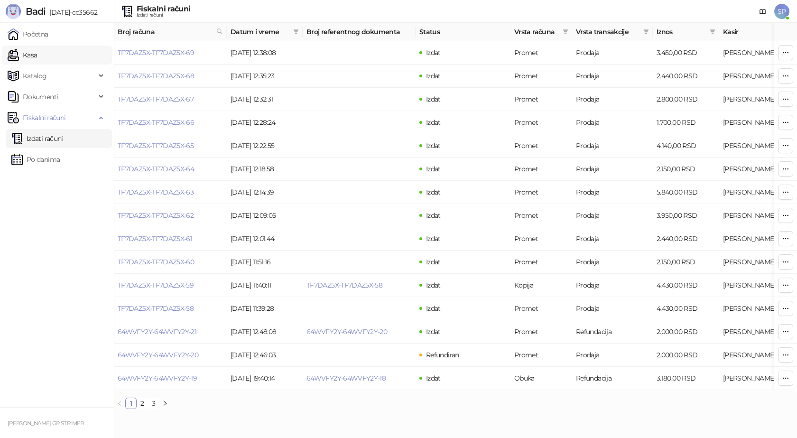
click at [37, 54] on link "Kasa" at bounding box center [22, 55] width 29 height 19
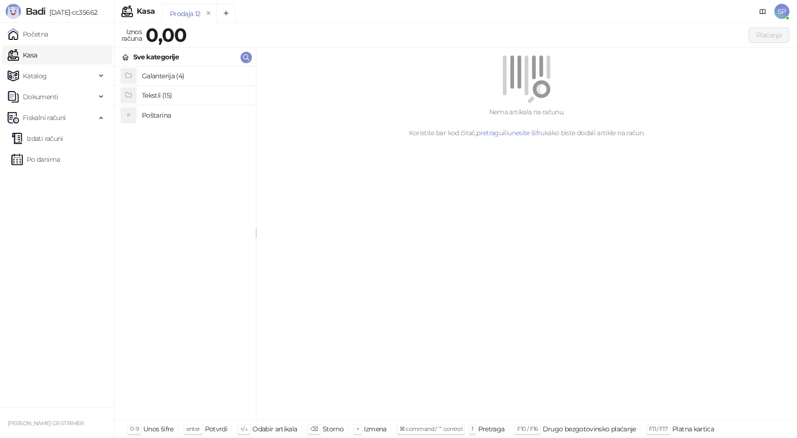
click at [153, 119] on h4 "Poštarina" at bounding box center [195, 115] width 106 height 15
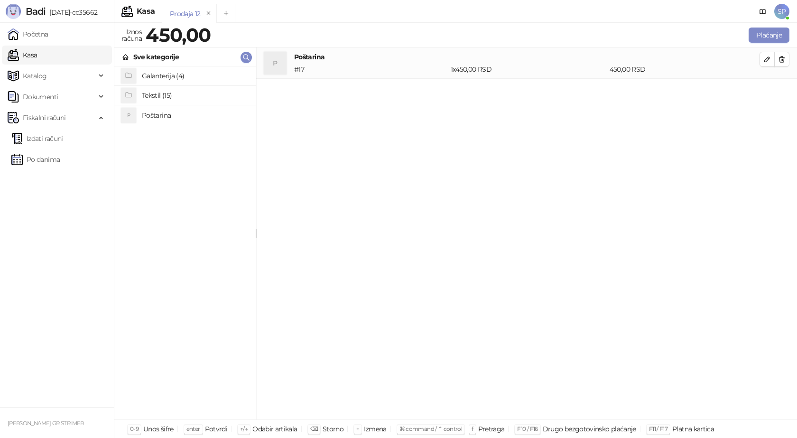
click at [159, 96] on h4 "Tekstil (15)" at bounding box center [195, 95] width 106 height 15
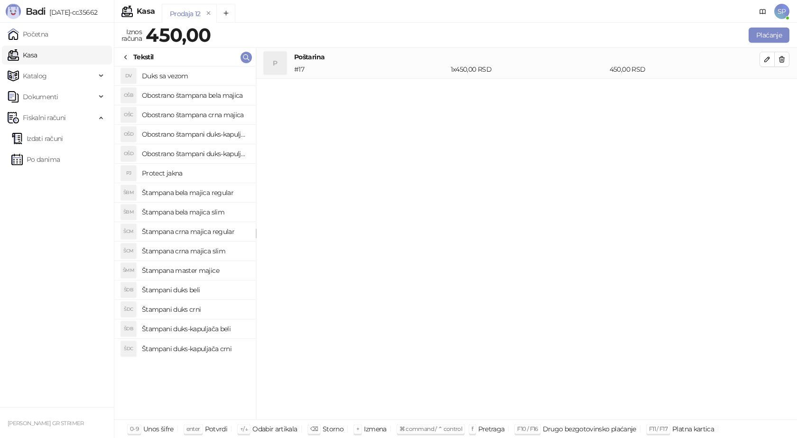
click at [214, 232] on h4 "Štampana crna majica regular" at bounding box center [195, 231] width 106 height 15
click at [769, 94] on span "button" at bounding box center [768, 89] width 8 height 9
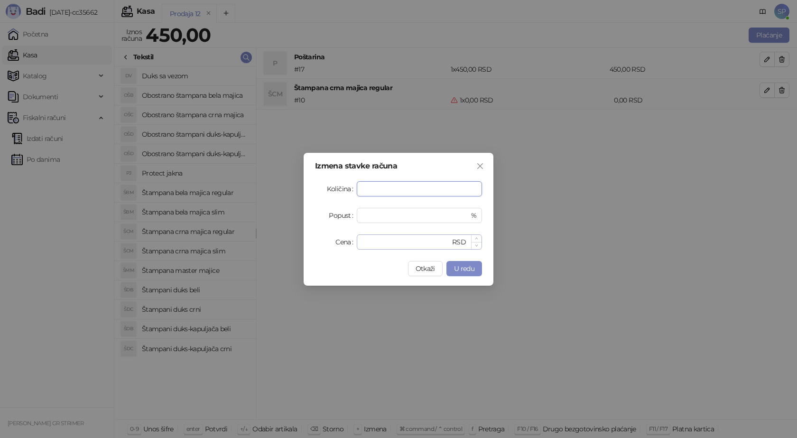
type input "*"
drag, startPoint x: 372, startPoint y: 241, endPoint x: 335, endPoint y: 241, distance: 37.0
click at [335, 241] on div "Cena * RSD" at bounding box center [398, 241] width 167 height 15
type input "****"
click at [462, 269] on span "U redu" at bounding box center [464, 268] width 20 height 9
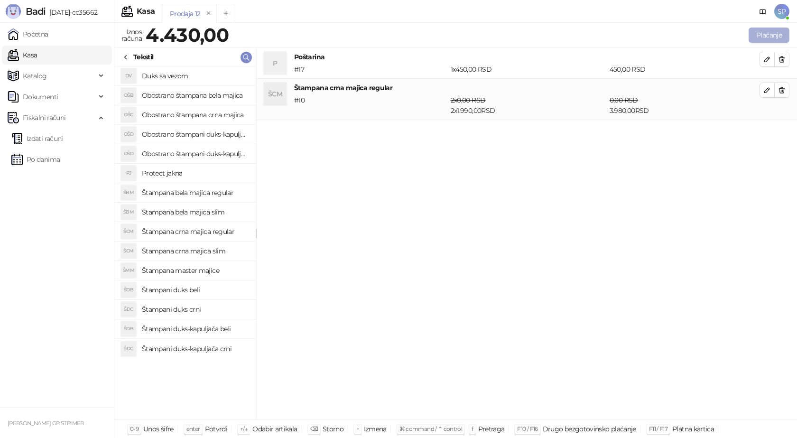
click at [774, 33] on button "Plaćanje" at bounding box center [769, 35] width 41 height 15
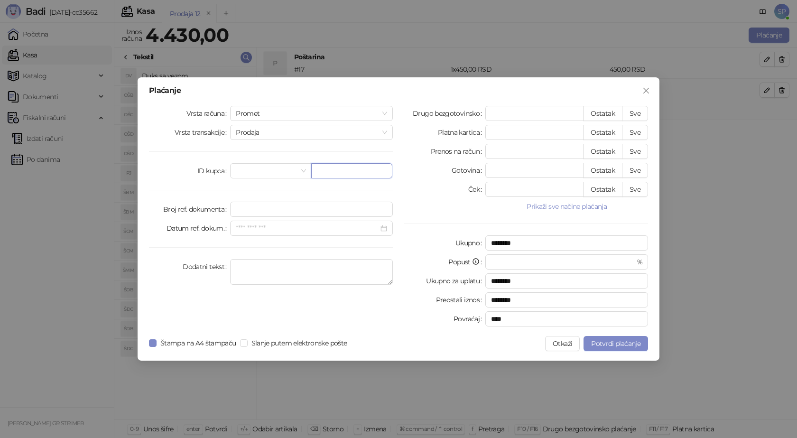
click at [365, 173] on input "text" at bounding box center [351, 170] width 81 height 15
type input "**********"
click at [638, 111] on button "Sve" at bounding box center [635, 113] width 26 height 15
type input "****"
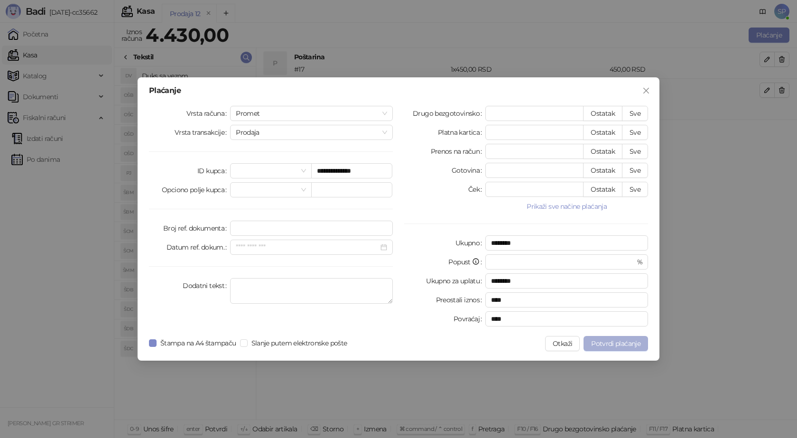
click at [605, 345] on span "Potvrdi plaćanje" at bounding box center [615, 343] width 49 height 9
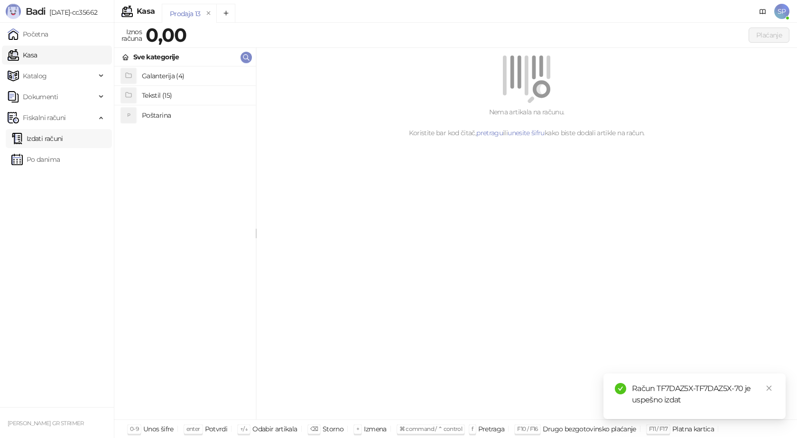
click at [62, 140] on link "Izdati računi" at bounding box center [37, 138] width 52 height 19
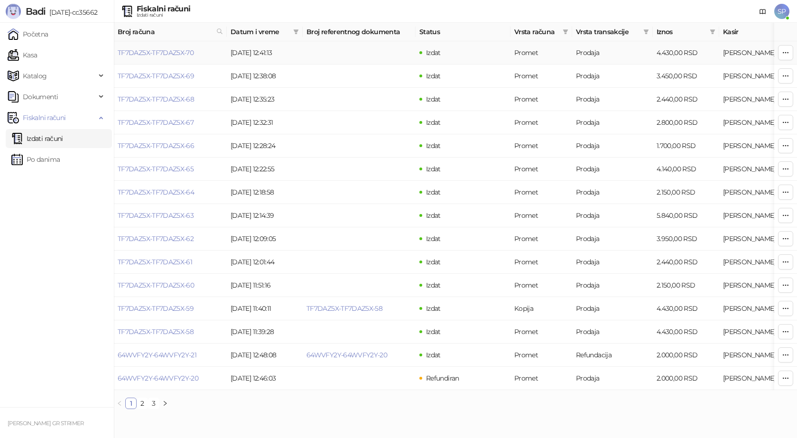
click at [163, 53] on link "TF7DAZ5X-TF7DAZ5X-70" at bounding box center [156, 52] width 76 height 9
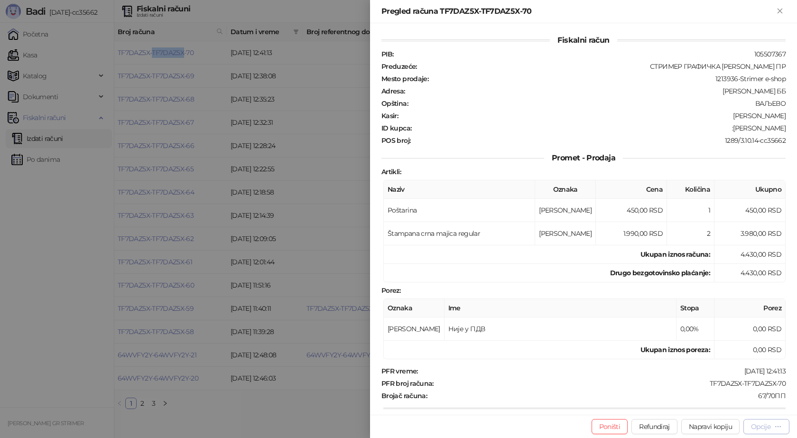
click at [763, 431] on div "Opcije" at bounding box center [766, 426] width 31 height 9
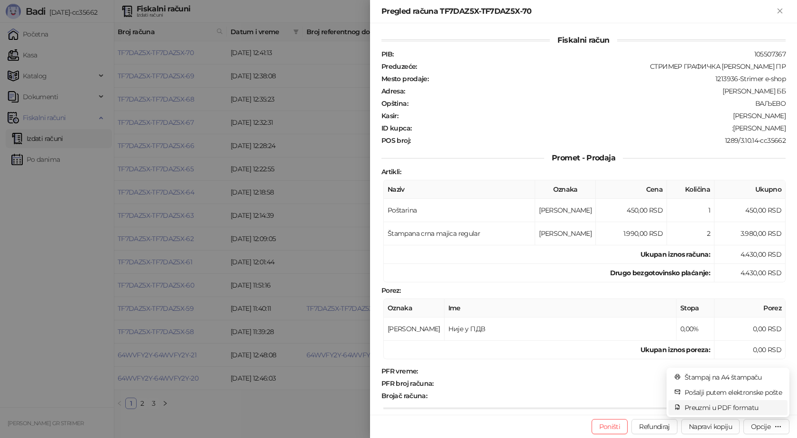
click at [731, 406] on span "Preuzmi u PDF formatu" at bounding box center [733, 407] width 97 height 10
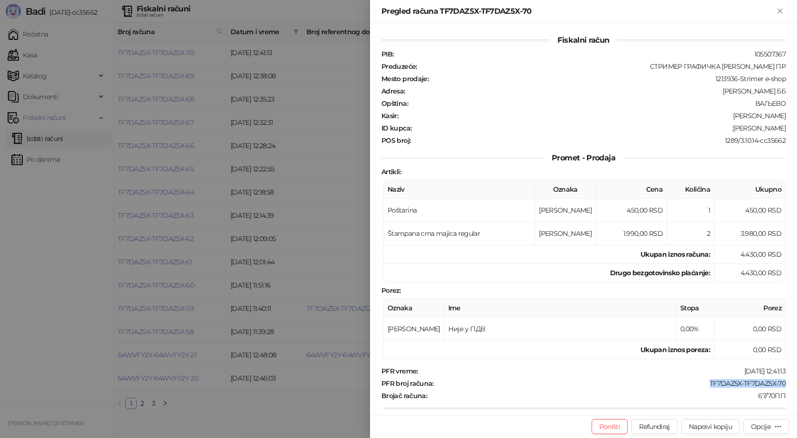
drag, startPoint x: 766, startPoint y: 380, endPoint x: 697, endPoint y: 386, distance: 69.1
click at [700, 386] on div "Fiskalni račun PIB : 105507367 Preduzeće : СТРИМЕР ГРАФИЧКА РАДЊА [PERSON_NAME]…" at bounding box center [583, 218] width 427 height 391
drag, startPoint x: 778, startPoint y: 128, endPoint x: 729, endPoint y: 130, distance: 48.5
click at [729, 130] on div "Fiskalni račun PIB : 105507367 Preduzeće : СТРИМЕР ГРАФИЧКА РАДЊА [PERSON_NAME]…" at bounding box center [583, 218] width 427 height 391
click at [777, 13] on icon "Zatvori" at bounding box center [780, 11] width 9 height 9
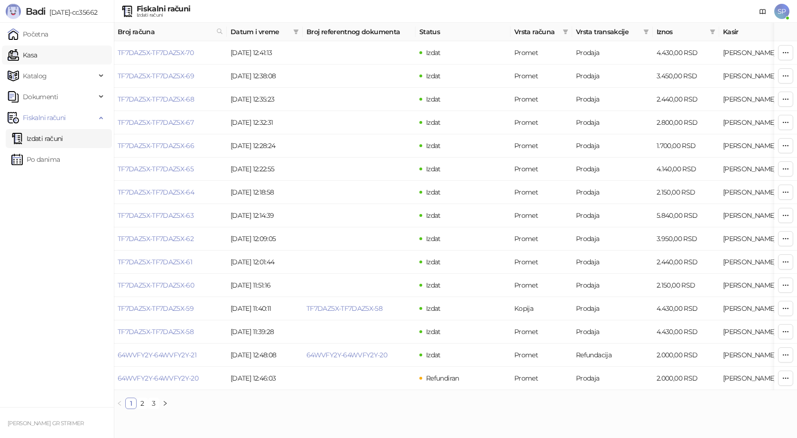
click at [37, 55] on link "Kasa" at bounding box center [22, 55] width 29 height 19
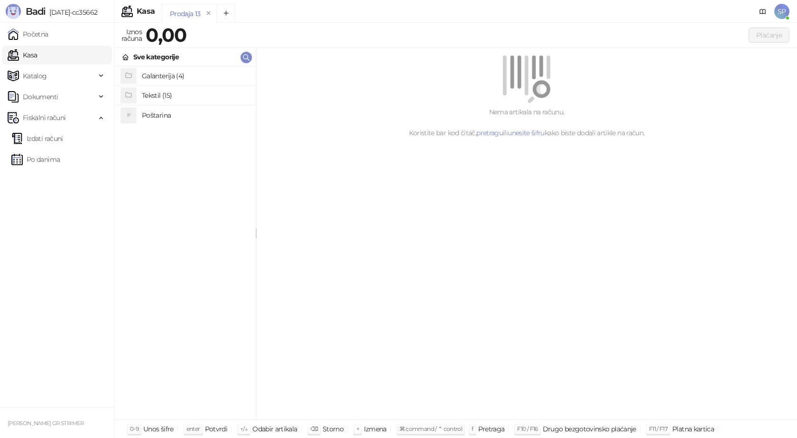
click at [163, 117] on h4 "Poštarina" at bounding box center [195, 115] width 106 height 15
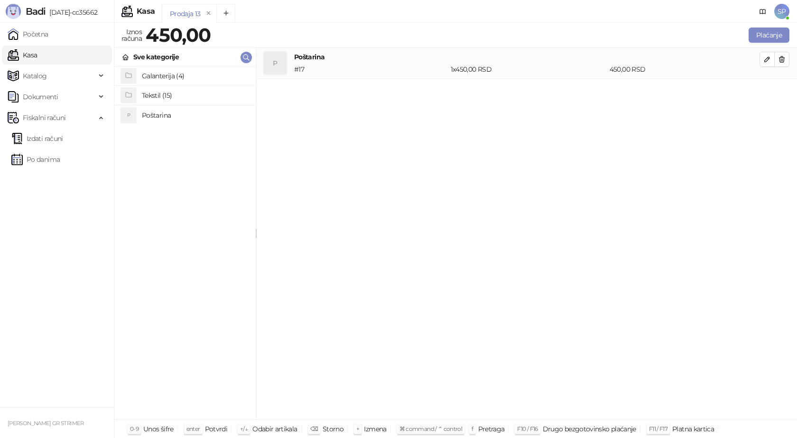
click at [160, 96] on h4 "Tekstil (15)" at bounding box center [195, 95] width 106 height 15
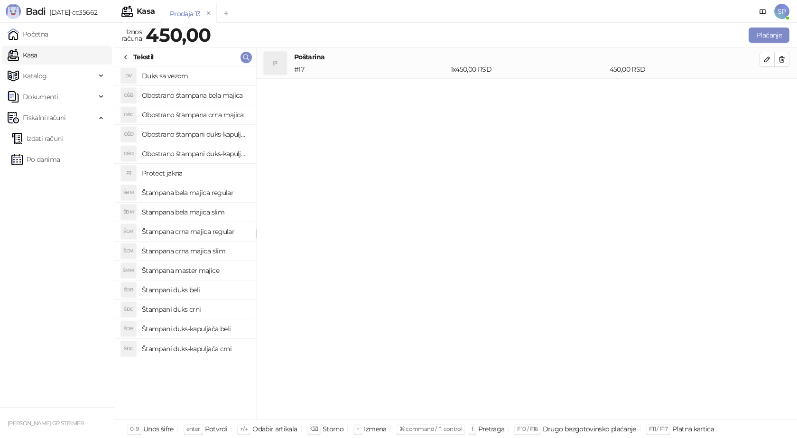
click at [198, 115] on h4 "Obostrano štampana crna majica" at bounding box center [195, 114] width 106 height 15
click at [767, 91] on icon "button" at bounding box center [767, 90] width 5 height 5
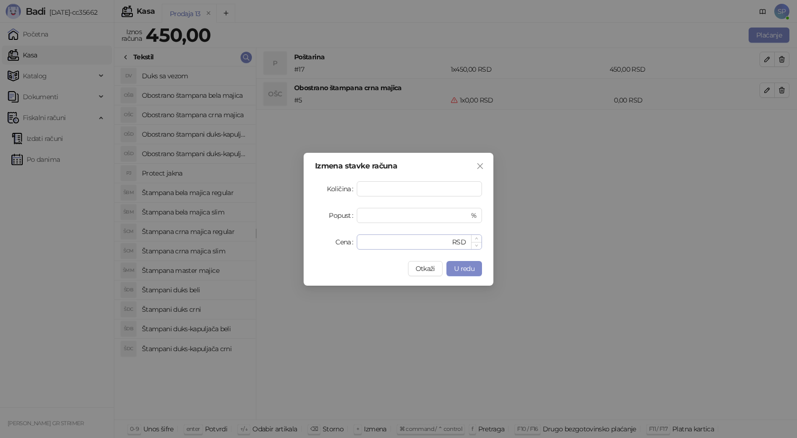
type input "*"
drag, startPoint x: 379, startPoint y: 239, endPoint x: 345, endPoint y: 237, distance: 33.7
click at [347, 240] on div "Cena * RSD" at bounding box center [398, 241] width 167 height 15
type input "****"
click at [464, 269] on span "U redu" at bounding box center [464, 268] width 20 height 9
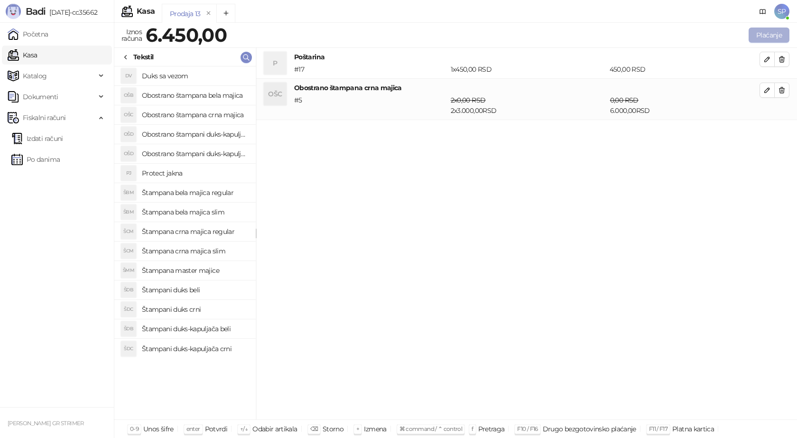
click at [774, 36] on button "Plaćanje" at bounding box center [769, 35] width 41 height 15
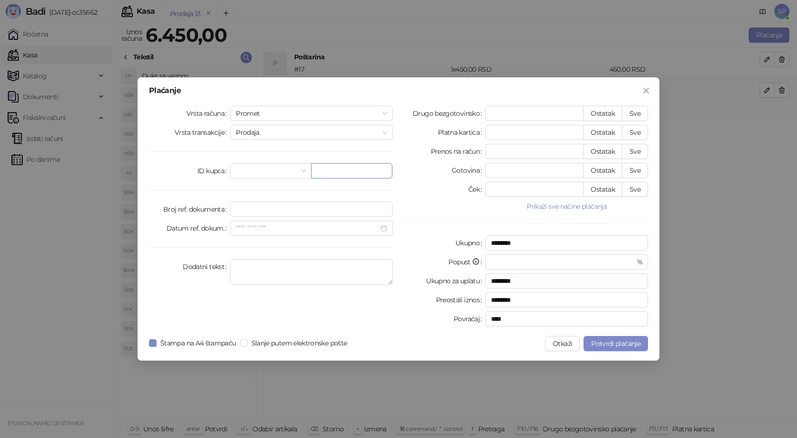
click at [317, 170] on input "text" at bounding box center [351, 170] width 81 height 15
paste input "**********"
type input "**********"
click at [641, 118] on button "Sve" at bounding box center [635, 113] width 26 height 15
type input "****"
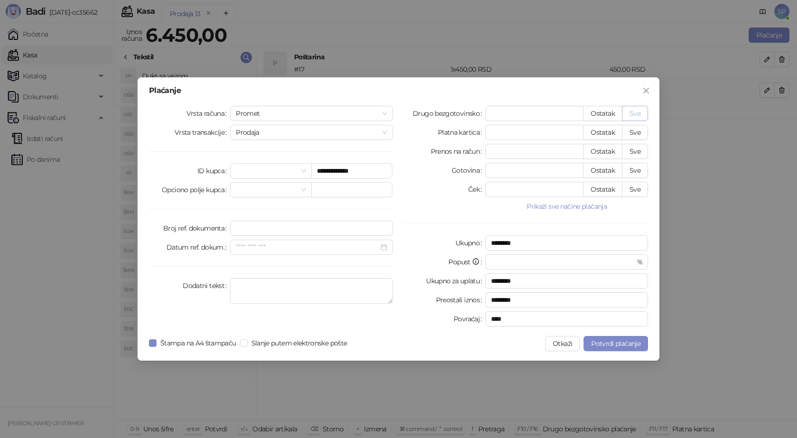
type input "****"
drag, startPoint x: 598, startPoint y: 349, endPoint x: 598, endPoint y: 344, distance: 5.2
click at [598, 346] on button "Potvrdi plaćanje" at bounding box center [616, 343] width 65 height 15
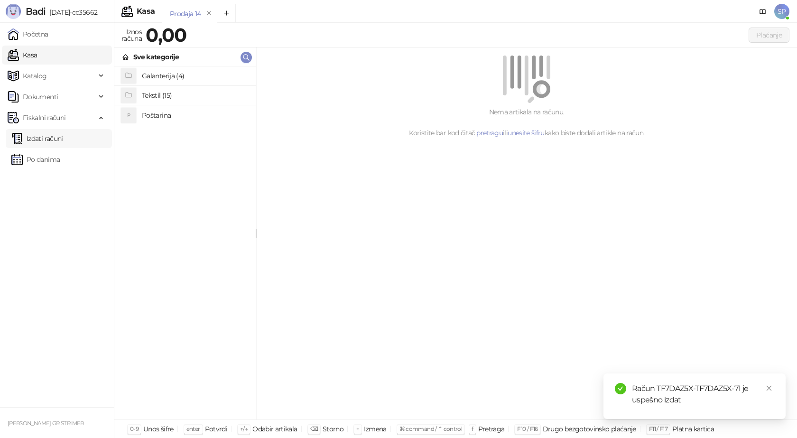
click at [50, 136] on link "Izdati računi" at bounding box center [37, 138] width 52 height 19
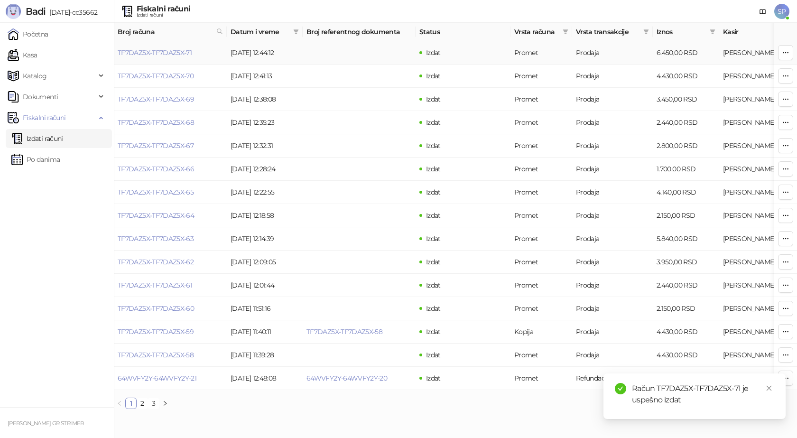
click at [171, 54] on link "TF7DAZ5X-TF7DAZ5X-71" at bounding box center [155, 52] width 74 height 9
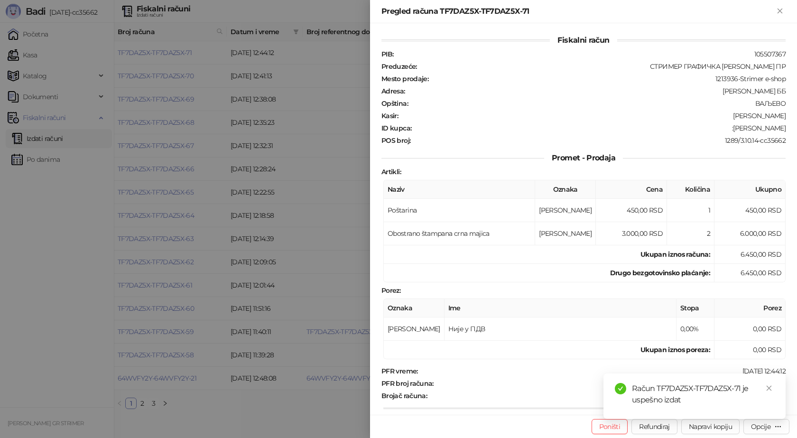
click at [179, 58] on div at bounding box center [398, 219] width 797 height 438
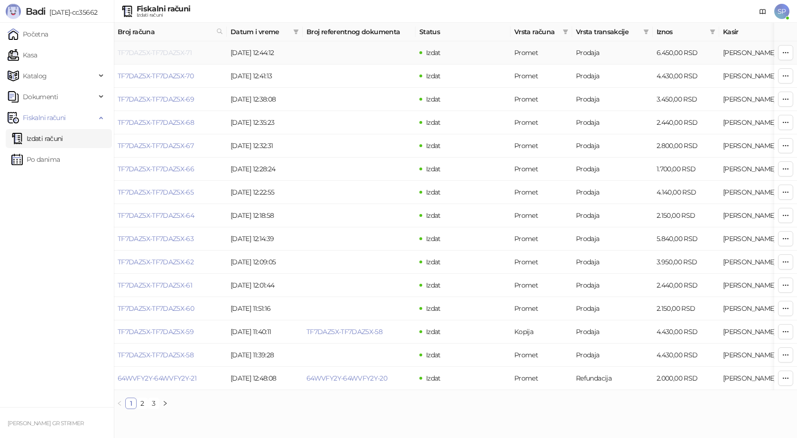
click at [174, 50] on link "TF7DAZ5X-TF7DAZ5X-71" at bounding box center [155, 52] width 74 height 9
click at [171, 51] on link "TF7DAZ5X-TF7DAZ5X-71" at bounding box center [155, 52] width 74 height 9
click at [158, 52] on link "TF7DAZ5X-TF7DAZ5X-71" at bounding box center [155, 52] width 74 height 9
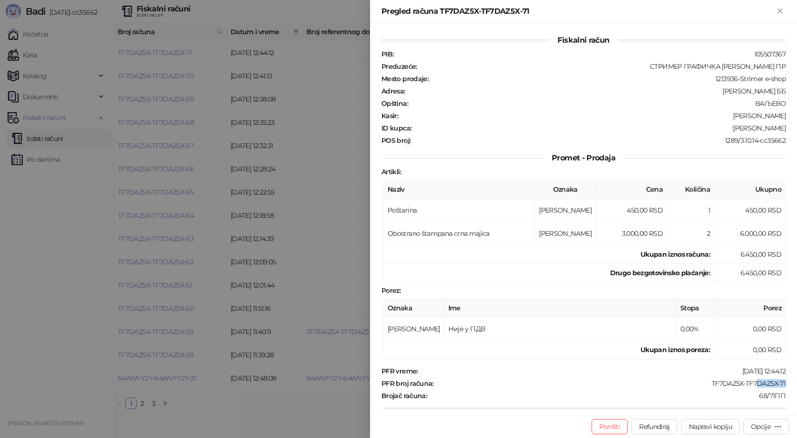
drag, startPoint x: 785, startPoint y: 383, endPoint x: 758, endPoint y: 380, distance: 27.3
click at [755, 380] on div "Fiskalni račun PIB : 105507367 Preduzeće : СТРИМЕР ГРАФИЧКА РАДЊА [PERSON_NAME]…" at bounding box center [583, 218] width 427 height 391
click at [780, 384] on div "PFR broj računa : TF7DAZ5X-TF7DAZ5X-71" at bounding box center [584, 383] width 408 height 9
click at [768, 428] on div "Opcije" at bounding box center [760, 426] width 19 height 9
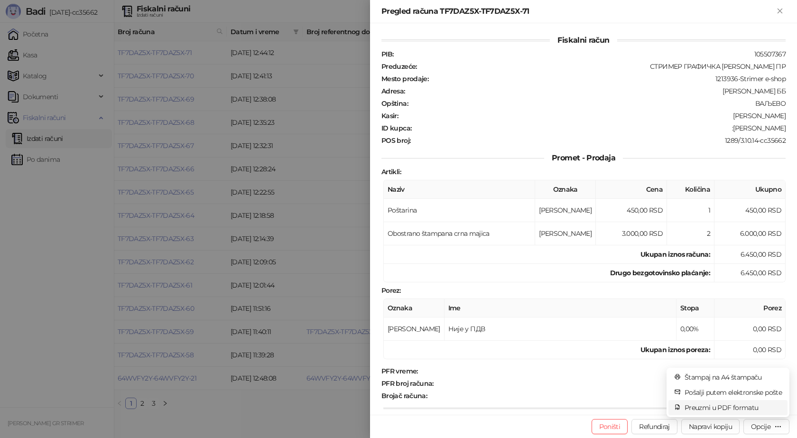
click at [728, 408] on span "Preuzmi u PDF formatu" at bounding box center [733, 407] width 97 height 10
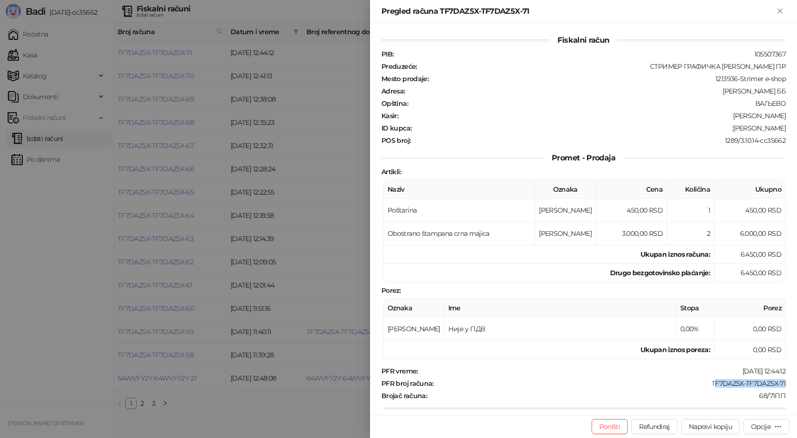
drag, startPoint x: 776, startPoint y: 380, endPoint x: 707, endPoint y: 377, distance: 68.9
click at [707, 377] on div "Fiskalni račun PIB : 105507367 Preduzeće : СТРИМЕР ГРАФИЧКА РАДЊА [PERSON_NAME]…" at bounding box center [583, 218] width 427 height 391
drag, startPoint x: 698, startPoint y: 375, endPoint x: 738, endPoint y: 380, distance: 40.6
click at [698, 375] on div "PFR vreme : [DATE] 12:44:12 PFR broj računa : TF7DAZ5X-TF7DAZ5X-71 Brojač račun…" at bounding box center [584, 437] width 408 height 141
drag, startPoint x: 779, startPoint y: 382, endPoint x: 697, endPoint y: 384, distance: 82.6
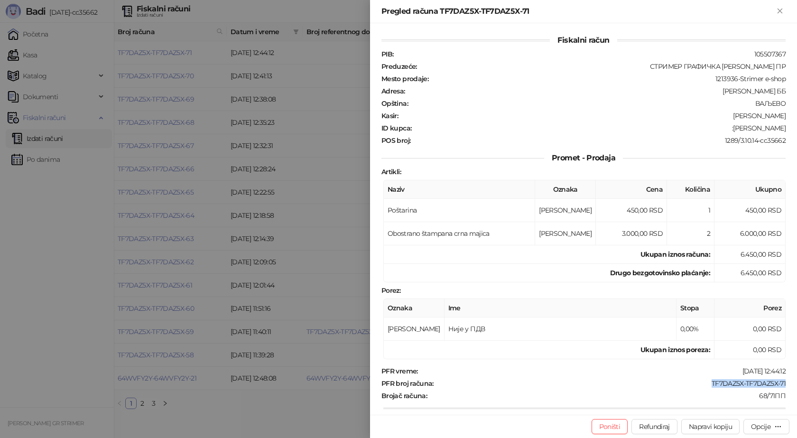
click at [697, 384] on div "TF7DAZ5X-TF7DAZ5X-71" at bounding box center [611, 383] width 352 height 9
drag, startPoint x: 737, startPoint y: 127, endPoint x: 781, endPoint y: 127, distance: 43.7
click at [781, 127] on div "Fiskalni račun PIB : 105507367 Preduzeće : СТРИМЕР ГРАФИЧКА РАДЊА [PERSON_NAME]…" at bounding box center [583, 218] width 427 height 391
click at [779, 14] on icon "Zatvori" at bounding box center [780, 11] width 9 height 9
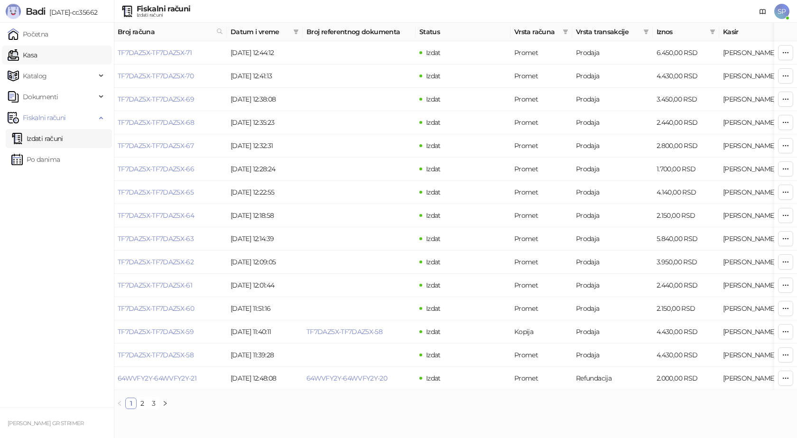
click at [37, 59] on link "Kasa" at bounding box center [22, 55] width 29 height 19
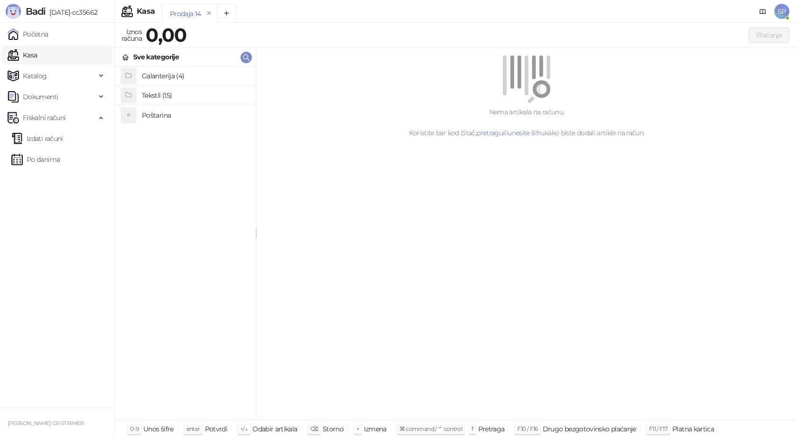
click at [151, 116] on h4 "Poštarina" at bounding box center [195, 115] width 106 height 15
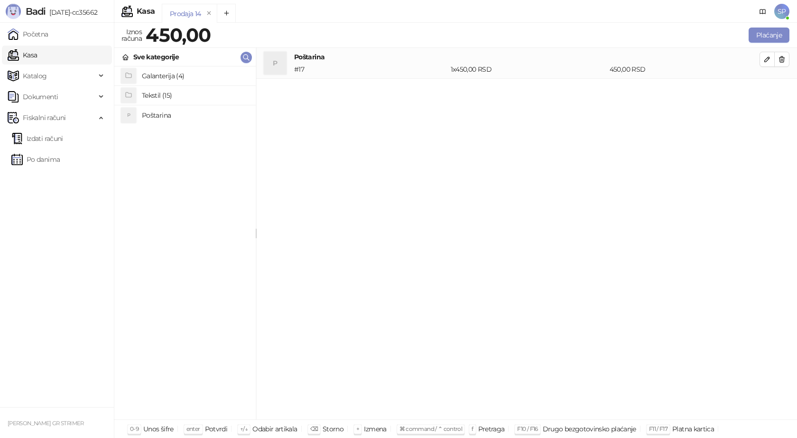
click at [169, 92] on h4 "Tekstil (15)" at bounding box center [195, 95] width 106 height 15
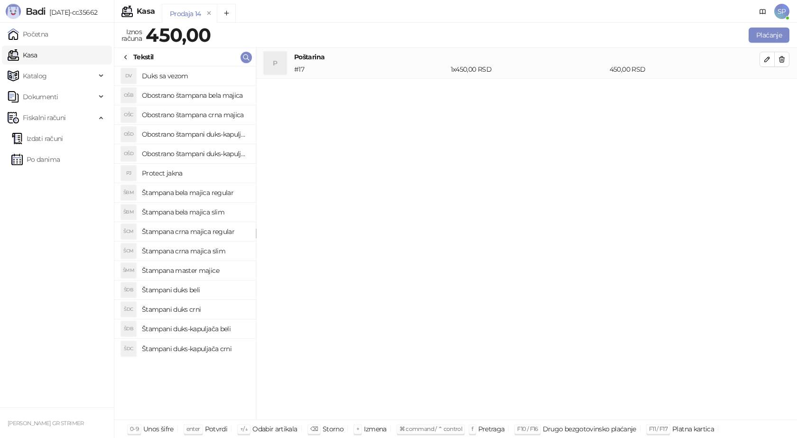
click at [204, 232] on h4 "Štampana crna majica regular" at bounding box center [195, 231] width 106 height 15
click at [765, 90] on icon "button" at bounding box center [768, 90] width 8 height 8
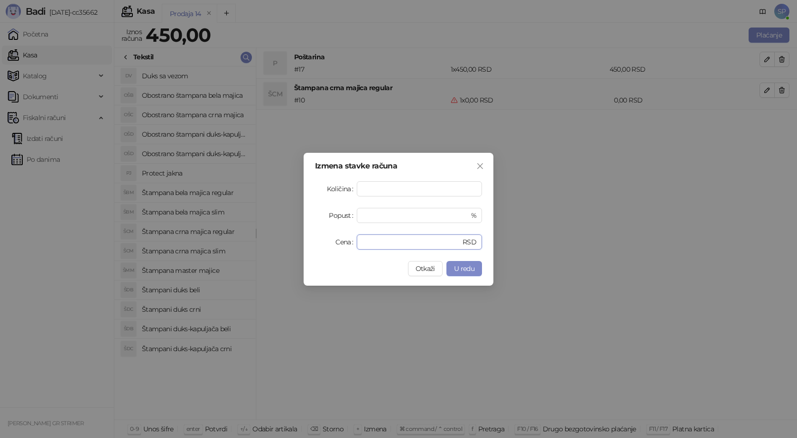
drag, startPoint x: 376, startPoint y: 241, endPoint x: 336, endPoint y: 243, distance: 40.4
click at [338, 244] on div "Cena * RSD" at bounding box center [398, 241] width 167 height 15
type input "****"
click at [458, 265] on span "U redu" at bounding box center [464, 268] width 20 height 9
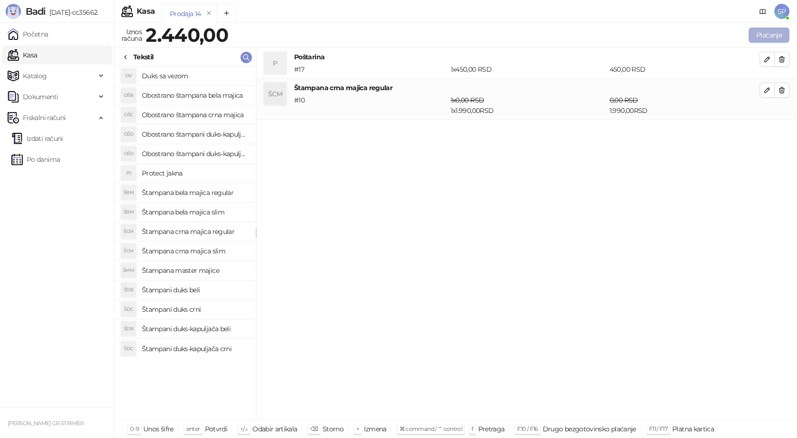
click at [774, 34] on button "Plaćanje" at bounding box center [769, 35] width 41 height 15
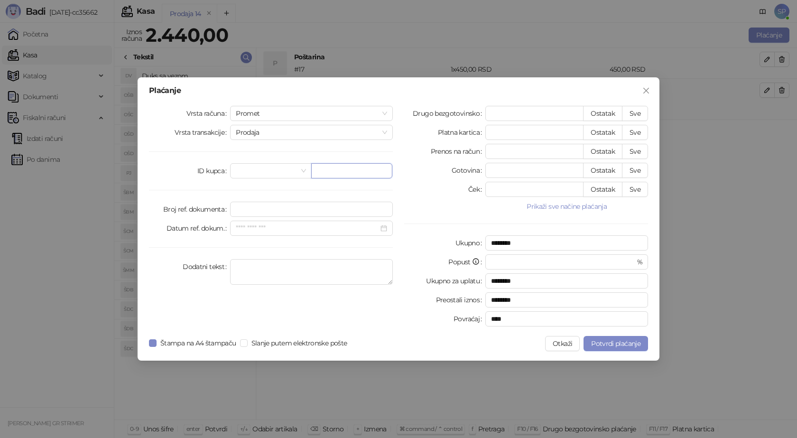
click at [361, 167] on input "text" at bounding box center [351, 170] width 81 height 15
paste input "**********"
type input "**********"
click at [633, 113] on button "Sve" at bounding box center [635, 113] width 26 height 15
type input "****"
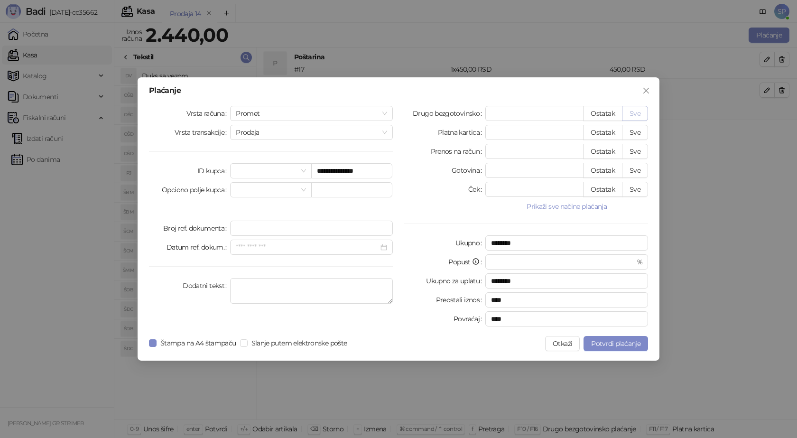
type input "****"
click at [607, 343] on span "Potvrdi plaćanje" at bounding box center [615, 343] width 49 height 9
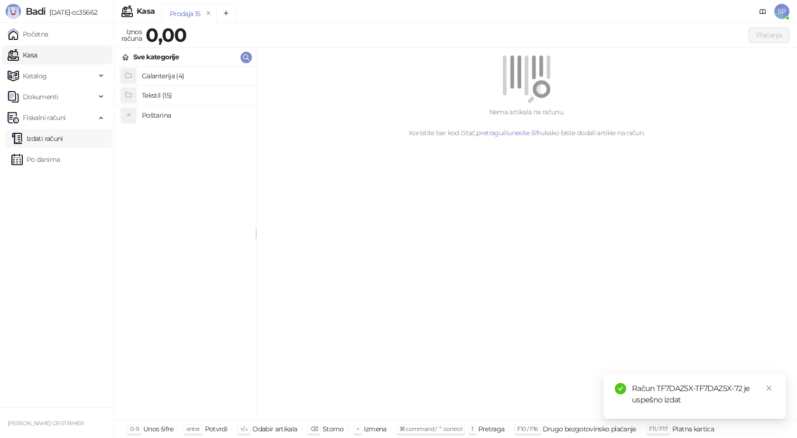
click at [63, 138] on link "Izdati računi" at bounding box center [37, 138] width 52 height 19
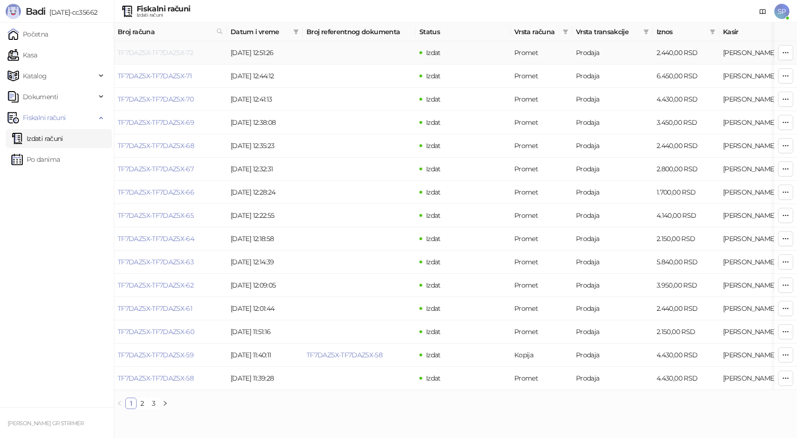
click at [158, 53] on link "TF7DAZ5X-TF7DAZ5X-72" at bounding box center [155, 52] width 75 height 9
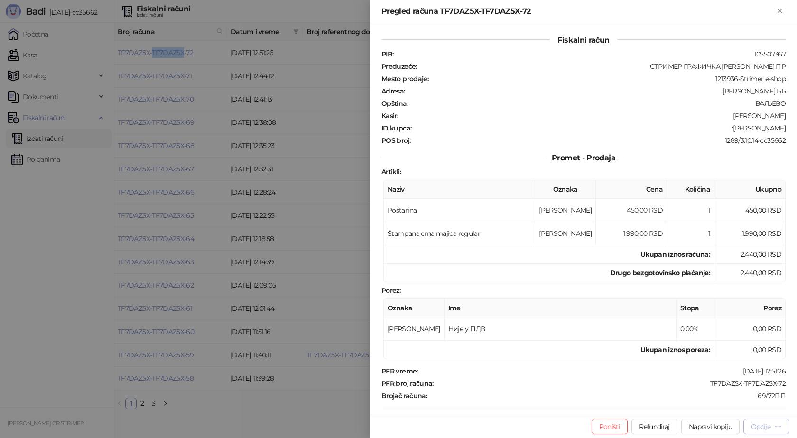
click at [759, 428] on div "Opcije" at bounding box center [760, 426] width 19 height 9
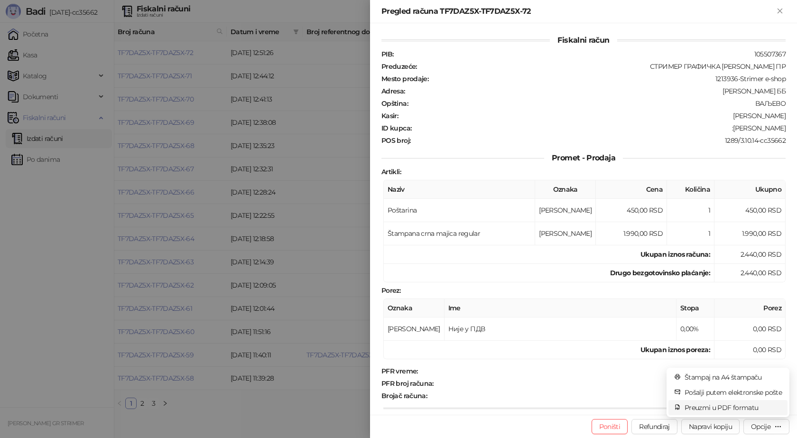
click at [740, 408] on span "Preuzmi u PDF formatu" at bounding box center [733, 407] width 97 height 10
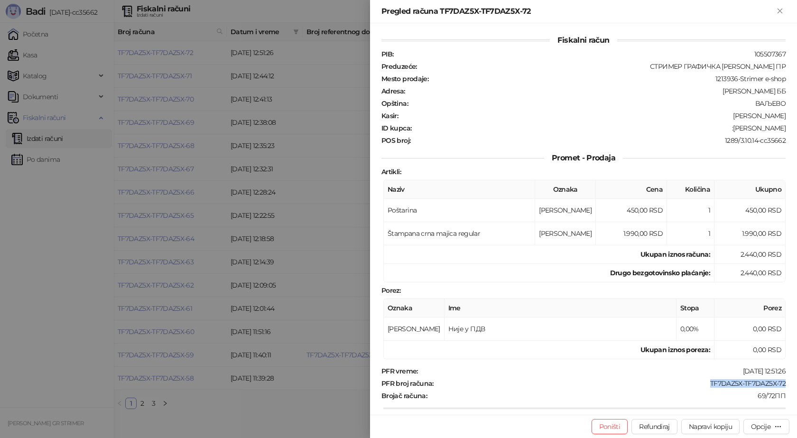
drag, startPoint x: 781, startPoint y: 383, endPoint x: 702, endPoint y: 386, distance: 78.8
click at [702, 386] on div "Fiskalni račun PIB : 105507367 Preduzeće : СТРИМЕР ГРАФИЧКА РАДЊА [PERSON_NAME]…" at bounding box center [583, 218] width 427 height 391
drag, startPoint x: 735, startPoint y: 128, endPoint x: 791, endPoint y: 128, distance: 55.5
click at [791, 128] on div "Fiskalni račun PIB : 105507367 Preduzeće : СТРИМЕР ГРАФИЧКА РАДЊА [PERSON_NAME]…" at bounding box center [583, 218] width 427 height 391
click at [776, 11] on icon "Zatvori" at bounding box center [780, 11] width 9 height 9
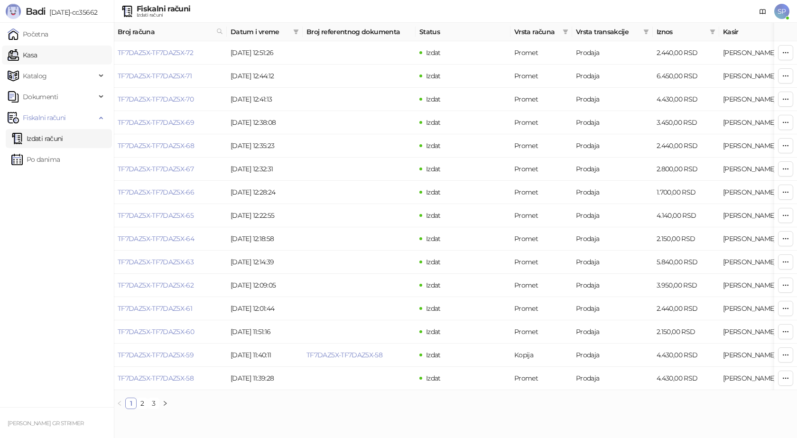
click at [37, 56] on link "Kasa" at bounding box center [22, 55] width 29 height 19
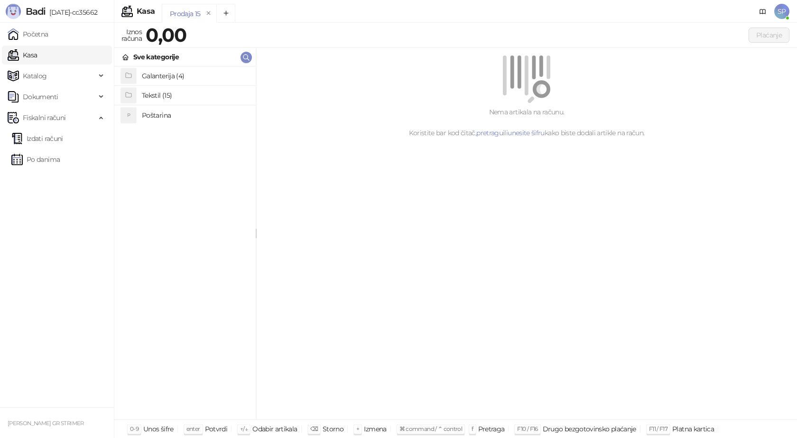
click at [160, 115] on h4 "Poštarina" at bounding box center [195, 115] width 106 height 15
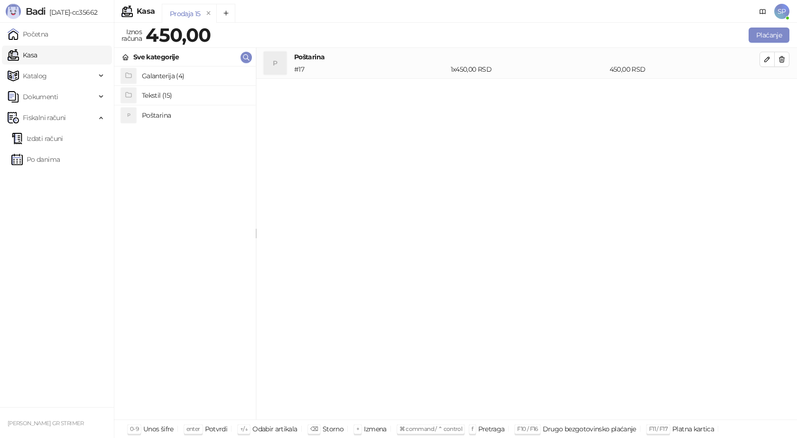
click at [170, 96] on h4 "Tekstil (15)" at bounding box center [195, 95] width 106 height 15
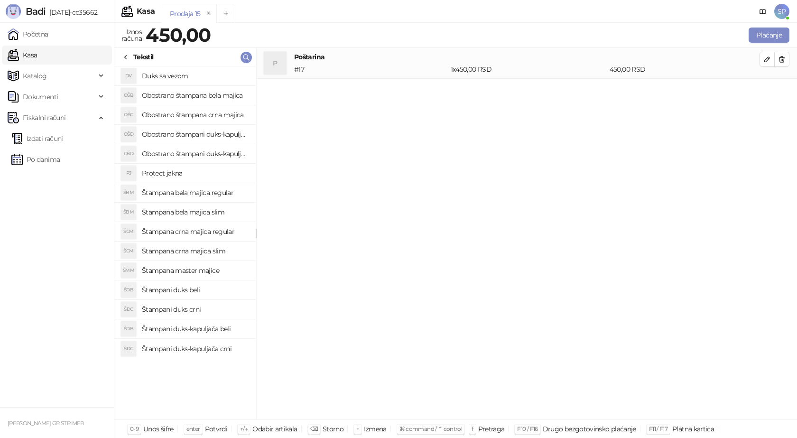
click at [213, 231] on h4 "Štampana crna majica regular" at bounding box center [195, 231] width 106 height 15
click at [769, 92] on icon "button" at bounding box center [768, 90] width 8 height 8
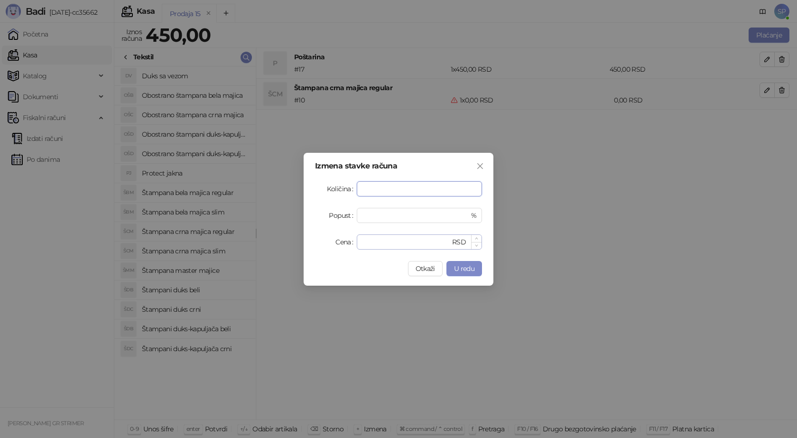
type input "*"
drag, startPoint x: 372, startPoint y: 241, endPoint x: 336, endPoint y: 245, distance: 35.4
click at [336, 245] on div "Cena * RSD" at bounding box center [398, 241] width 167 height 15
type input "****"
click at [463, 265] on span "U redu" at bounding box center [464, 268] width 20 height 9
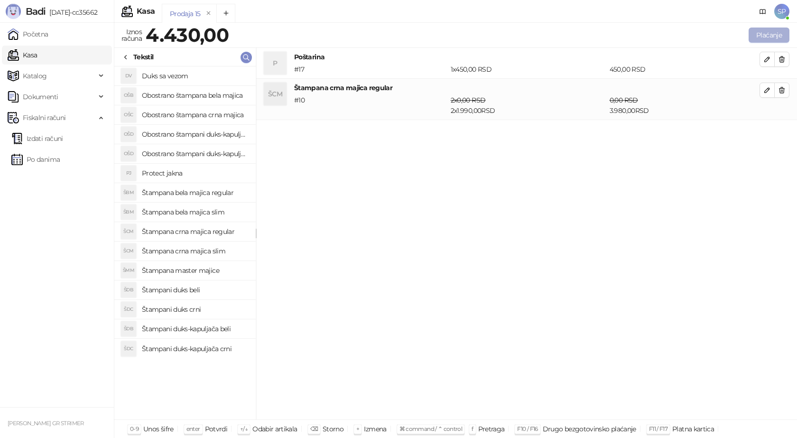
click at [768, 32] on button "Plaćanje" at bounding box center [769, 35] width 41 height 15
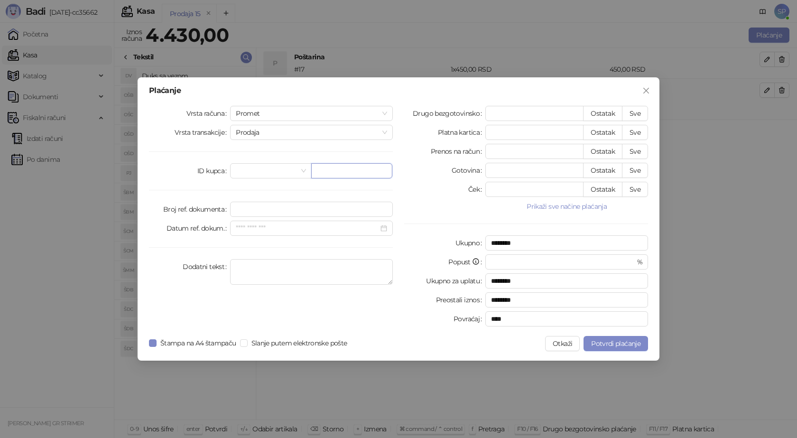
click at [355, 171] on input "text" at bounding box center [351, 170] width 81 height 15
paste input "**********"
type input "**********"
click at [640, 112] on button "Sve" at bounding box center [635, 113] width 26 height 15
type input "****"
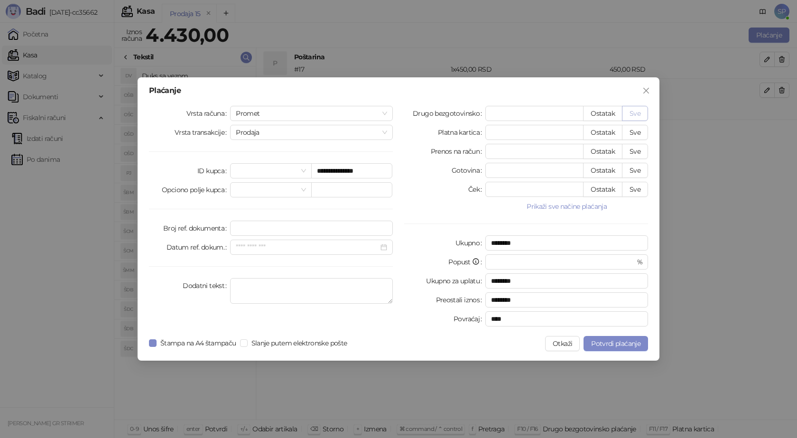
type input "****"
click at [600, 343] on span "Potvrdi plaćanje" at bounding box center [615, 343] width 49 height 9
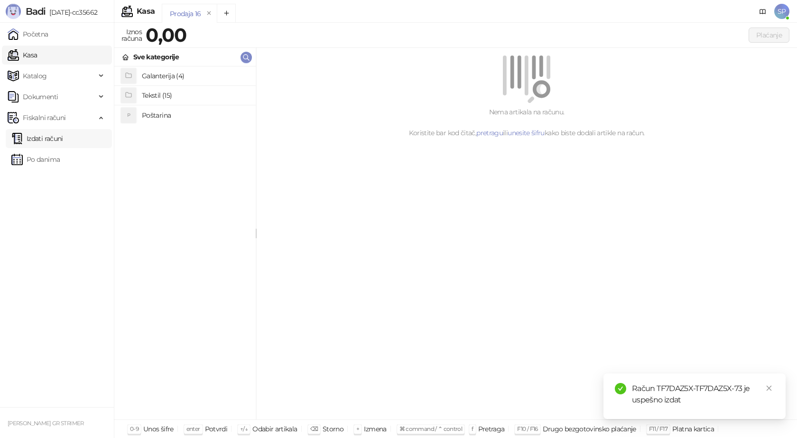
click at [61, 137] on link "Izdati računi" at bounding box center [37, 138] width 52 height 19
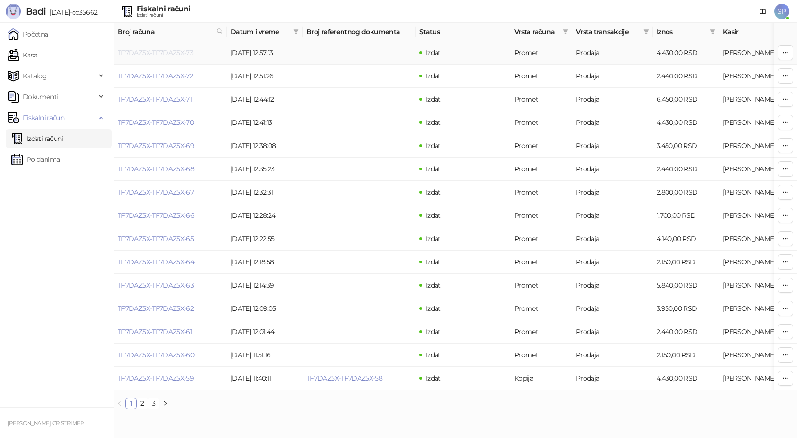
click at [171, 55] on link "TF7DAZ5X-TF7DAZ5X-73" at bounding box center [155, 52] width 75 height 9
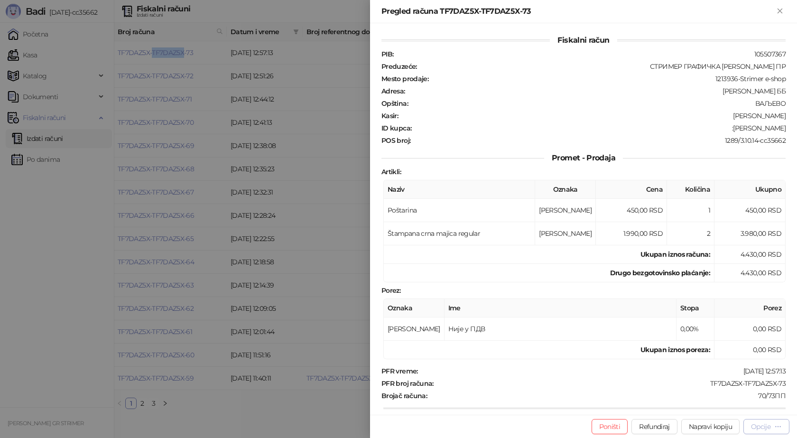
click at [773, 427] on div "Opcije" at bounding box center [766, 426] width 31 height 9
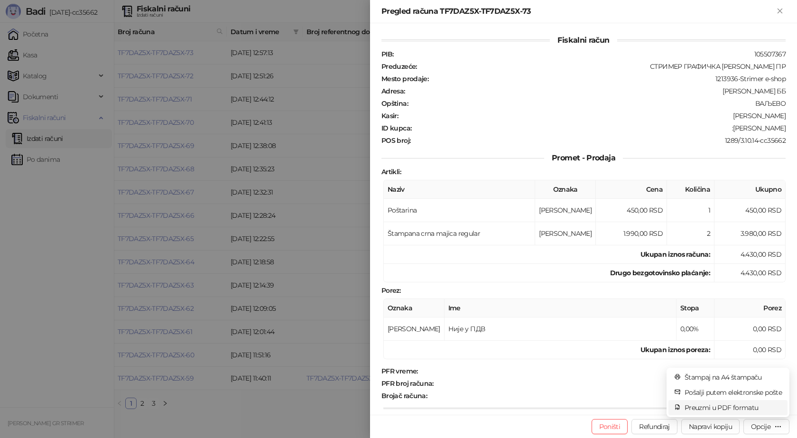
click at [736, 406] on span "Preuzmi u PDF formatu" at bounding box center [733, 407] width 97 height 10
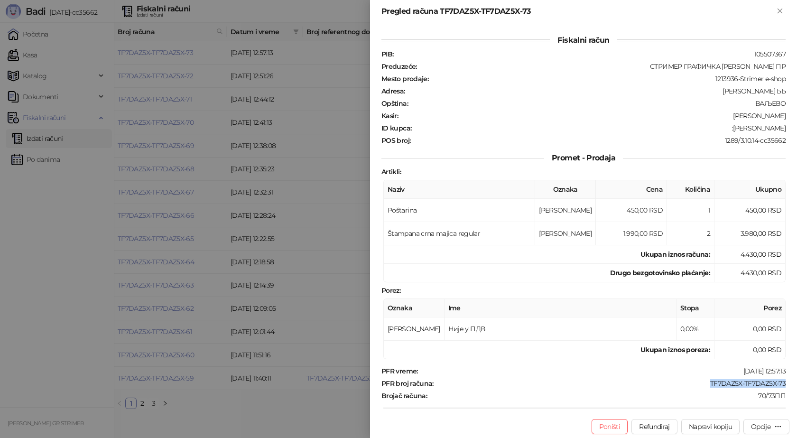
drag, startPoint x: 773, startPoint y: 382, endPoint x: 701, endPoint y: 381, distance: 72.6
click at [701, 381] on div "Fiskalni račun PIB : 105507367 Preduzeće : СТРИМЕР ГРАФИЧКА РАДЊА [PERSON_NAME]…" at bounding box center [583, 218] width 427 height 391
drag, startPoint x: 778, startPoint y: 130, endPoint x: 738, endPoint y: 131, distance: 40.4
click at [738, 131] on div ":[PERSON_NAME]" at bounding box center [599, 128] width 374 height 9
click at [778, 10] on icon "Zatvori" at bounding box center [780, 11] width 9 height 9
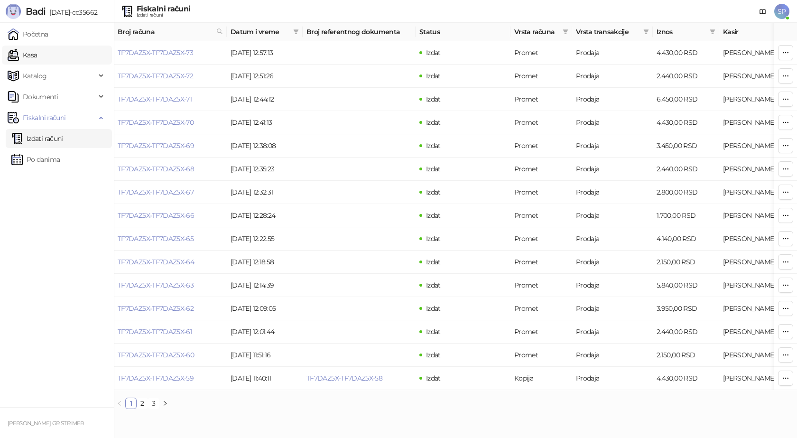
click at [27, 51] on link "Kasa" at bounding box center [22, 55] width 29 height 19
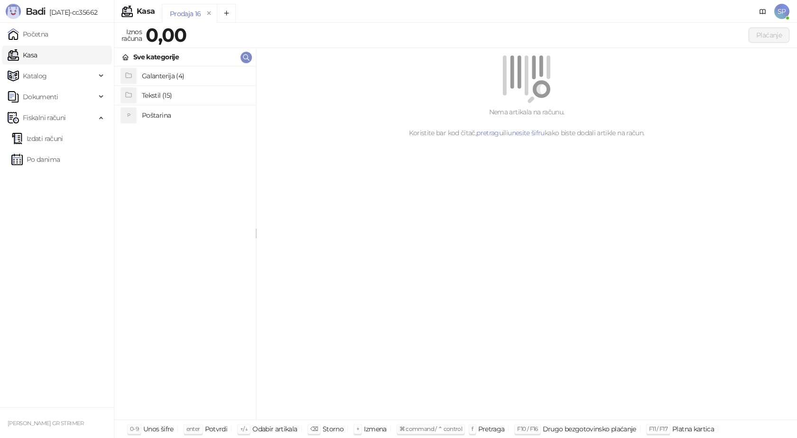
click at [157, 118] on h4 "Poštarina" at bounding box center [195, 115] width 106 height 15
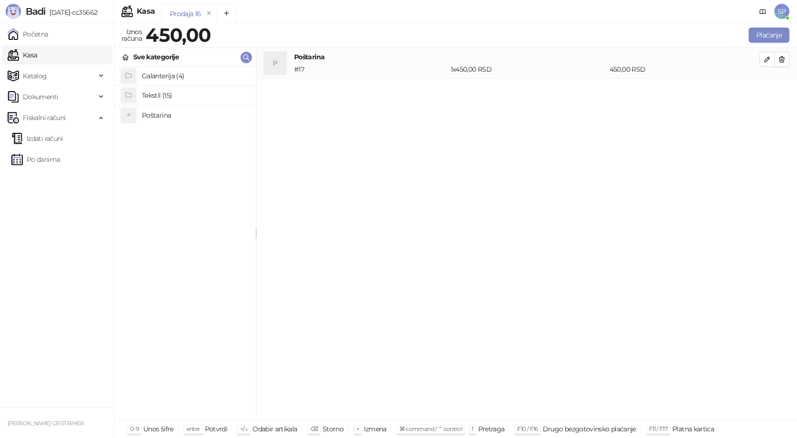
click at [174, 93] on h4 "Tekstil (15)" at bounding box center [195, 95] width 106 height 15
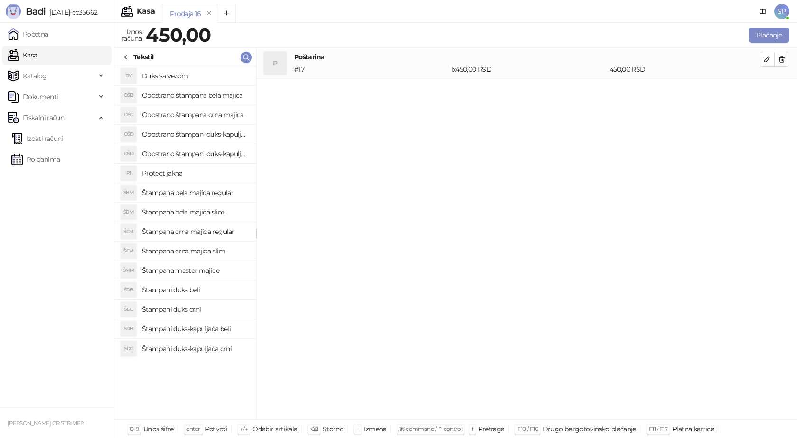
click at [181, 195] on h4 "Štampana bela majica regular" at bounding box center [195, 192] width 106 height 15
click at [769, 90] on icon "button" at bounding box center [767, 90] width 5 height 5
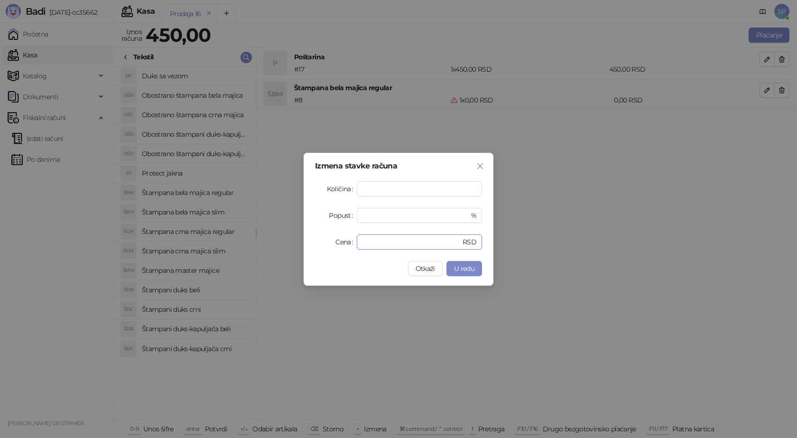
drag, startPoint x: 357, startPoint y: 246, endPoint x: 309, endPoint y: 249, distance: 48.5
click at [313, 247] on div "Izmena stavke računa Količina * Popust * % Cena * RSD Otkaži U redu" at bounding box center [399, 219] width 190 height 133
click at [468, 271] on span "U redu" at bounding box center [464, 268] width 20 height 9
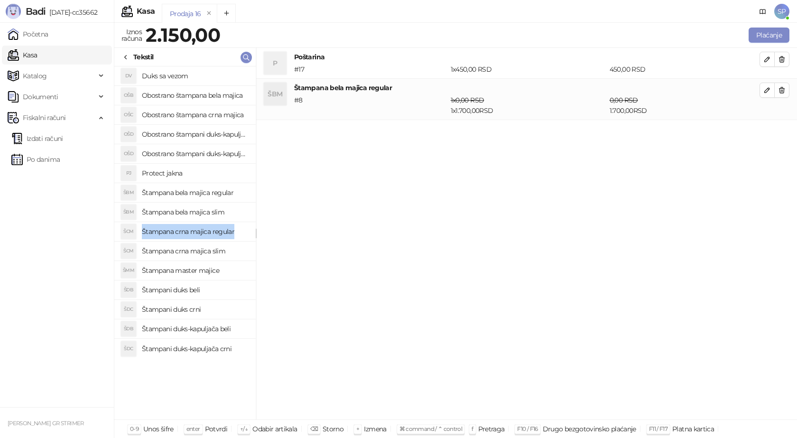
drag, startPoint x: 237, startPoint y: 233, endPoint x: 142, endPoint y: 234, distance: 94.4
click at [142, 234] on h4 "Štampana crna majica regular" at bounding box center [195, 231] width 106 height 15
click at [770, 132] on icon "button" at bounding box center [768, 132] width 8 height 8
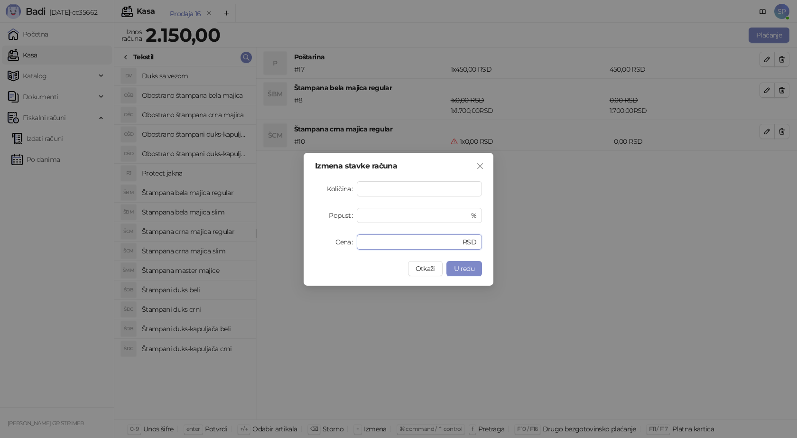
drag, startPoint x: 368, startPoint y: 246, endPoint x: 348, endPoint y: 246, distance: 19.9
click at [348, 246] on div "Cena * RSD" at bounding box center [398, 241] width 167 height 15
type input "****"
click at [475, 268] on button "U redu" at bounding box center [465, 268] width 36 height 15
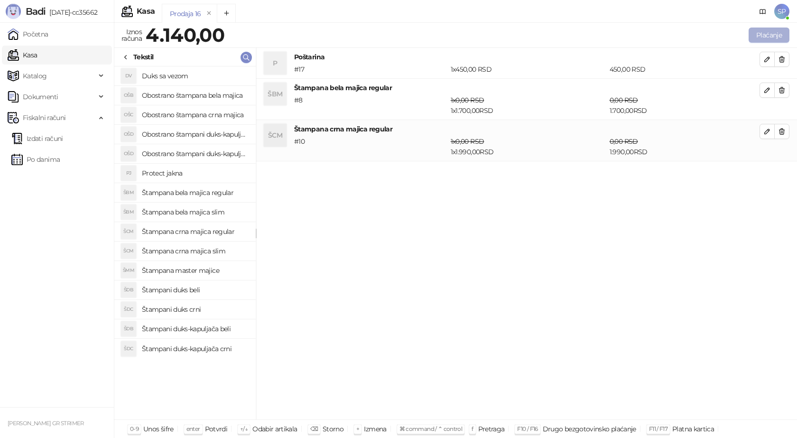
click at [769, 38] on button "Plaćanje" at bounding box center [769, 35] width 41 height 15
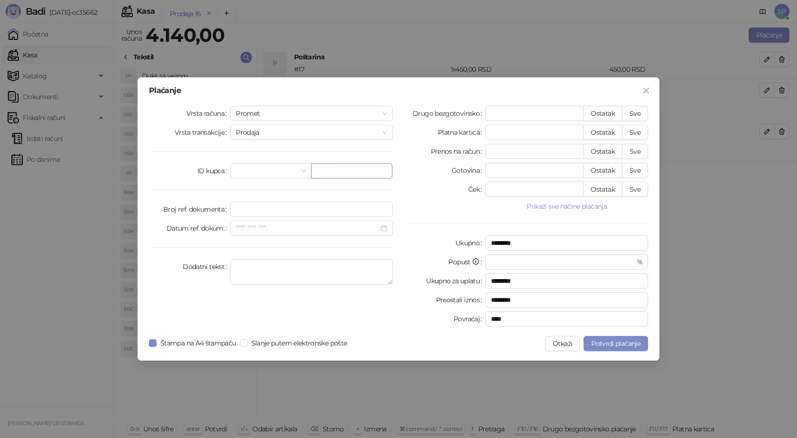
click at [357, 177] on input "text" at bounding box center [351, 170] width 81 height 15
paste input "**********"
type input "**********"
click at [627, 111] on button "Sve" at bounding box center [635, 113] width 26 height 15
type input "****"
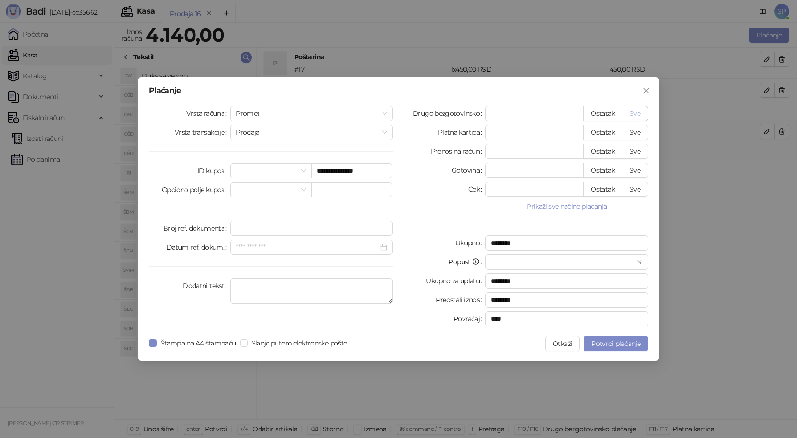
type input "****"
click at [616, 342] on span "Potvrdi plaćanje" at bounding box center [615, 343] width 49 height 9
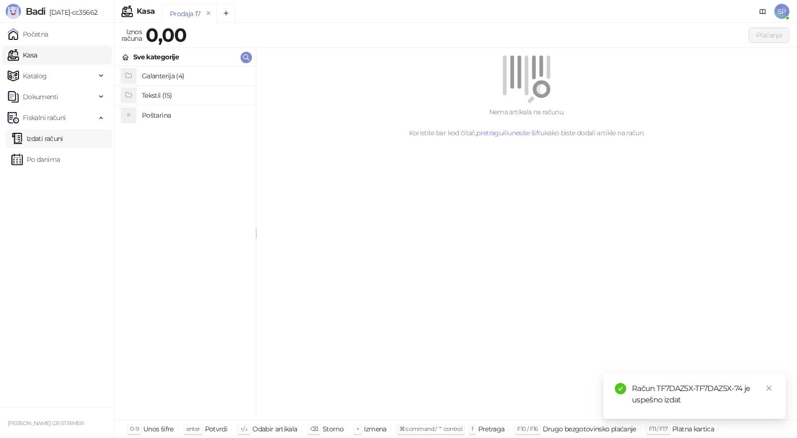
click at [63, 138] on link "Izdati računi" at bounding box center [37, 138] width 52 height 19
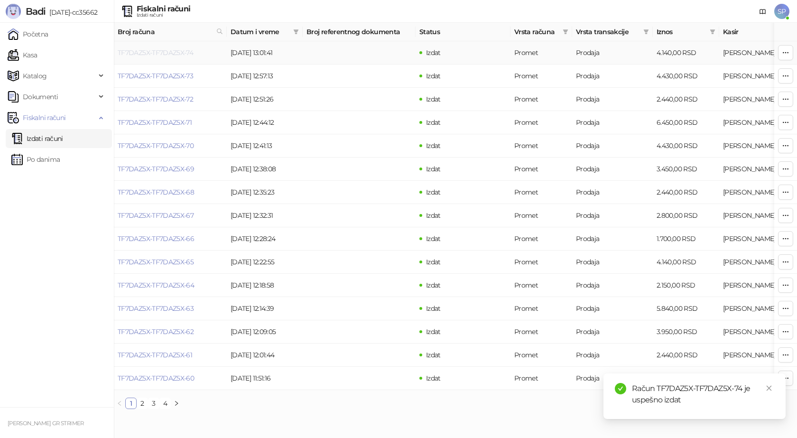
click at [150, 53] on link "TF7DAZ5X-TF7DAZ5X-74" at bounding box center [155, 52] width 75 height 9
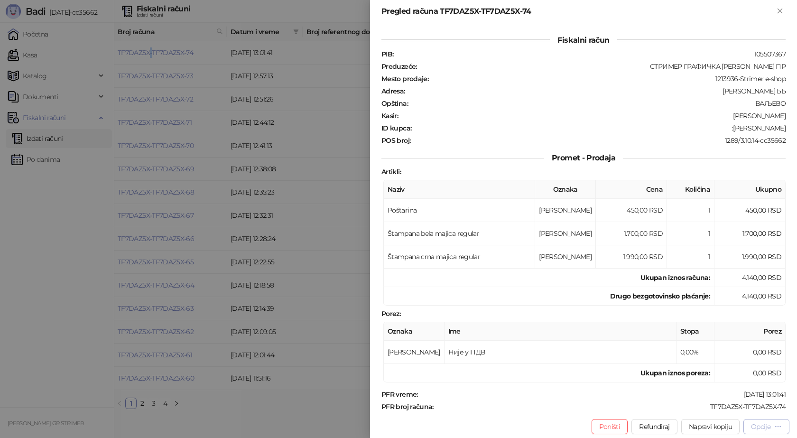
click at [763, 429] on div "Opcije" at bounding box center [760, 426] width 19 height 9
click at [722, 407] on span "Preuzmi u PDF formatu" at bounding box center [733, 407] width 97 height 10
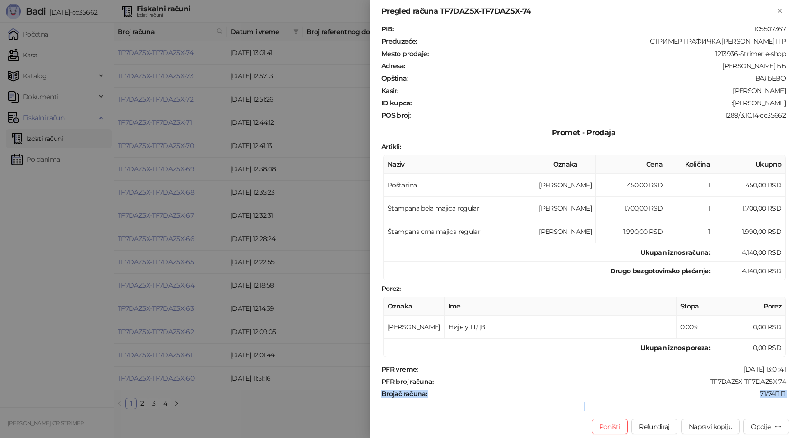
scroll to position [33, 0]
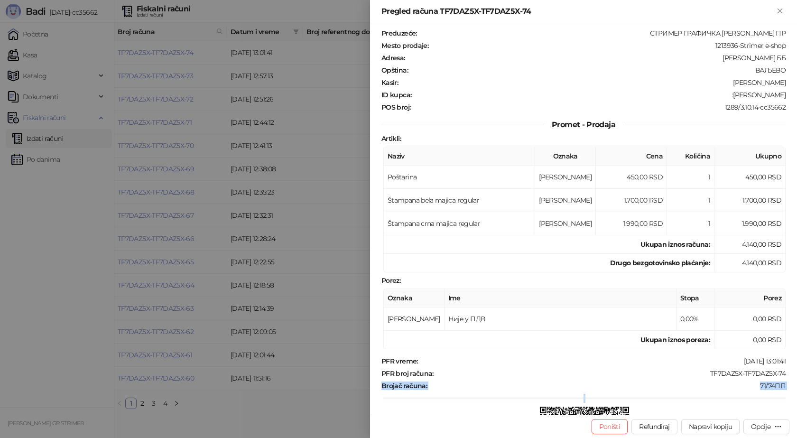
drag, startPoint x: 781, startPoint y: 409, endPoint x: 733, endPoint y: 391, distance: 50.9
click at [724, 403] on div "Fiskalni račun PIB : 105507367 Preduzeće : СТРИМЕР ГРАФИЧКА РАДЊА [PERSON_NAME]…" at bounding box center [583, 218] width 427 height 391
click at [781, 373] on div "Fiskalni račun PIB : 105507367 Preduzeće : СТРИМЕР ГРАФИЧКА РАДЊА [PERSON_NAME]…" at bounding box center [583, 218] width 427 height 391
click at [781, 371] on div "Fiskalni račun PIB : 105507367 Preduzeće : СТРИМЕР ГРАФИЧКА РАДЊА [PERSON_NAME]…" at bounding box center [583, 218] width 427 height 391
drag, startPoint x: 771, startPoint y: 372, endPoint x: 705, endPoint y: 368, distance: 66.0
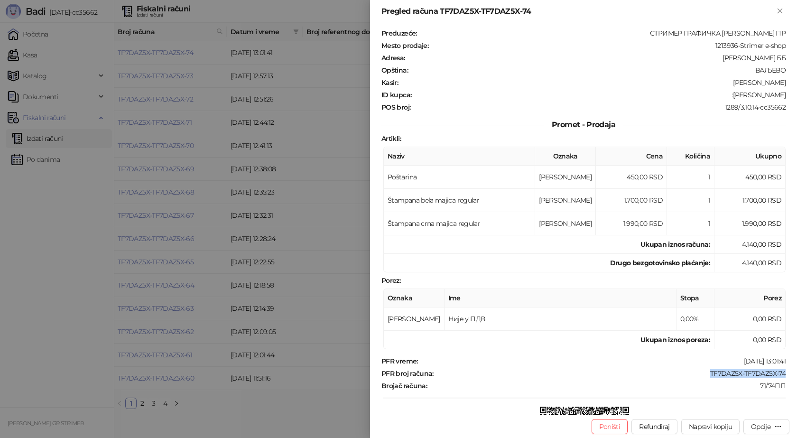
click at [705, 368] on div "PFR vreme : [DATE] 13:01:41 PFR broj računa : TF7DAZ5X-TF7DAZ5X-74 Brojač račun…" at bounding box center [584, 427] width 408 height 141
drag, startPoint x: 620, startPoint y: 384, endPoint x: 626, endPoint y: 380, distance: 6.8
click at [624, 382] on div "71/74ПП" at bounding box center [607, 386] width 359 height 9
drag, startPoint x: 763, startPoint y: 374, endPoint x: 704, endPoint y: 375, distance: 58.4
click at [704, 375] on div "TF7DAZ5X-TF7DAZ5X-74" at bounding box center [611, 373] width 352 height 9
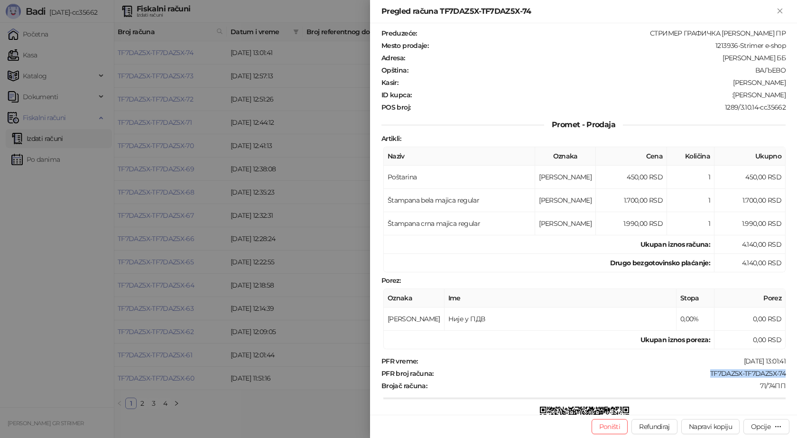
drag, startPoint x: 732, startPoint y: 95, endPoint x: 784, endPoint y: 98, distance: 52.3
click at [784, 98] on div "Fiskalni račun PIB : 105507367 Preduzeće : СТРИМЕР ГРАФИЧКА РАДЊА [PERSON_NAME]…" at bounding box center [583, 218] width 427 height 391
click at [778, 9] on icon "Zatvori" at bounding box center [780, 11] width 4 height 4
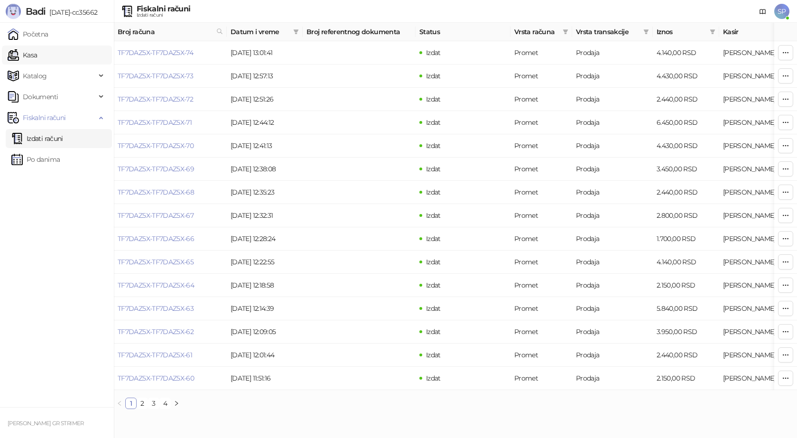
click at [37, 57] on link "Kasa" at bounding box center [22, 55] width 29 height 19
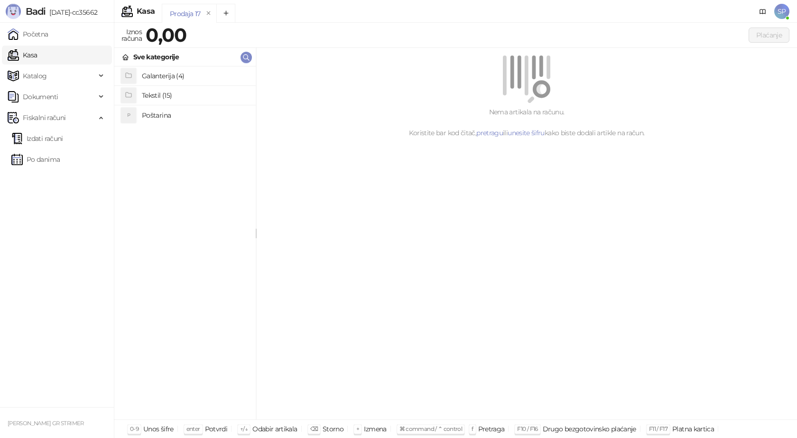
click at [164, 116] on h4 "Poštarina" at bounding box center [195, 115] width 106 height 15
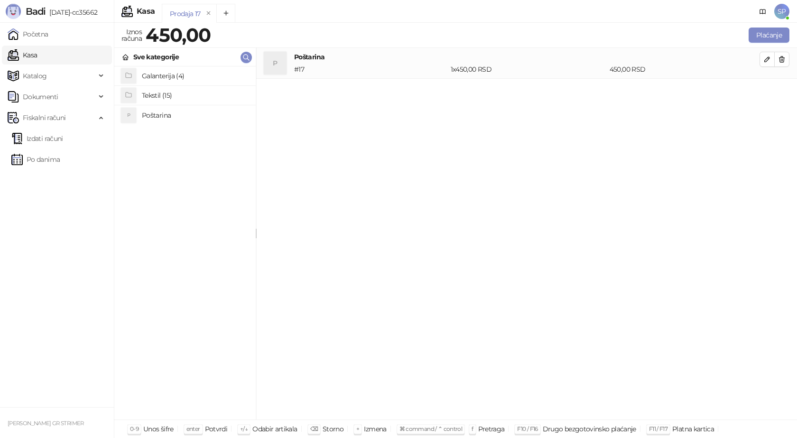
click at [166, 92] on h4 "Tekstil (15)" at bounding box center [195, 95] width 106 height 15
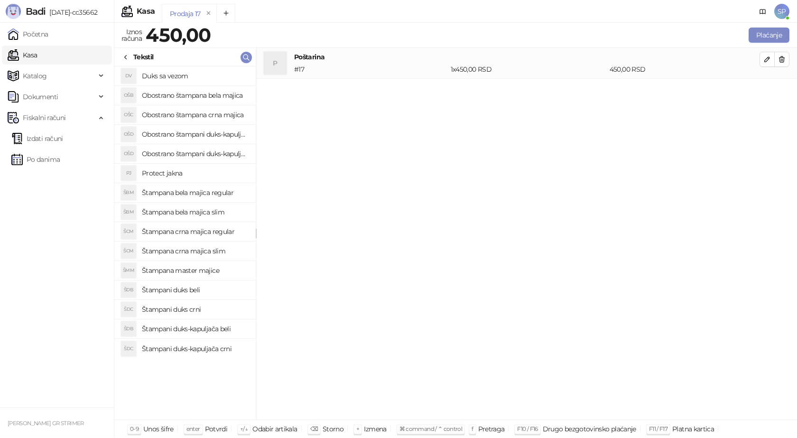
click at [204, 251] on h4 "Štampana crna majica slim" at bounding box center [195, 250] width 106 height 15
click at [764, 89] on icon "button" at bounding box center [768, 90] width 8 height 8
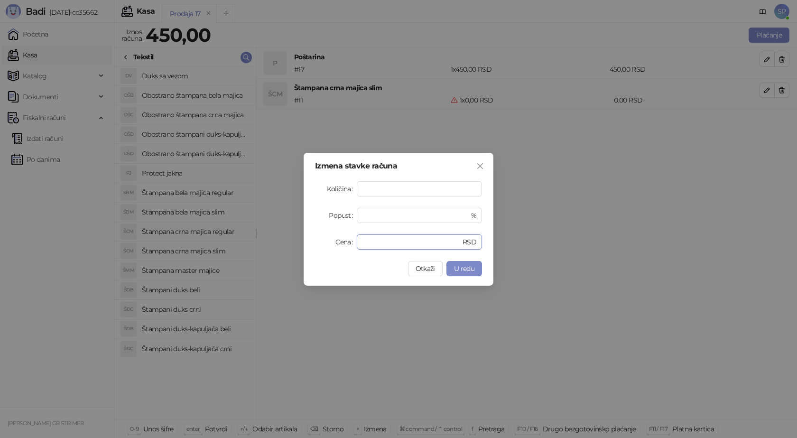
drag, startPoint x: 372, startPoint y: 242, endPoint x: 335, endPoint y: 245, distance: 36.3
click at [335, 245] on div "Cena * RSD" at bounding box center [398, 241] width 167 height 15
type input "****"
click at [466, 271] on span "U redu" at bounding box center [464, 268] width 20 height 9
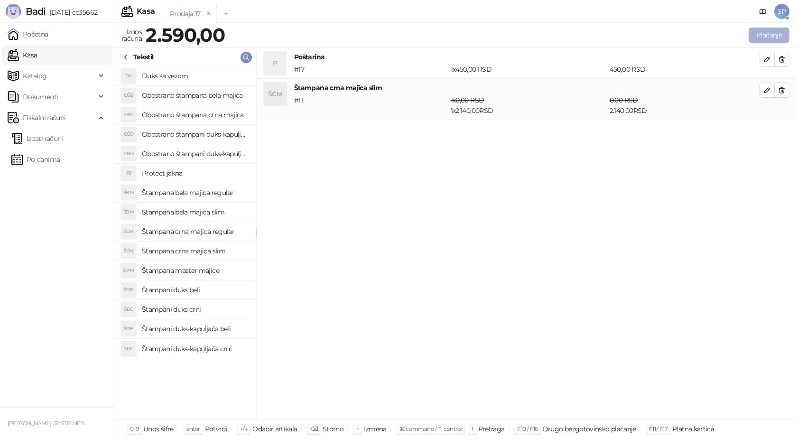
click at [768, 31] on button "Plaćanje" at bounding box center [769, 35] width 41 height 15
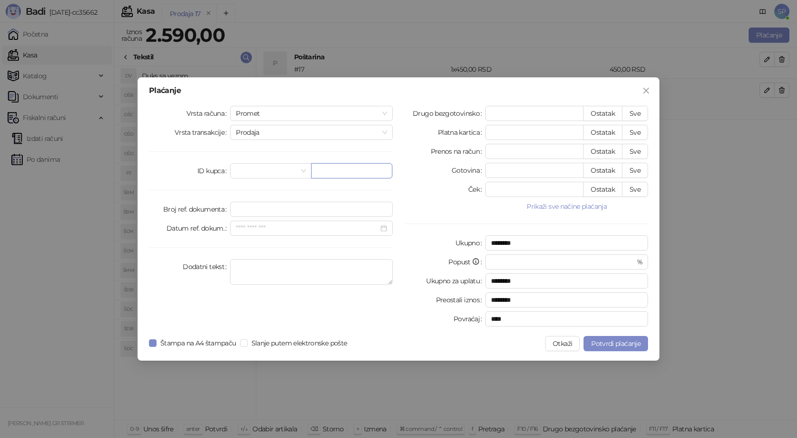
click at [348, 168] on input "text" at bounding box center [351, 170] width 81 height 15
paste input "**********"
type input "**********"
click at [634, 115] on button "Sve" at bounding box center [635, 113] width 26 height 15
type input "****"
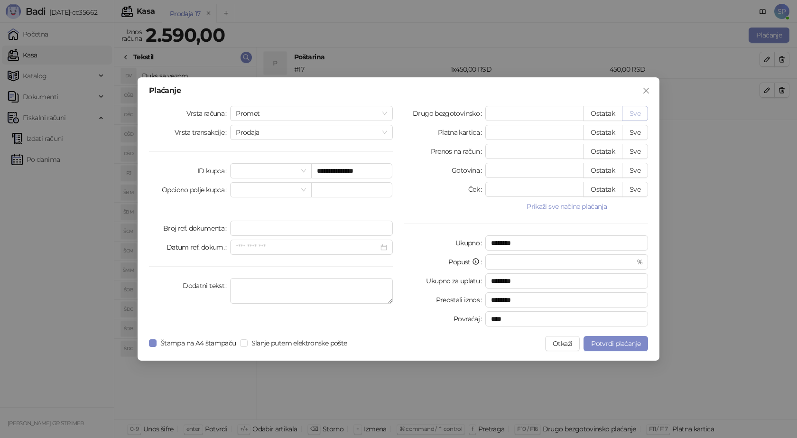
type input "****"
click at [605, 347] on span "Potvrdi plaćanje" at bounding box center [615, 343] width 49 height 9
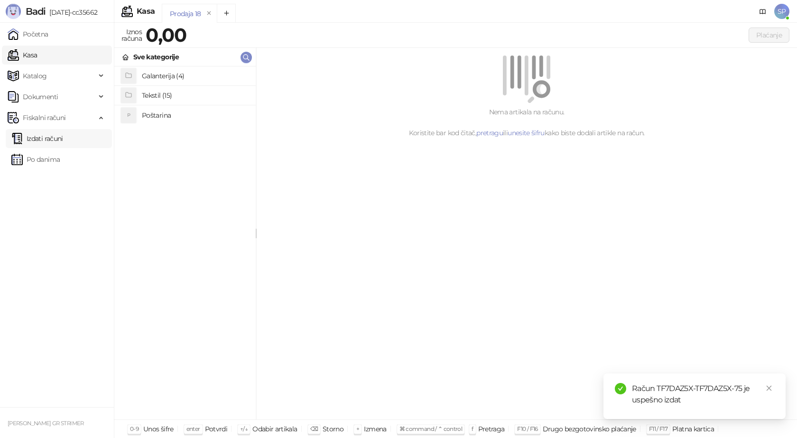
click at [47, 140] on link "Izdati računi" at bounding box center [37, 138] width 52 height 19
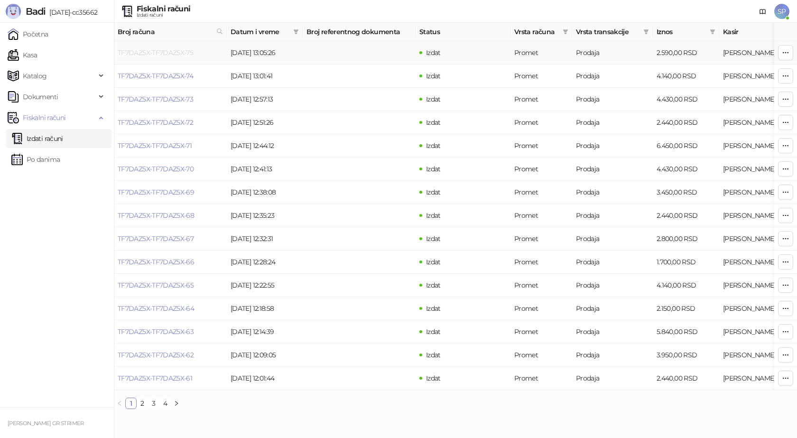
click at [156, 55] on link "TF7DAZ5X-TF7DAZ5X-75" at bounding box center [155, 52] width 75 height 9
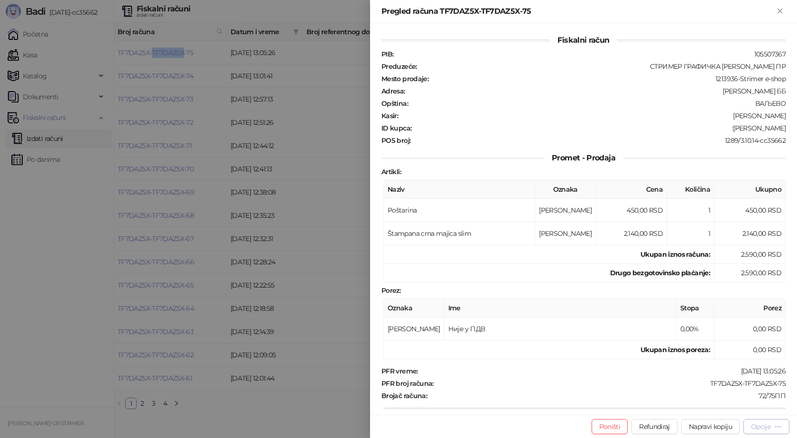
click at [764, 425] on div "Opcije" at bounding box center [760, 426] width 19 height 9
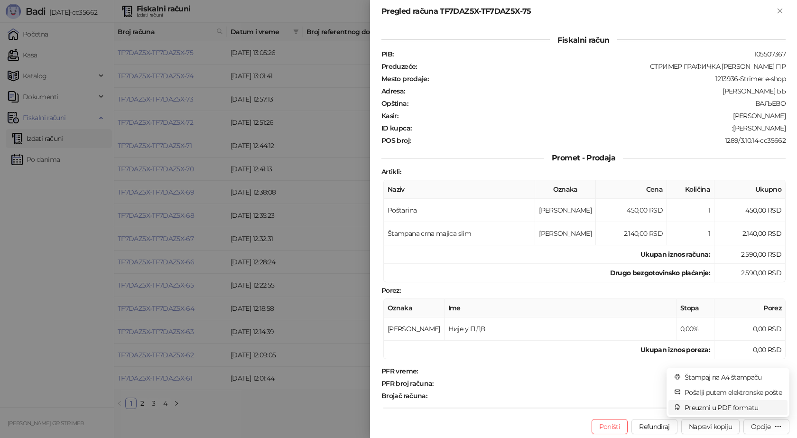
click at [728, 411] on span "Preuzmi u PDF formatu" at bounding box center [733, 407] width 97 height 10
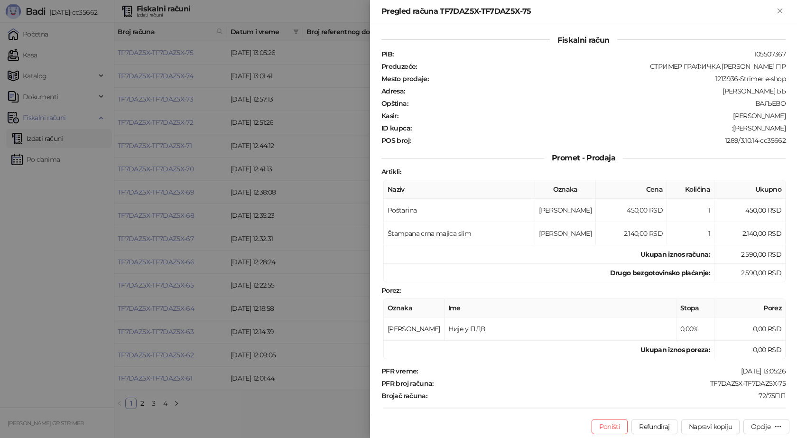
drag, startPoint x: 782, startPoint y: 127, endPoint x: 736, endPoint y: 131, distance: 46.3
click at [736, 131] on div "Fiskalni račun PIB : 105507367 Preduzeće : СТРИМЕР ГРАФИЧКА РАДЊА [PERSON_NAME]…" at bounding box center [583, 218] width 427 height 391
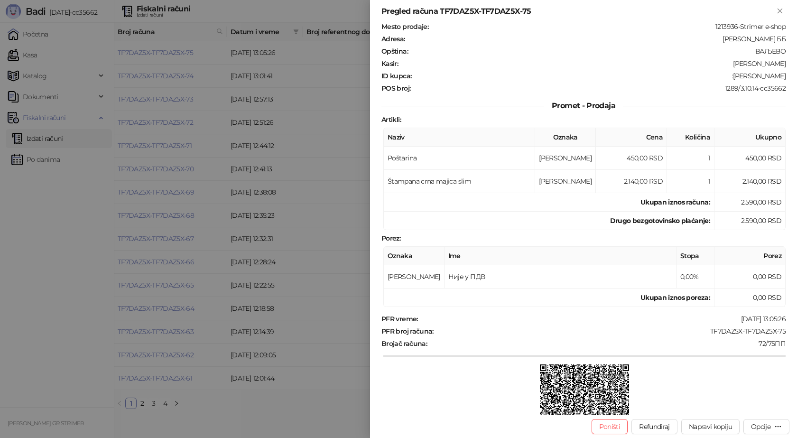
scroll to position [135, 0]
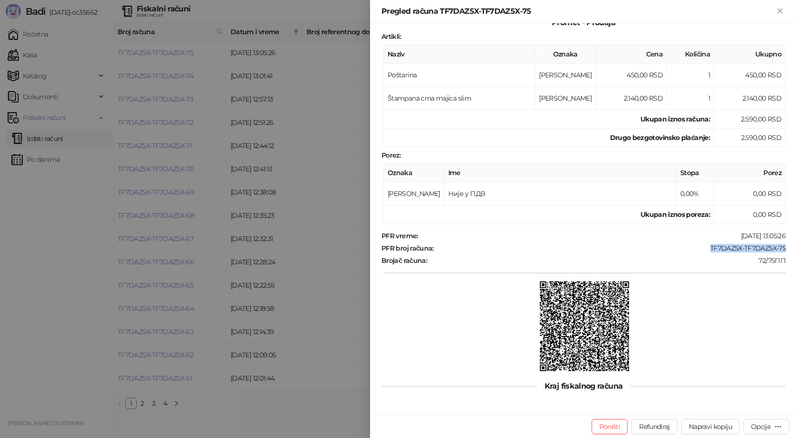
drag, startPoint x: 782, startPoint y: 245, endPoint x: 702, endPoint y: 249, distance: 80.3
click at [702, 249] on div "Fiskalni račun PIB : 105507367 Preduzeće : СТРИМЕР ГРАФИЧКА РАДЊА [PERSON_NAME]…" at bounding box center [583, 218] width 427 height 391
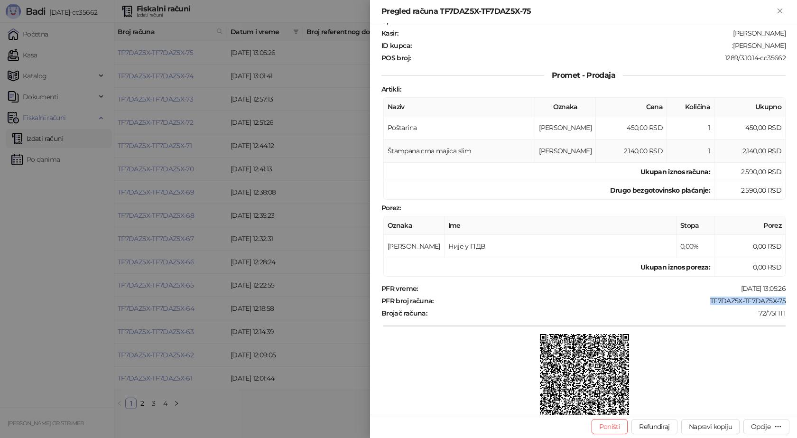
scroll to position [0, 0]
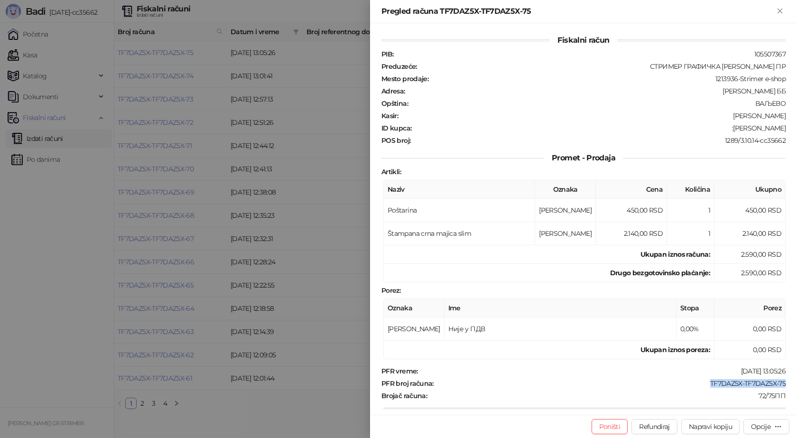
drag, startPoint x: 781, startPoint y: 129, endPoint x: 735, endPoint y: 128, distance: 46.0
click at [735, 128] on div "Fiskalni račun PIB : 105507367 Preduzeće : СТРИМЕР ГРАФИЧКА РАДЊА [PERSON_NAME]…" at bounding box center [583, 218] width 427 height 391
click at [781, 15] on icon "Zatvori" at bounding box center [780, 11] width 9 height 9
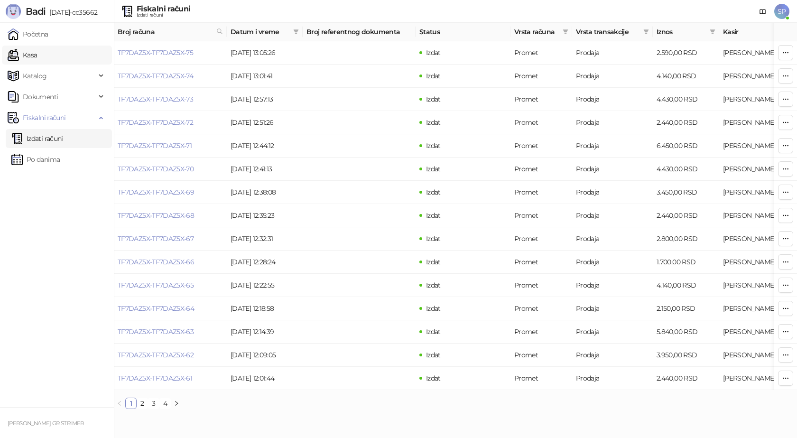
click at [28, 55] on link "Kasa" at bounding box center [22, 55] width 29 height 19
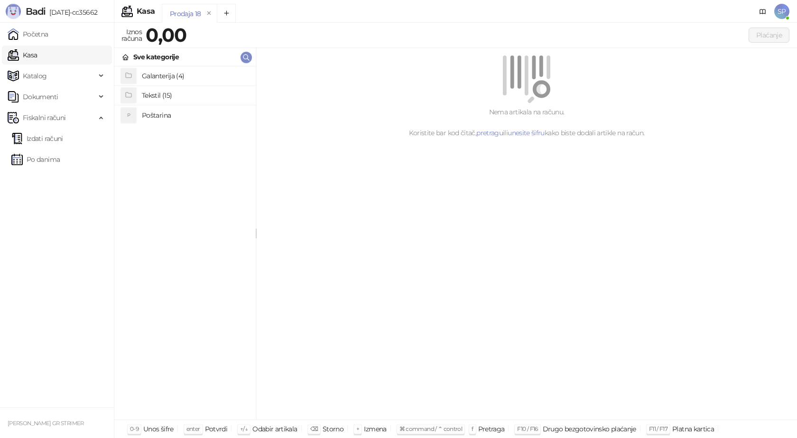
click at [176, 114] on h4 "Poštarina" at bounding box center [195, 115] width 106 height 15
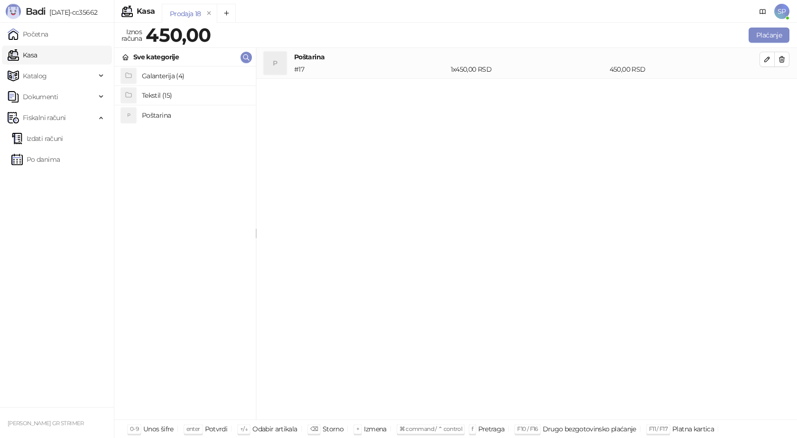
click at [175, 96] on h4 "Tekstil (15)" at bounding box center [195, 95] width 106 height 15
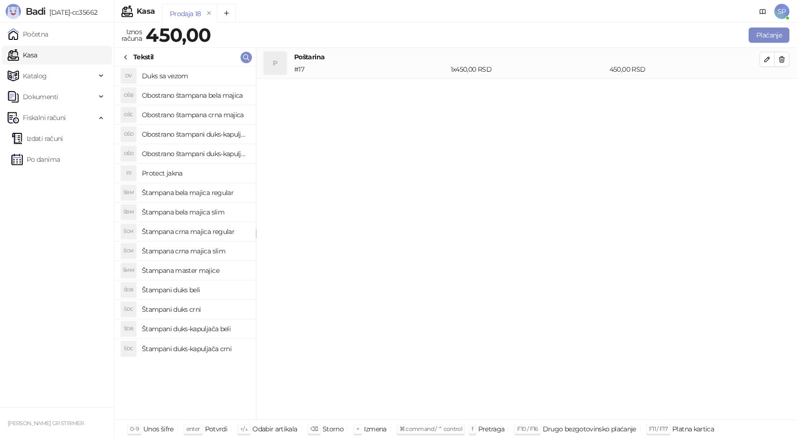
click at [202, 233] on h4 "Štampana crna majica regular" at bounding box center [195, 231] width 106 height 15
click at [766, 92] on icon "button" at bounding box center [768, 90] width 8 height 8
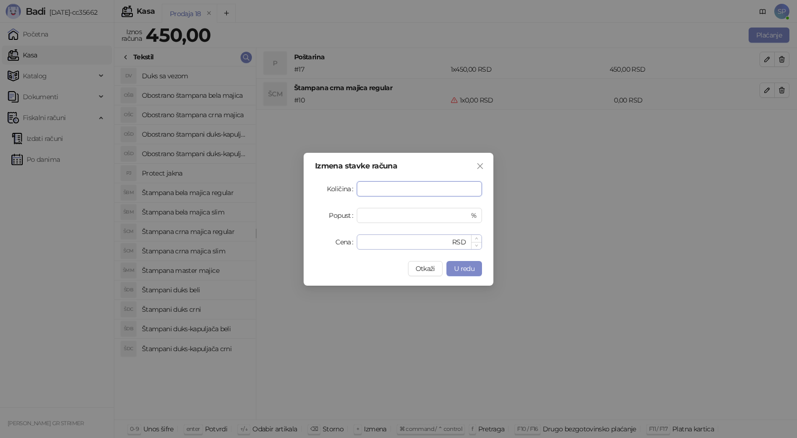
type input "*"
drag, startPoint x: 371, startPoint y: 242, endPoint x: 331, endPoint y: 239, distance: 40.0
click at [331, 239] on div "Cena * RSD" at bounding box center [398, 241] width 167 height 15
type input "****"
click at [452, 265] on button "U redu" at bounding box center [465, 268] width 36 height 15
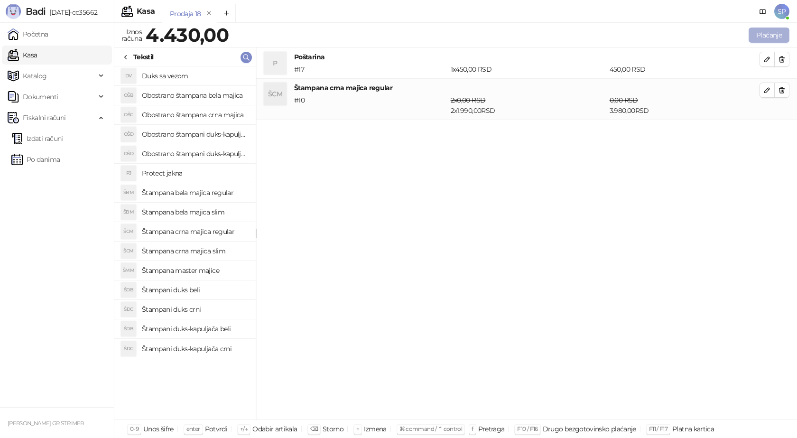
click at [768, 28] on button "Plaćanje" at bounding box center [769, 35] width 41 height 15
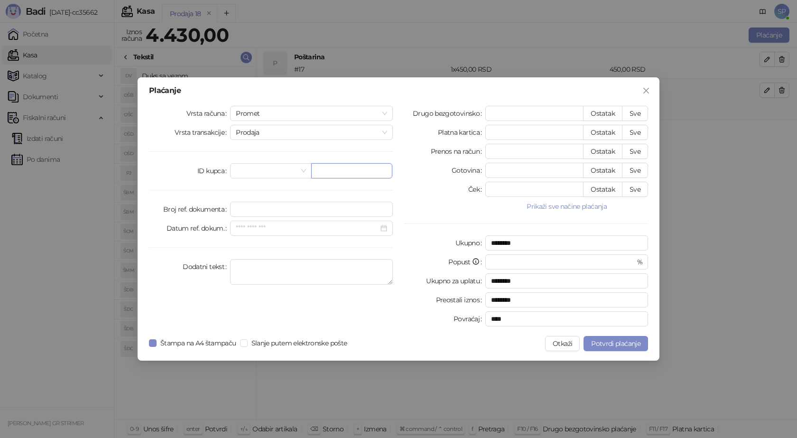
click at [335, 174] on input "text" at bounding box center [351, 170] width 81 height 15
paste input "**********"
type input "**********"
click at [636, 111] on button "Sve" at bounding box center [635, 113] width 26 height 15
type input "****"
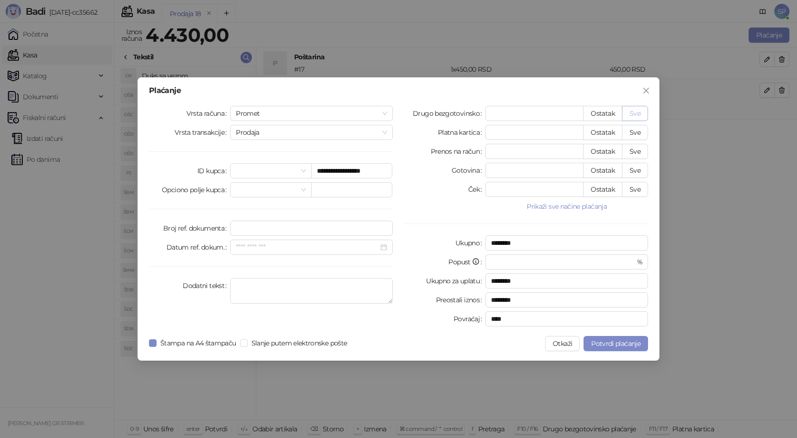
type input "****"
click at [603, 343] on span "Potvrdi plaćanje" at bounding box center [615, 343] width 49 height 9
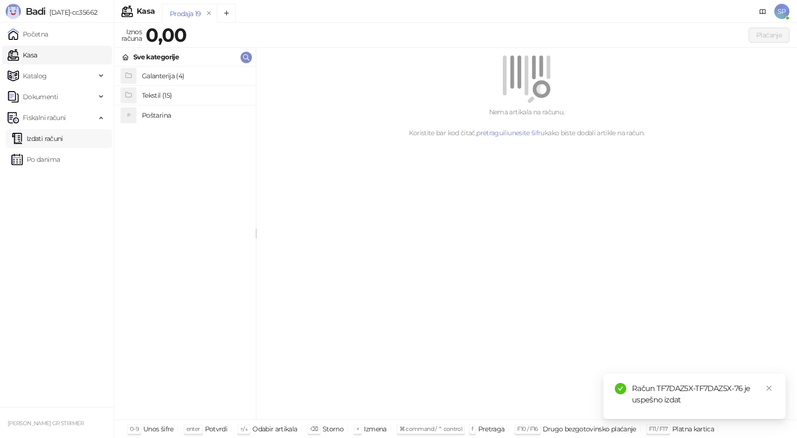
click at [63, 141] on link "Izdati računi" at bounding box center [37, 138] width 52 height 19
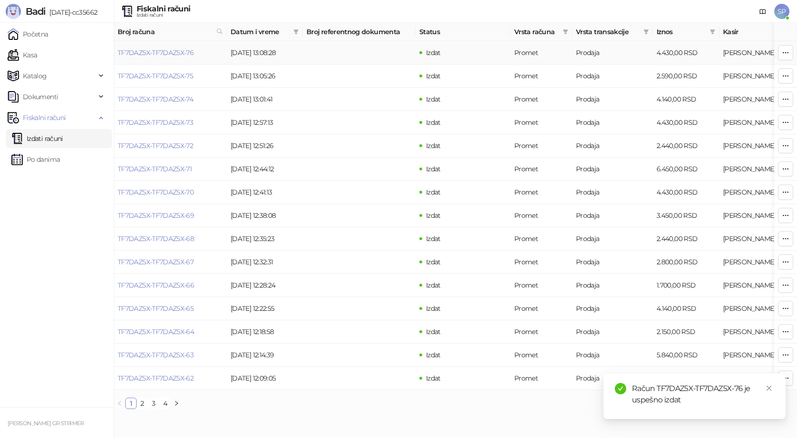
click at [153, 53] on link "TF7DAZ5X-TF7DAZ5X-76" at bounding box center [156, 52] width 76 height 9
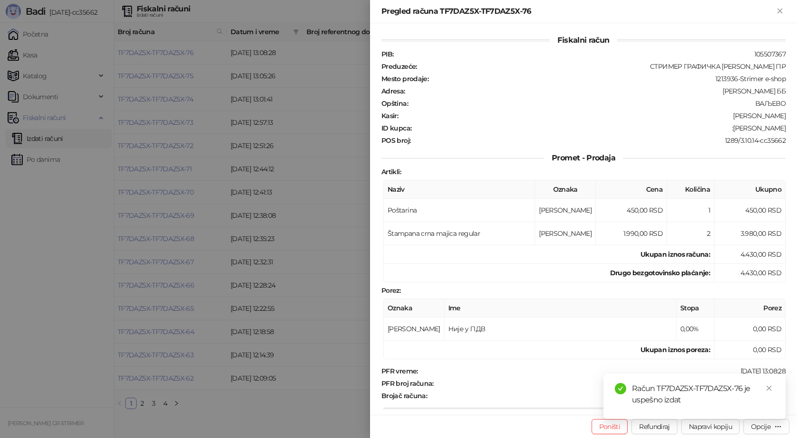
click at [759, 419] on div "Račun TF7DAZ5X-TF7DAZ5X-76 je uspešno izdat" at bounding box center [695, 396] width 182 height 46
click at [768, 391] on link "Close" at bounding box center [769, 388] width 10 height 10
click at [773, 428] on div "Opcije" at bounding box center [766, 426] width 31 height 9
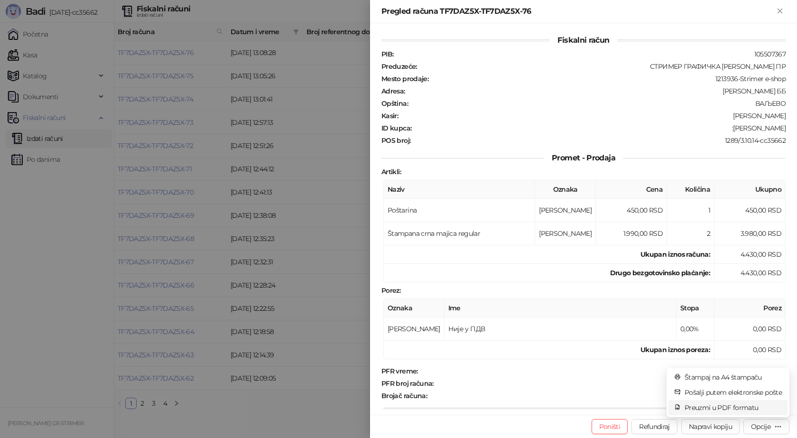
click at [740, 408] on span "Preuzmi u PDF formatu" at bounding box center [733, 407] width 97 height 10
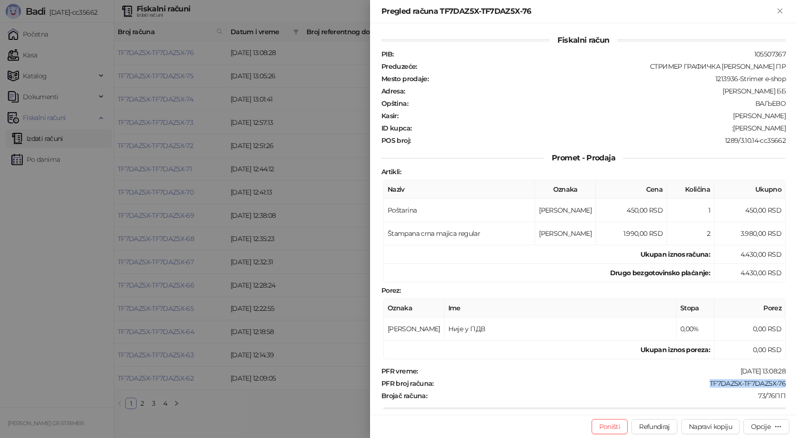
drag, startPoint x: 783, startPoint y: 385, endPoint x: 702, endPoint y: 382, distance: 81.2
click at [703, 381] on div "Fiskalni račun PIB : 105507367 Preduzeće : СТРИМЕР ГРАФИЧКА РАДЊА [PERSON_NAME]…" at bounding box center [583, 218] width 427 height 391
drag, startPoint x: 780, startPoint y: 131, endPoint x: 720, endPoint y: 129, distance: 60.3
click at [720, 129] on div "ID kupca : :[PERSON_NAME]" at bounding box center [584, 128] width 408 height 9
click at [775, 10] on button "Zatvori" at bounding box center [779, 11] width 11 height 11
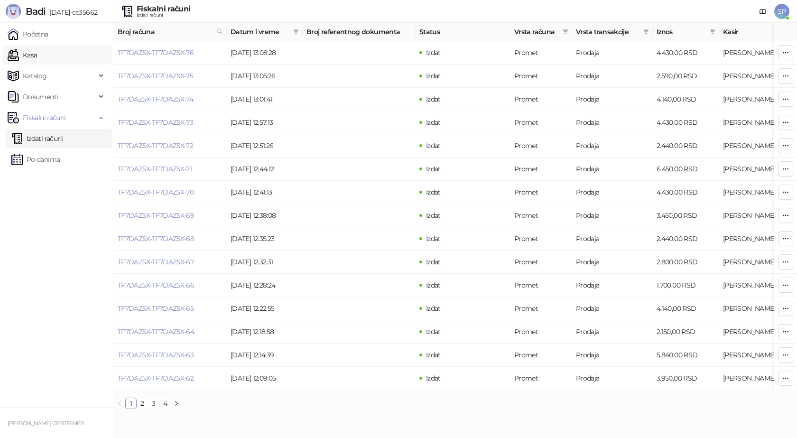
click at [37, 54] on link "Kasa" at bounding box center [22, 55] width 29 height 19
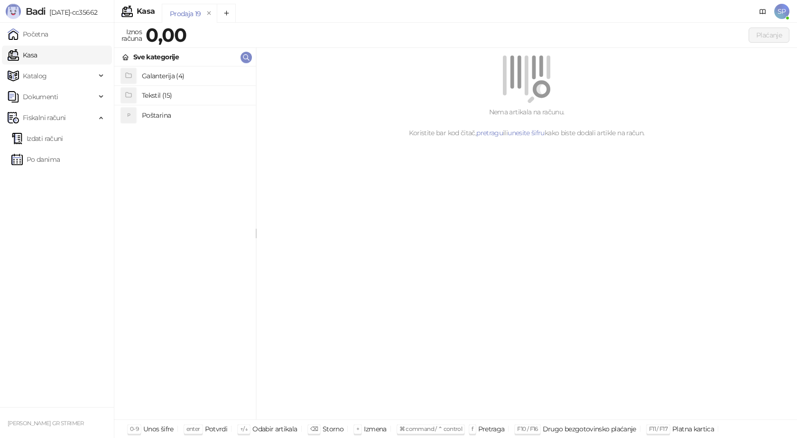
click at [155, 111] on h4 "Poštarina" at bounding box center [195, 115] width 106 height 15
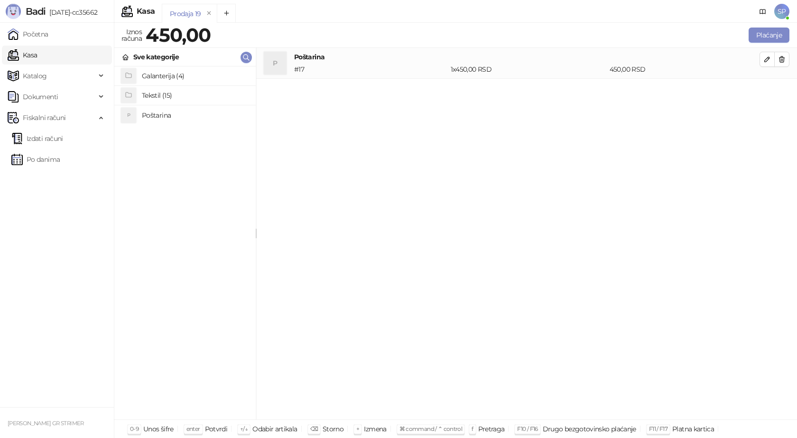
click at [165, 94] on h4 "Tekstil (15)" at bounding box center [195, 95] width 106 height 15
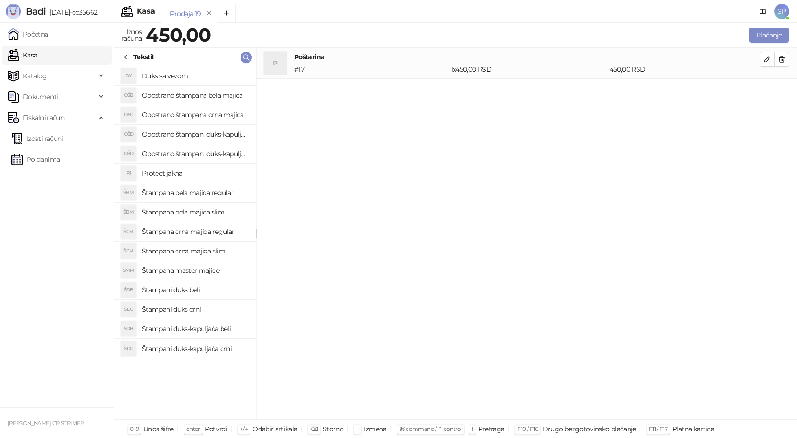
click at [209, 114] on h4 "Obostrano štampana crna majica" at bounding box center [195, 114] width 106 height 15
click at [765, 93] on icon "button" at bounding box center [767, 90] width 5 height 5
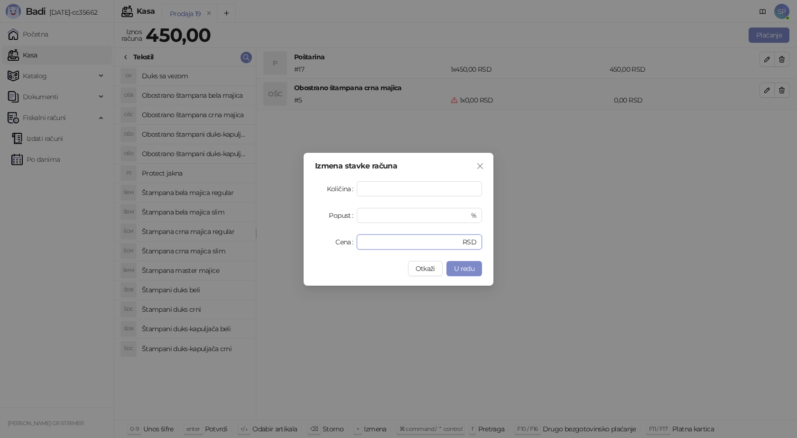
drag, startPoint x: 382, startPoint y: 245, endPoint x: 306, endPoint y: 240, distance: 77.1
click at [311, 242] on div "Izmena stavke računa Količina * Popust * % Cena * RSD Otkaži U redu" at bounding box center [399, 219] width 190 height 133
type input "****"
click at [473, 272] on span "U redu" at bounding box center [464, 268] width 20 height 9
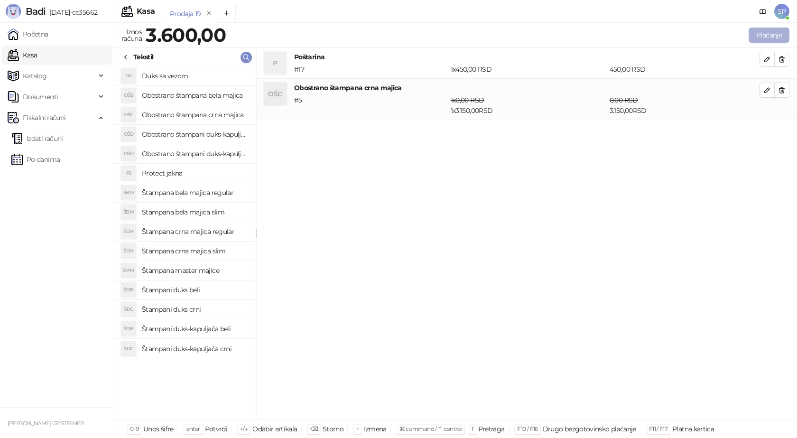
click at [768, 36] on button "Plaćanje" at bounding box center [769, 35] width 41 height 15
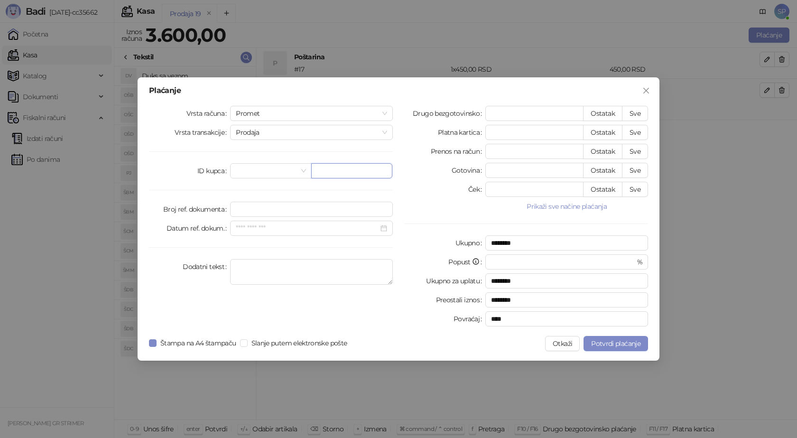
click at [338, 164] on input "text" at bounding box center [351, 170] width 81 height 15
paste input "**********"
type input "**********"
click at [636, 111] on button "Sve" at bounding box center [635, 113] width 26 height 15
type input "****"
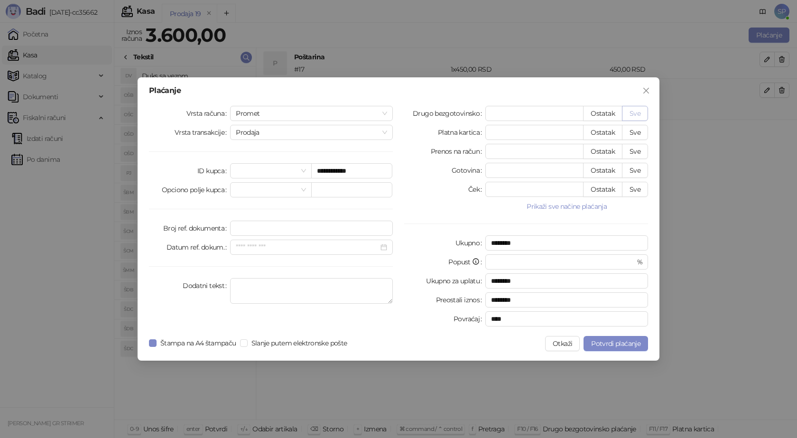
type input "****"
click at [619, 345] on span "Potvrdi plaćanje" at bounding box center [615, 343] width 49 height 9
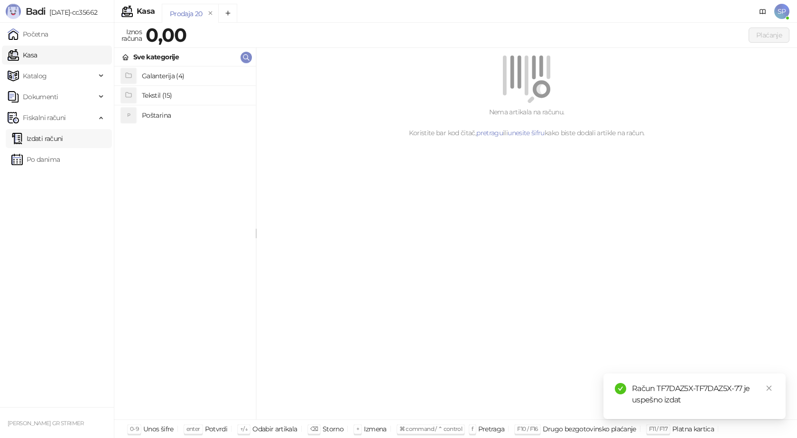
click at [46, 137] on link "Izdati računi" at bounding box center [37, 138] width 52 height 19
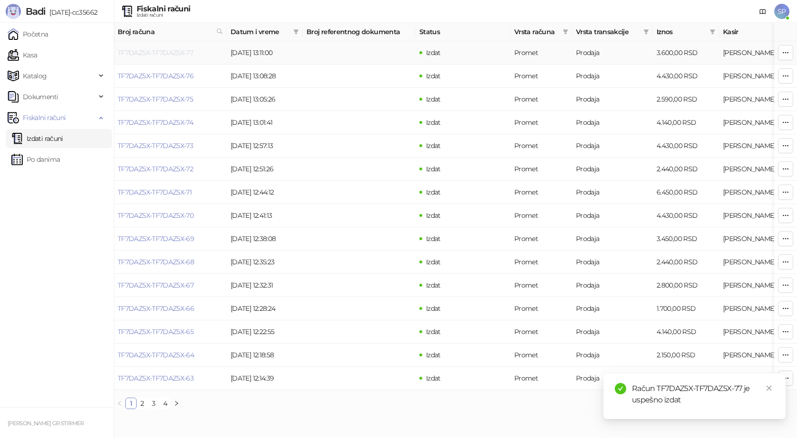
click at [158, 54] on link "TF7DAZ5X-TF7DAZ5X-77" at bounding box center [155, 52] width 75 height 9
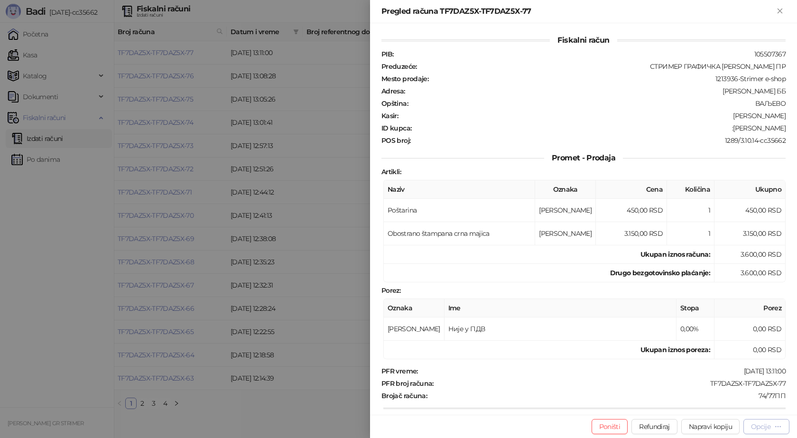
click at [764, 429] on div "Opcije" at bounding box center [760, 426] width 19 height 9
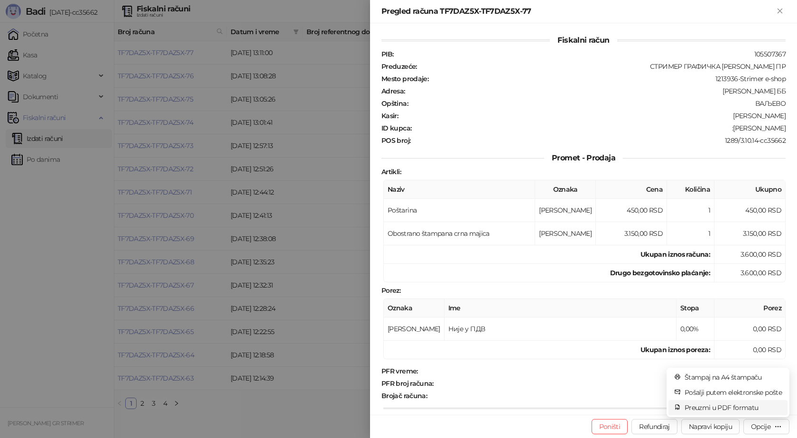
click at [716, 407] on span "Preuzmi u PDF formatu" at bounding box center [733, 407] width 97 height 10
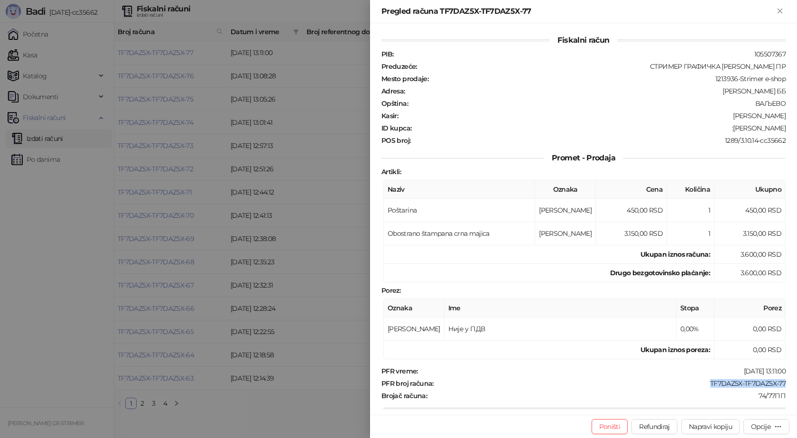
drag, startPoint x: 787, startPoint y: 381, endPoint x: 697, endPoint y: 381, distance: 89.7
click at [697, 381] on div "Fiskalni račun PIB : 105507367 Preduzeće : СТРИМЕР ГРАФИЧКА РАДЊА [PERSON_NAME]…" at bounding box center [583, 218] width 427 height 391
drag, startPoint x: 782, startPoint y: 128, endPoint x: 740, endPoint y: 131, distance: 42.4
click at [740, 131] on div "Fiskalni račun PIB : 105507367 Preduzeće : СТРИМЕР ГРАФИЧКА РАДЊА [PERSON_NAME]…" at bounding box center [583, 218] width 427 height 391
click at [777, 9] on icon "Zatvori" at bounding box center [780, 11] width 9 height 9
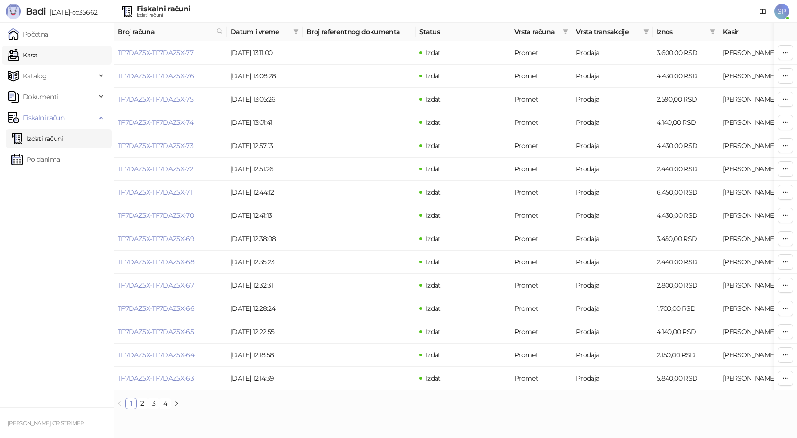
click at [37, 57] on link "Kasa" at bounding box center [22, 55] width 29 height 19
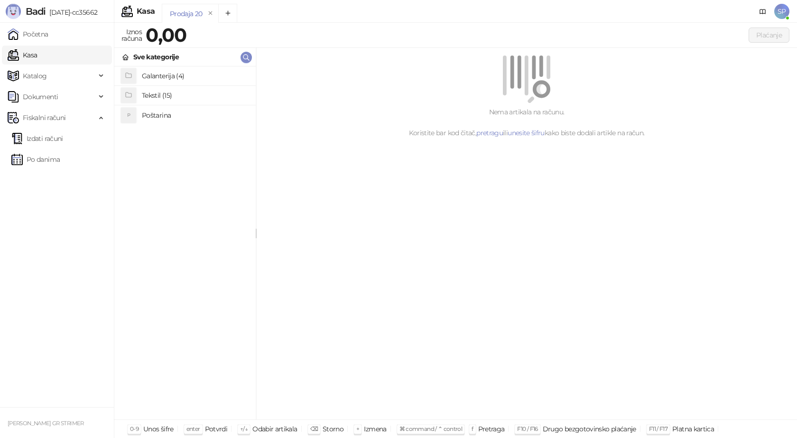
click at [158, 114] on h4 "Poštarina" at bounding box center [195, 115] width 106 height 15
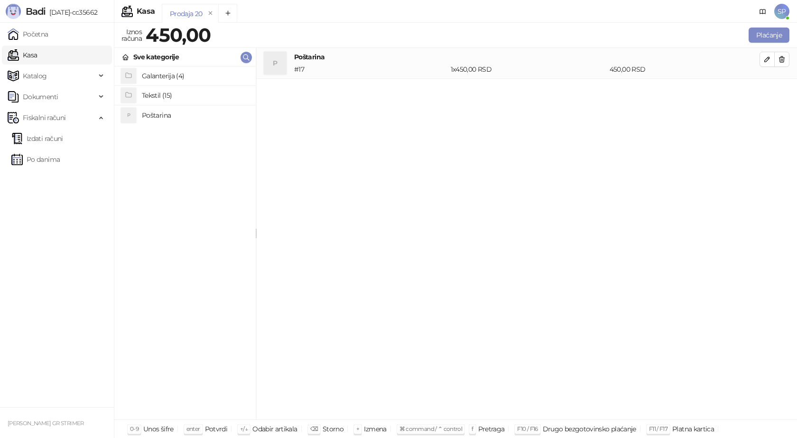
click at [175, 95] on h4 "Tekstil (15)" at bounding box center [195, 95] width 106 height 15
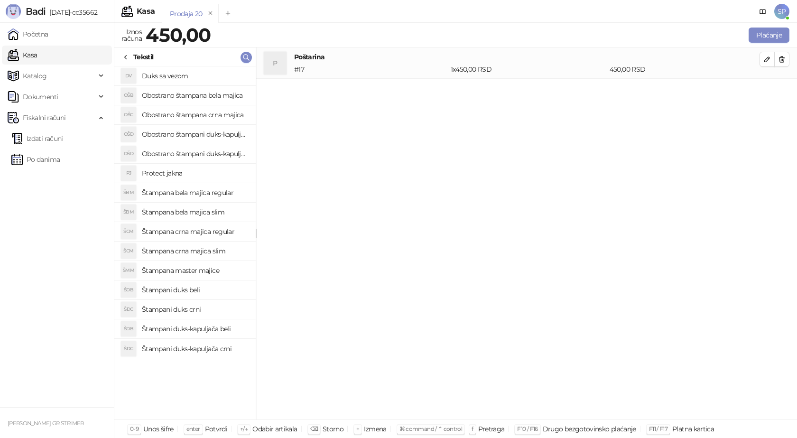
click at [201, 233] on h4 "Štampana crna majica regular" at bounding box center [195, 231] width 106 height 15
click at [765, 90] on icon "button" at bounding box center [768, 90] width 8 height 8
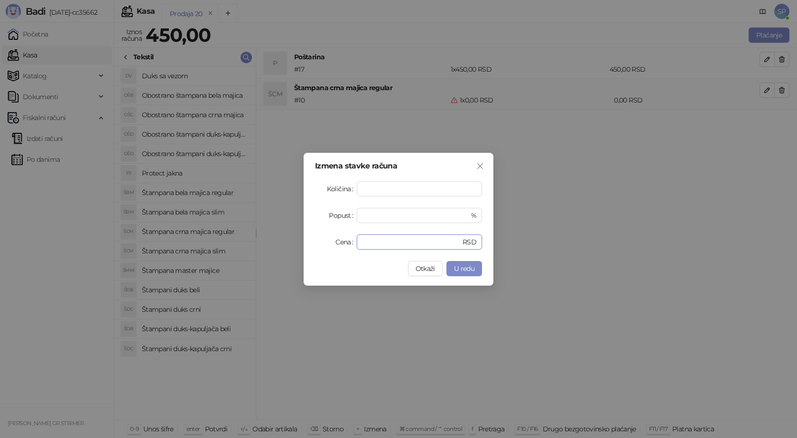
drag, startPoint x: 388, startPoint y: 245, endPoint x: 308, endPoint y: 240, distance: 79.9
click at [327, 242] on div "Cena * RSD" at bounding box center [398, 241] width 167 height 15
type input "****"
click at [462, 271] on span "U redu" at bounding box center [464, 268] width 20 height 9
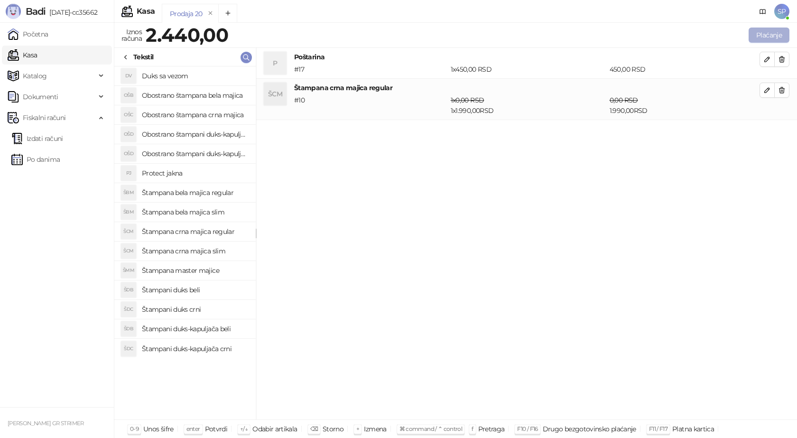
click at [773, 31] on button "Plaćanje" at bounding box center [769, 35] width 41 height 15
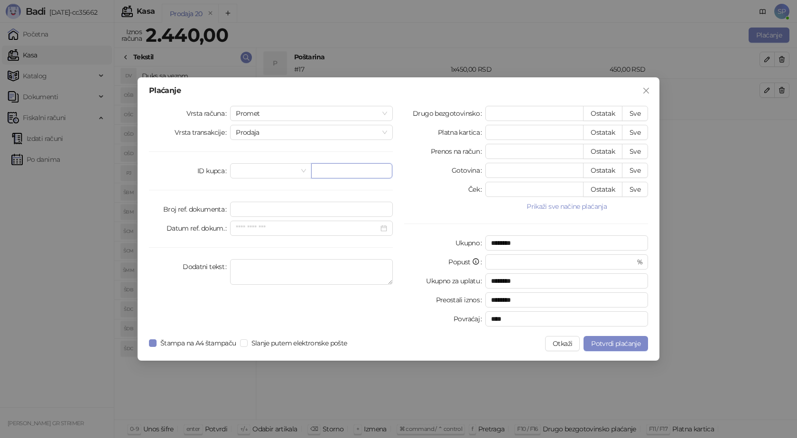
click at [340, 176] on input "text" at bounding box center [351, 170] width 81 height 15
click at [343, 172] on input "**********" at bounding box center [351, 170] width 81 height 15
type input "**********"
click at [637, 116] on button "Sve" at bounding box center [635, 113] width 26 height 15
type input "****"
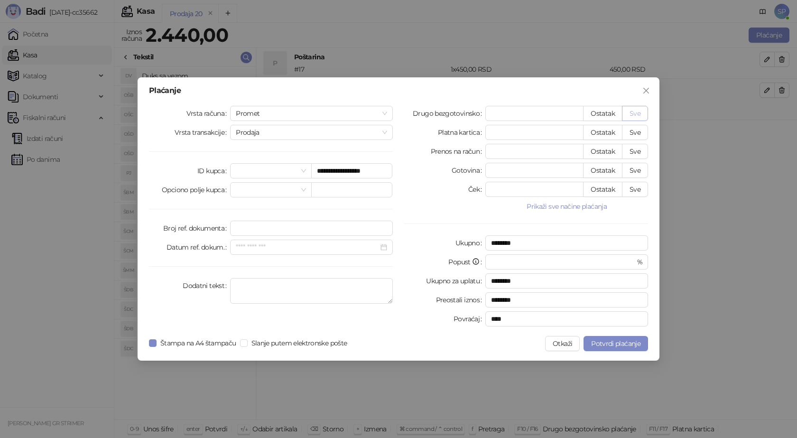
type input "****"
click at [611, 341] on span "Potvrdi plaćanje" at bounding box center [615, 343] width 49 height 9
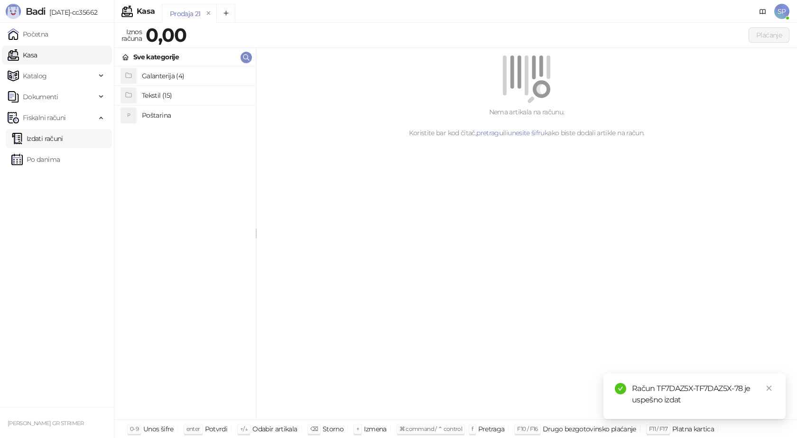
click at [63, 136] on link "Izdati računi" at bounding box center [37, 138] width 52 height 19
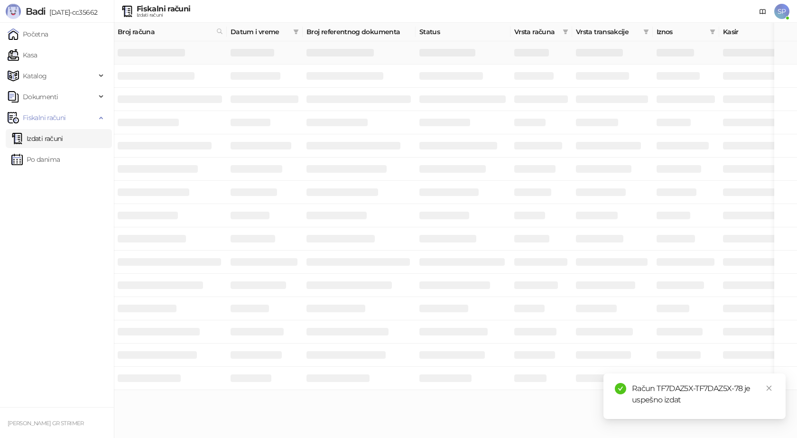
click at [163, 52] on h3 at bounding box center [151, 53] width 67 height 8
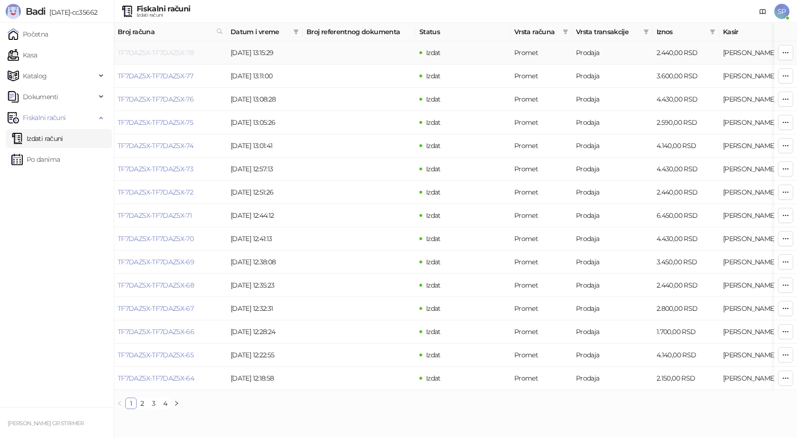
click at [175, 52] on link "TF7DAZ5X-TF7DAZ5X-78" at bounding box center [156, 52] width 76 height 9
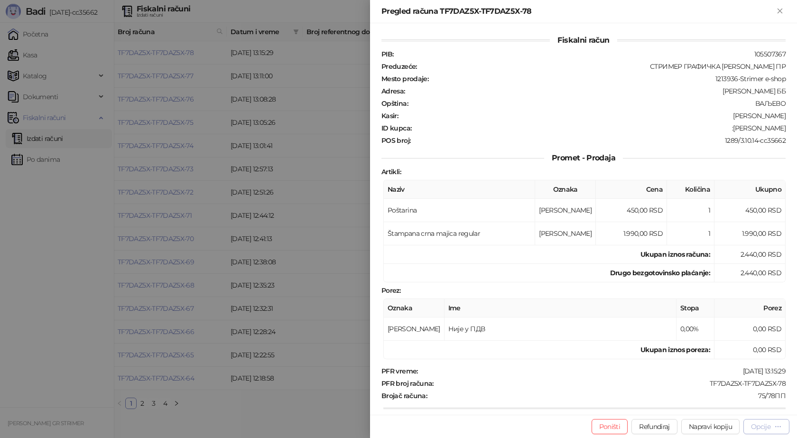
click at [764, 427] on div "Opcije" at bounding box center [760, 426] width 19 height 9
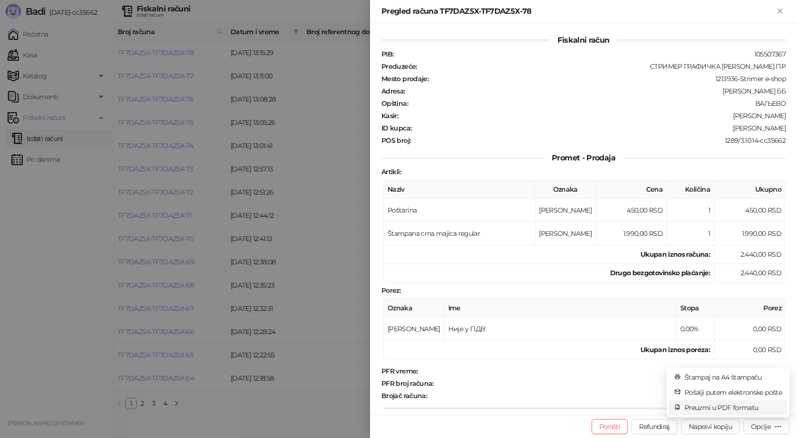
click at [731, 409] on span "Preuzmi u PDF formatu" at bounding box center [733, 407] width 97 height 10
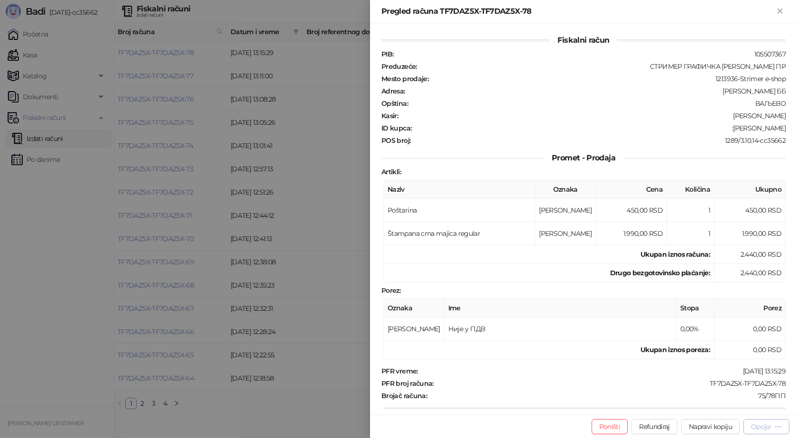
click at [758, 426] on div "Opcije" at bounding box center [760, 426] width 19 height 9
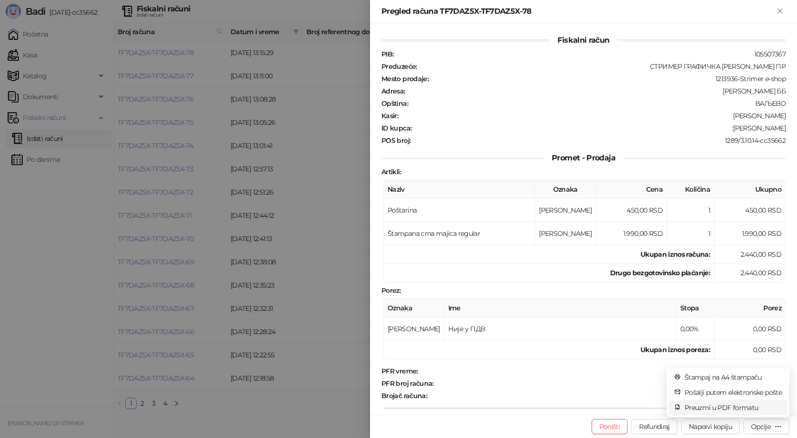
click at [723, 405] on span "Preuzmi u PDF formatu" at bounding box center [733, 407] width 97 height 10
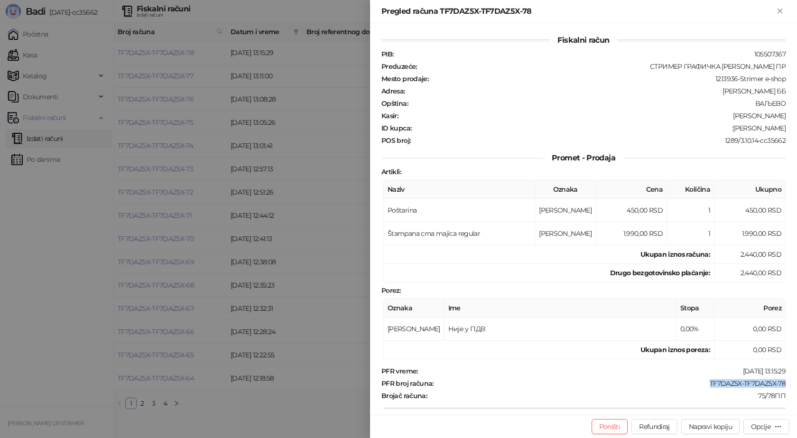
drag, startPoint x: 781, startPoint y: 383, endPoint x: 699, endPoint y: 381, distance: 82.6
click at [699, 381] on div "Fiskalni račun PIB : 105507367 Preduzeće : СТРИМЕР ГРАФИЧКА РАДЊА [PERSON_NAME]…" at bounding box center [583, 218] width 427 height 391
drag, startPoint x: 780, startPoint y: 130, endPoint x: 726, endPoint y: 129, distance: 53.6
click at [726, 129] on div "ID kupca : :[PERSON_NAME]" at bounding box center [584, 128] width 408 height 9
